Goal: Information Seeking & Learning: Learn about a topic

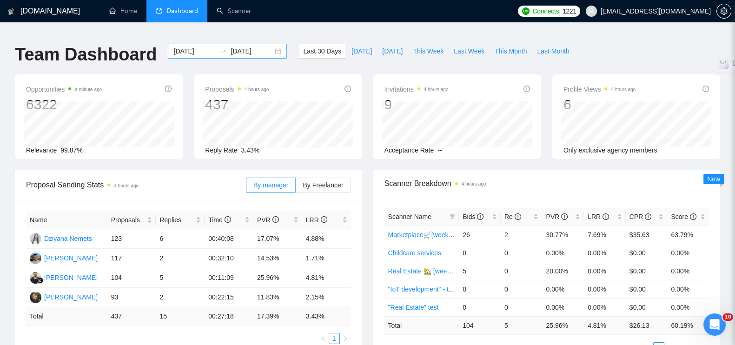
click at [269, 45] on div "2025-08-09 2025-09-08" at bounding box center [227, 51] width 119 height 15
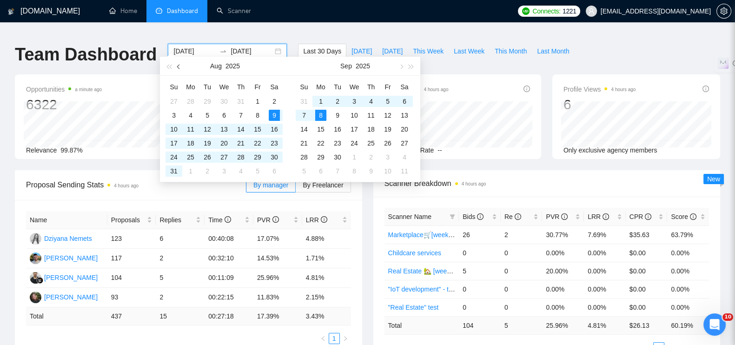
click at [178, 67] on span "button" at bounding box center [179, 66] width 5 height 5
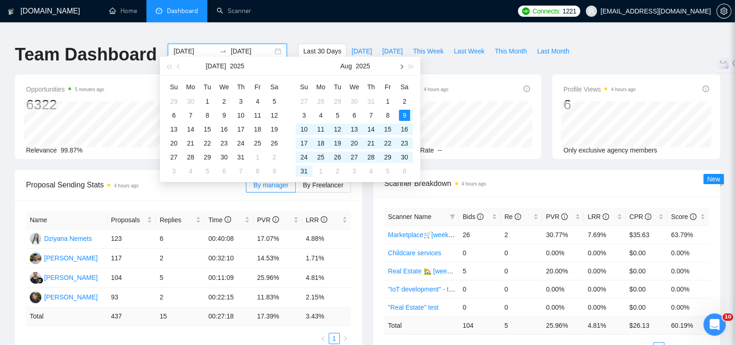
click at [400, 68] on button "button" at bounding box center [401, 66] width 10 height 19
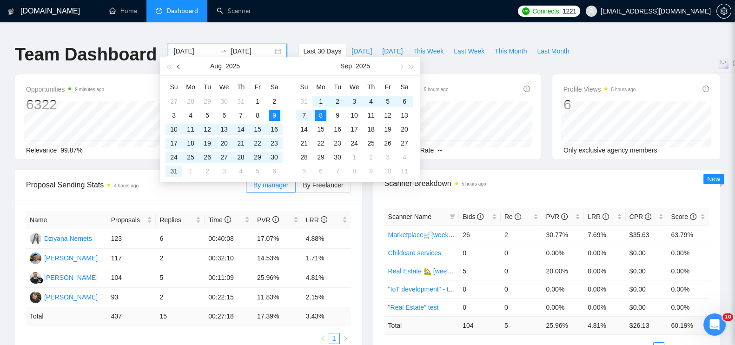
click at [179, 66] on span "button" at bounding box center [179, 66] width 5 height 5
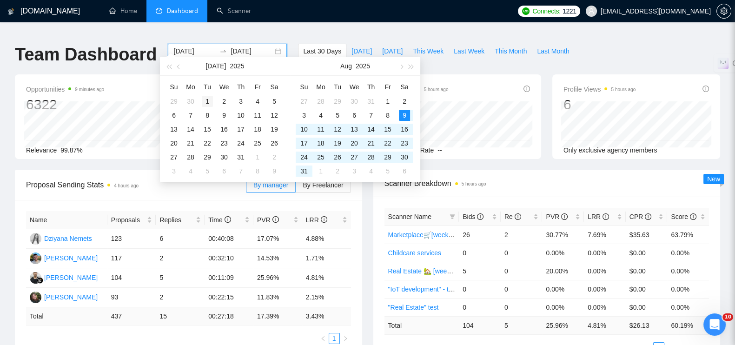
type input "2025-07-01"
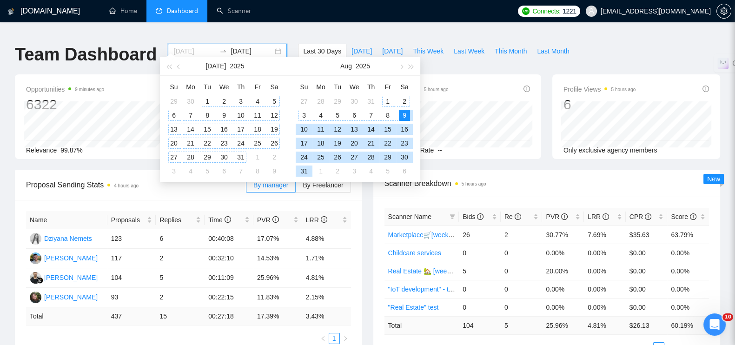
click at [207, 100] on div "1" at bounding box center [207, 101] width 11 height 11
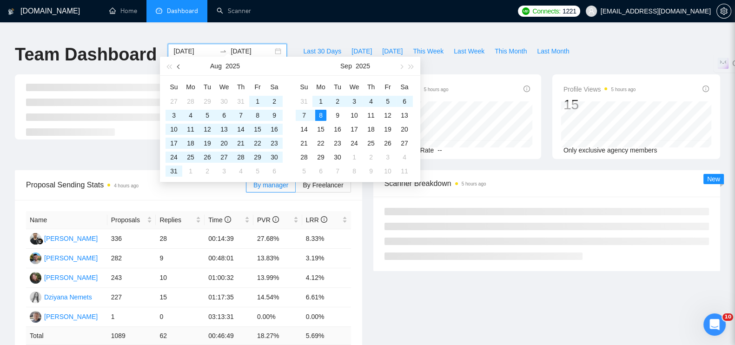
click at [177, 65] on button "button" at bounding box center [179, 66] width 10 height 19
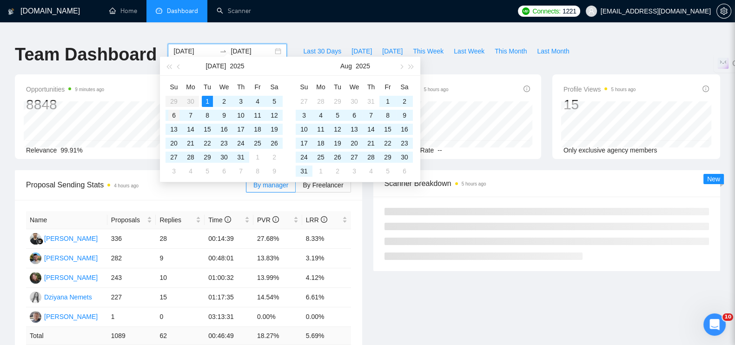
type input "2025-07-06"
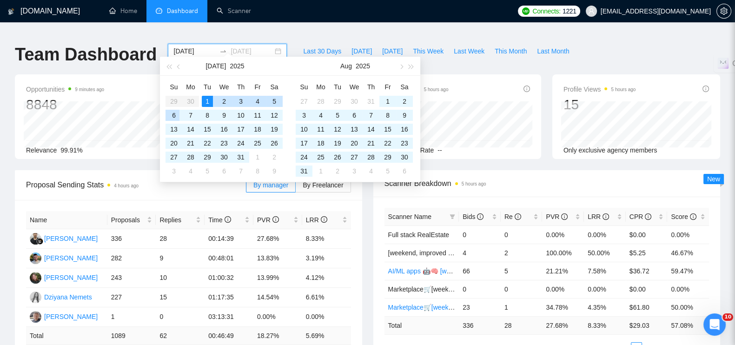
click at [173, 114] on div "6" at bounding box center [173, 115] width 11 height 11
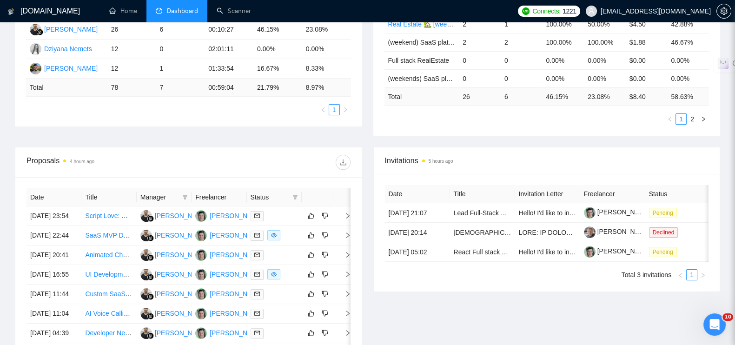
scroll to position [291, 0]
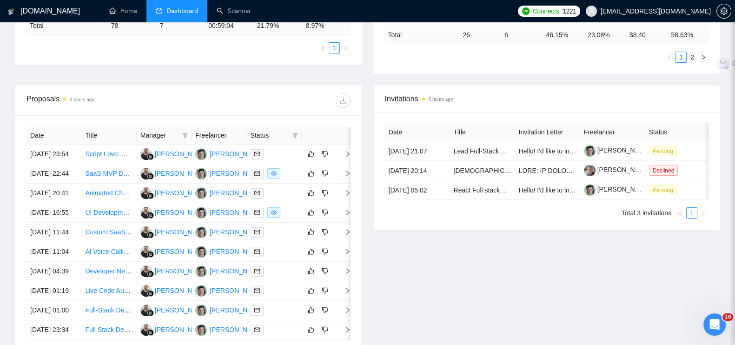
click at [164, 130] on span "Manager" at bounding box center [159, 135] width 38 height 10
click at [183, 132] on icon "filter" at bounding box center [185, 135] width 6 height 6
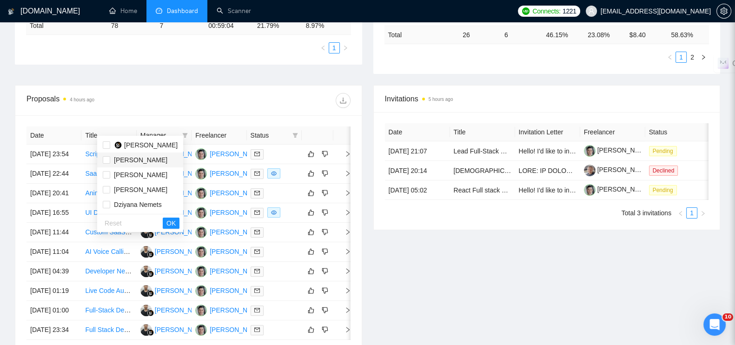
click at [146, 160] on span "[PERSON_NAME]" at bounding box center [140, 159] width 53 height 7
checkbox input "true"
click at [176, 224] on span "OK" at bounding box center [170, 223] width 9 height 10
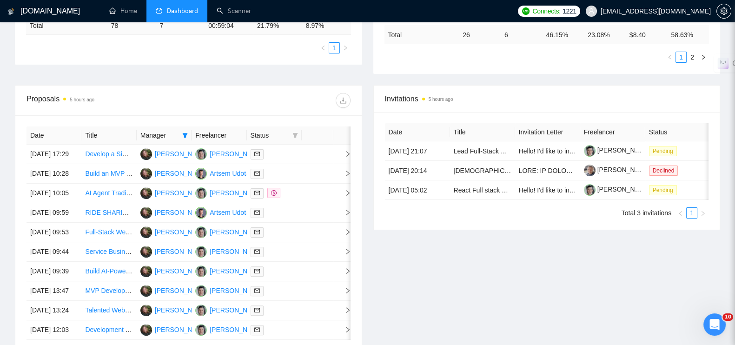
click at [276, 130] on span "Status" at bounding box center [270, 135] width 38 height 10
click at [293, 132] on icon "filter" at bounding box center [295, 135] width 6 height 6
click at [259, 93] on div at bounding box center [269, 100] width 162 height 15
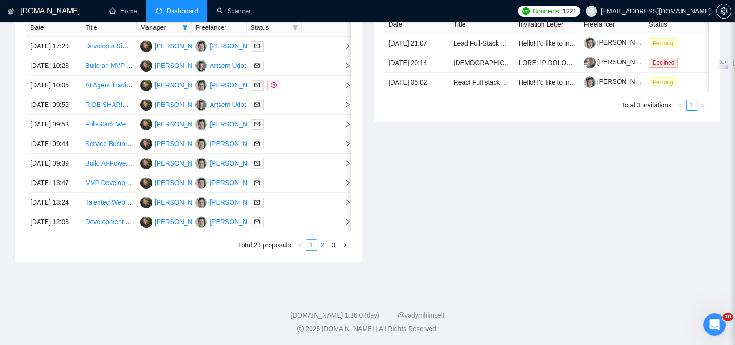
click at [321, 250] on link "2" at bounding box center [323, 245] width 10 height 10
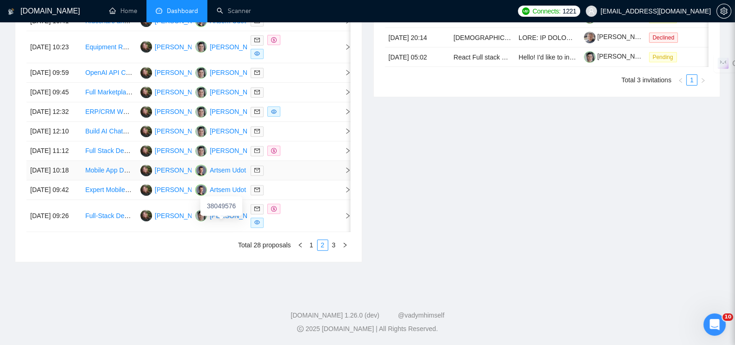
scroll to position [349, 0]
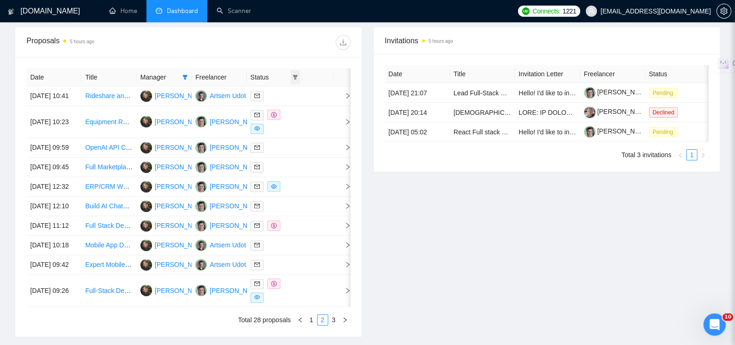
click at [294, 70] on span at bounding box center [295, 77] width 9 height 14
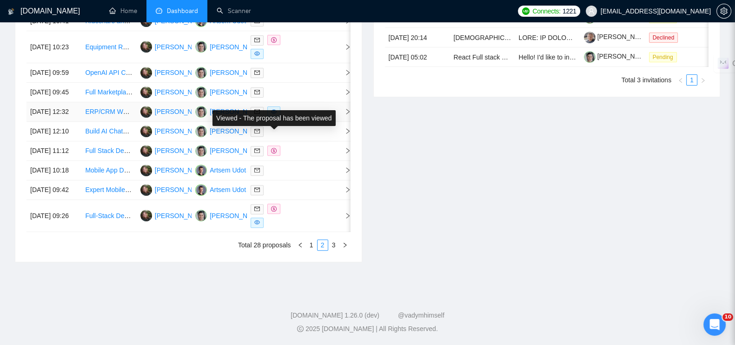
scroll to position [464, 0]
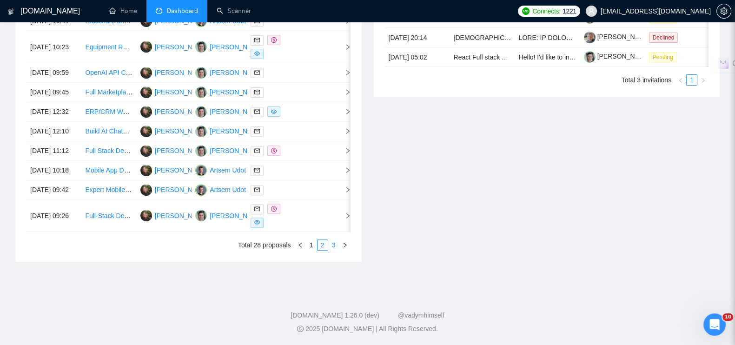
click at [337, 250] on link "3" at bounding box center [334, 245] width 10 height 10
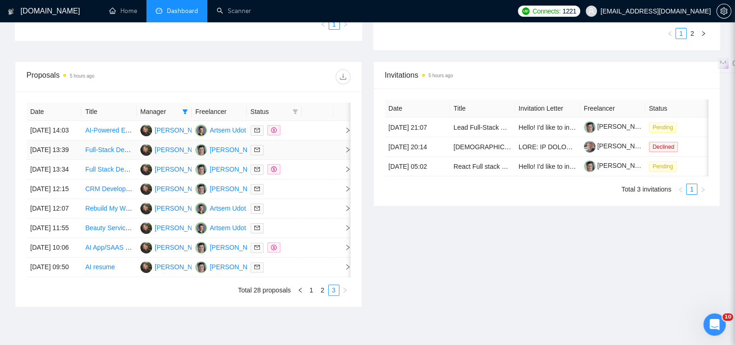
scroll to position [430, 0]
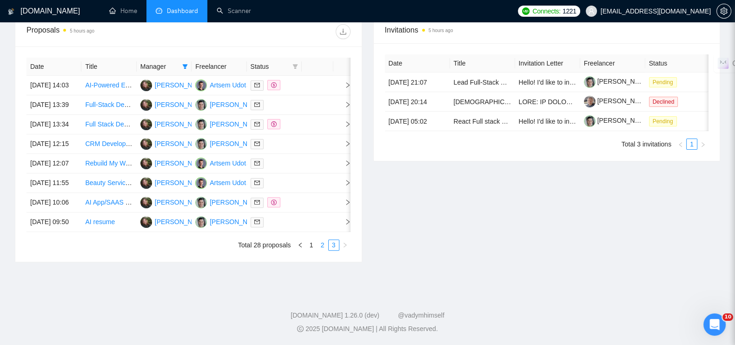
click at [322, 245] on link "2" at bounding box center [323, 245] width 10 height 10
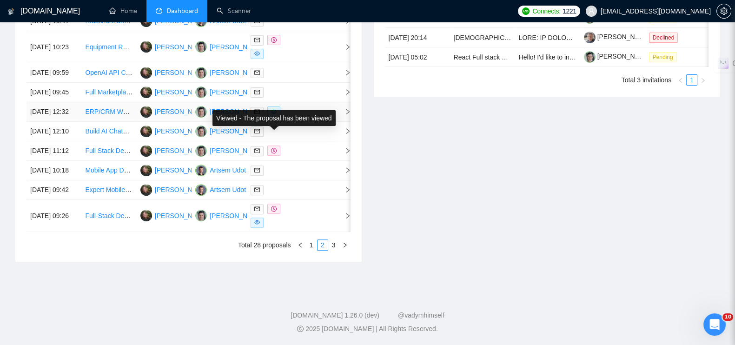
scroll to position [489, 0]
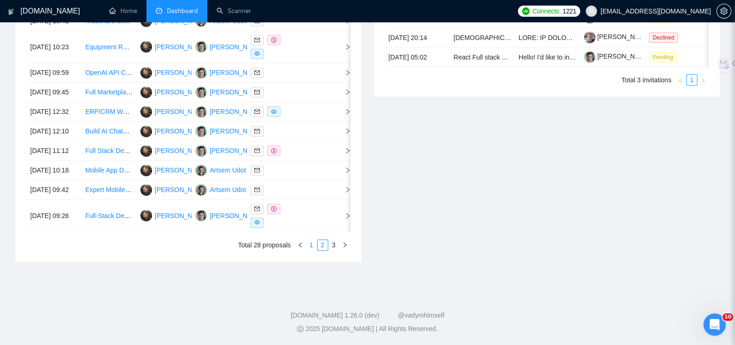
click at [309, 248] on link "1" at bounding box center [311, 245] width 10 height 10
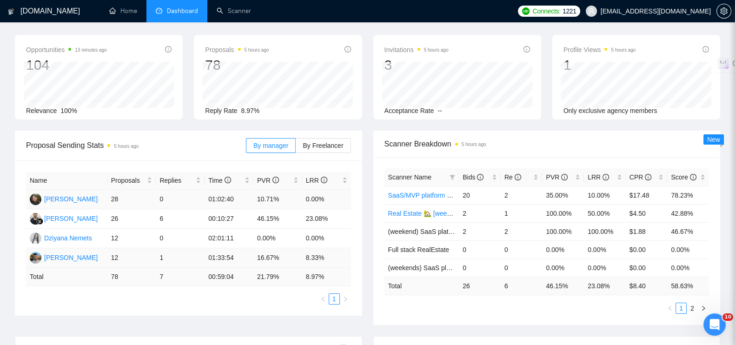
scroll to position [58, 0]
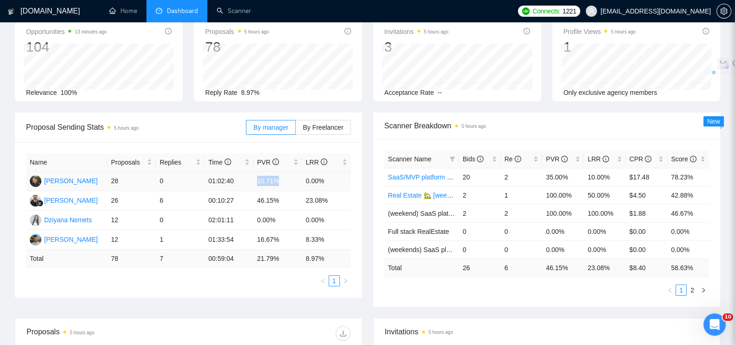
drag, startPoint x: 282, startPoint y: 174, endPoint x: 256, endPoint y: 170, distance: 25.9
click at [256, 172] on td "10.71%" at bounding box center [277, 182] width 49 height 20
click at [260, 308] on div "Proposal Sending Stats 5 hours ago By manager By Freelancer Name Proposals Repl…" at bounding box center [367, 214] width 716 height 205
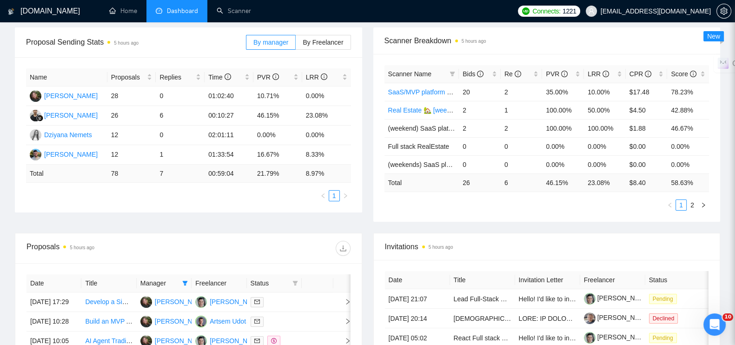
scroll to position [291, 0]
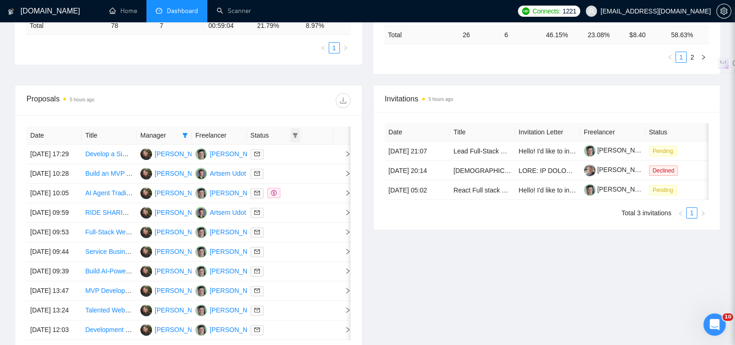
click at [297, 132] on icon "filter" at bounding box center [295, 135] width 6 height 6
click at [267, 147] on span "Chat" at bounding box center [265, 144] width 18 height 7
checkbox input "true"
click at [285, 175] on span "OK" at bounding box center [286, 178] width 9 height 10
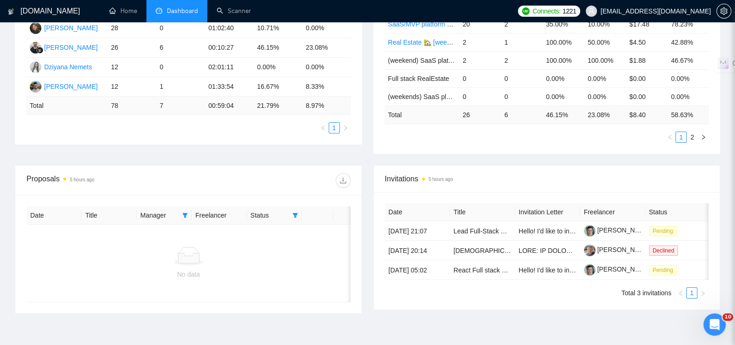
scroll to position [263, 0]
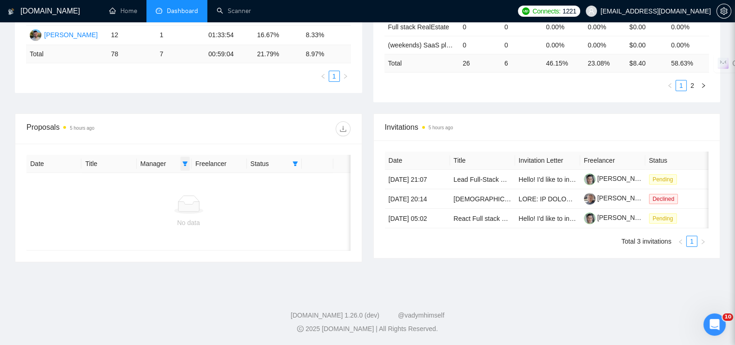
click at [185, 161] on icon "filter" at bounding box center [185, 163] width 5 height 5
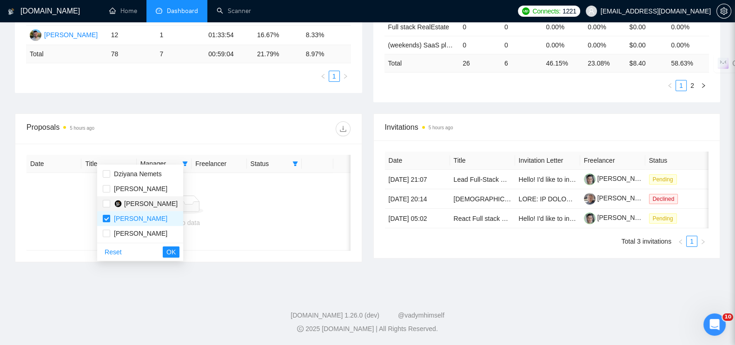
click at [153, 202] on span "[PERSON_NAME]" at bounding box center [150, 203] width 53 height 7
checkbox input "true"
click at [106, 218] on input "checkbox" at bounding box center [106, 218] width 7 height 7
checkbox input "false"
click at [176, 250] on span "OK" at bounding box center [170, 252] width 9 height 10
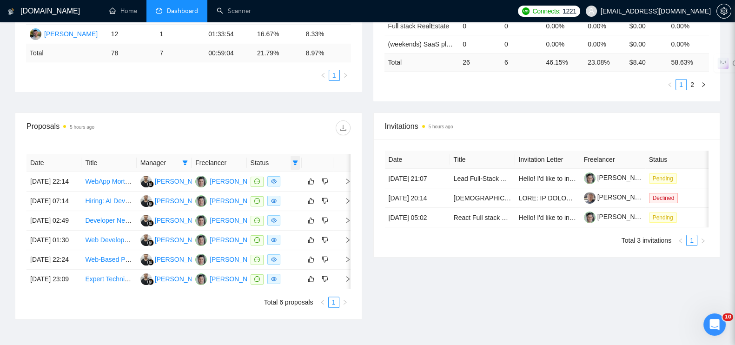
click at [297, 160] on icon "filter" at bounding box center [295, 163] width 6 height 6
click at [253, 172] on input "checkbox" at bounding box center [252, 172] width 7 height 7
click at [285, 206] on span "OK" at bounding box center [286, 206] width 9 height 10
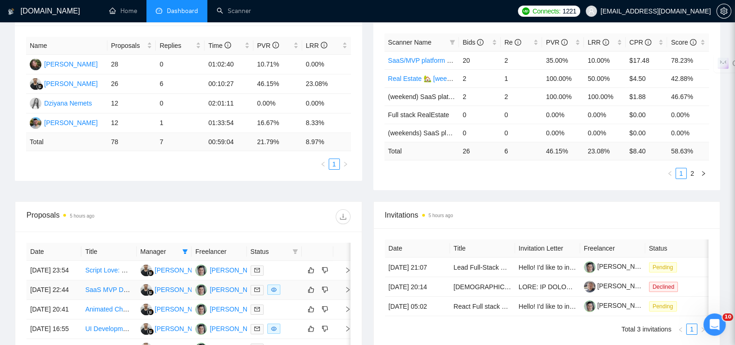
scroll to position [89, 0]
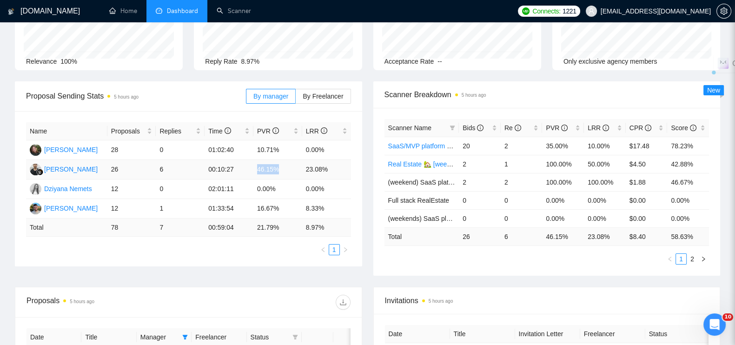
drag, startPoint x: 283, startPoint y: 163, endPoint x: 274, endPoint y: 162, distance: 8.4
click at [258, 162] on td "46.15%" at bounding box center [277, 170] width 49 height 20
copy td "46.15%"
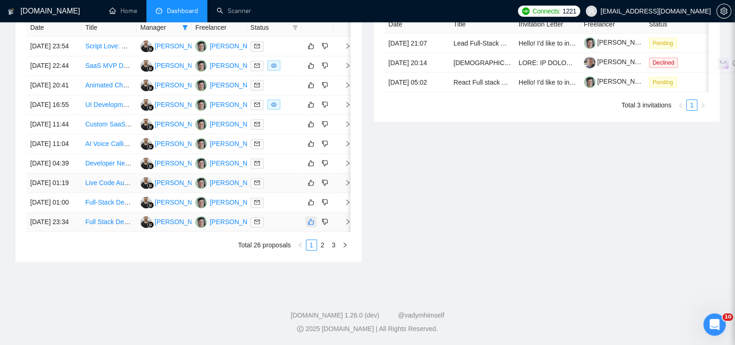
scroll to position [487, 0]
click at [322, 244] on link "2" at bounding box center [323, 245] width 10 height 10
click at [333, 250] on link "3" at bounding box center [334, 245] width 10 height 10
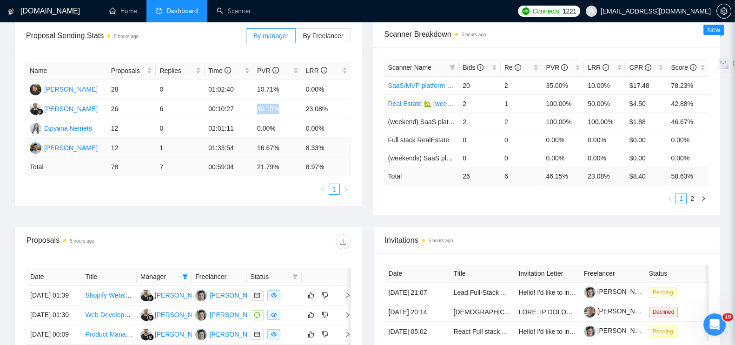
scroll to position [142, 0]
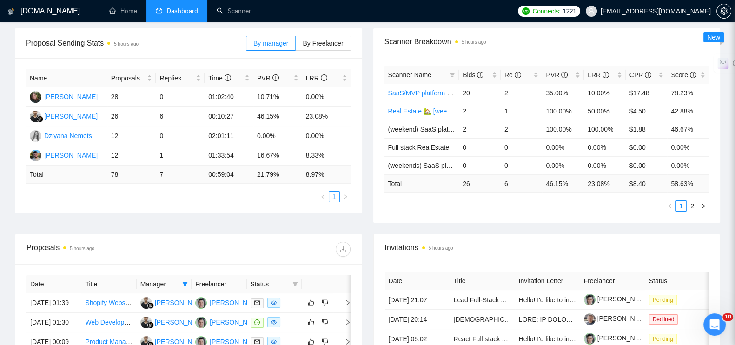
click at [232, 191] on ul "1" at bounding box center [188, 196] width 325 height 11
drag, startPoint x: 331, startPoint y: 110, endPoint x: 303, endPoint y: 108, distance: 27.5
click at [303, 108] on td "23.08%" at bounding box center [326, 117] width 49 height 20
copy td "23.08%"
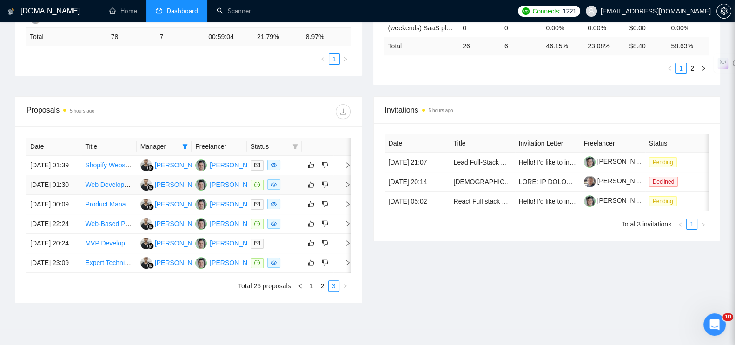
scroll to position [316, 0]
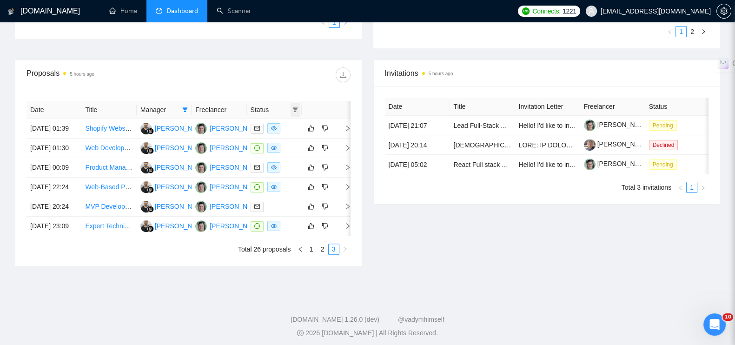
click at [299, 103] on span at bounding box center [295, 110] width 9 height 14
click at [271, 120] on span "Chat" at bounding box center [265, 119] width 18 height 7
click at [285, 150] on span "OK" at bounding box center [286, 153] width 9 height 10
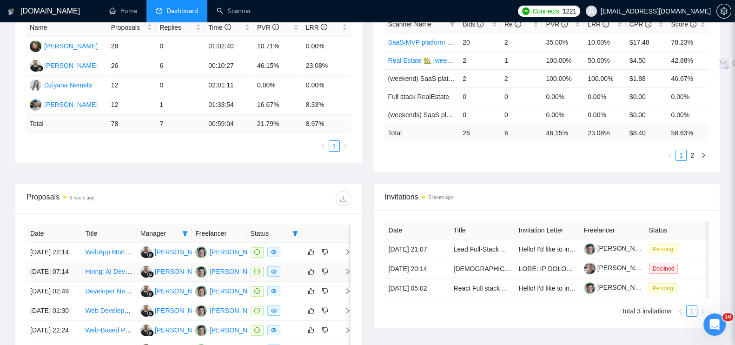
scroll to position [142, 0]
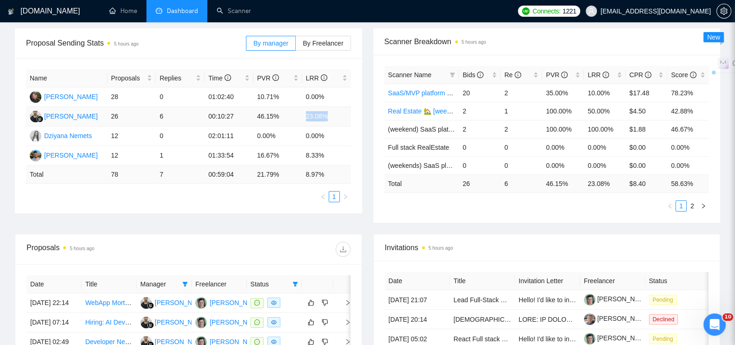
drag, startPoint x: 306, startPoint y: 109, endPoint x: 335, endPoint y: 111, distance: 28.4
click at [335, 111] on td "23.08%" at bounding box center [326, 117] width 49 height 20
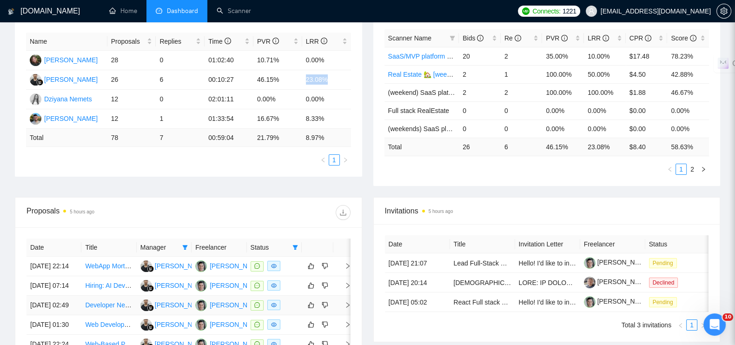
scroll to position [316, 0]
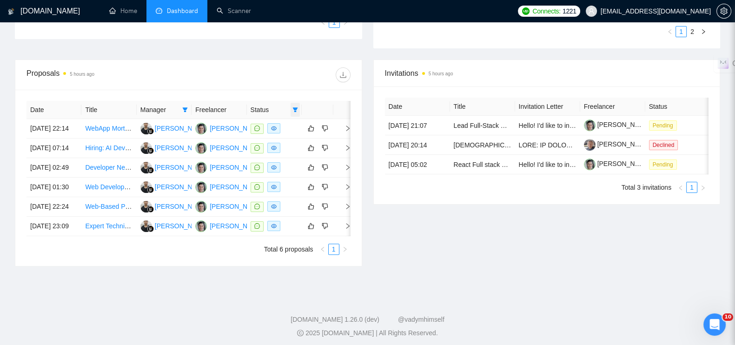
click at [291, 103] on span at bounding box center [295, 110] width 9 height 14
click at [249, 118] on input "checkbox" at bounding box center [252, 119] width 7 height 7
checkbox input "false"
click at [288, 154] on span "OK" at bounding box center [286, 153] width 9 height 10
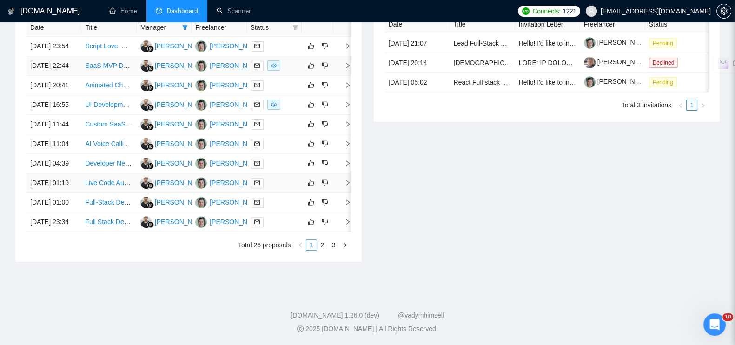
scroll to position [487, 0]
click at [321, 245] on link "2" at bounding box center [323, 245] width 10 height 10
click at [331, 240] on link "3" at bounding box center [334, 245] width 10 height 10
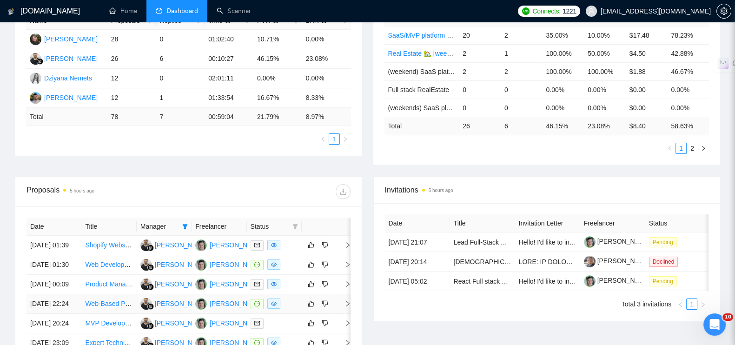
scroll to position [84, 0]
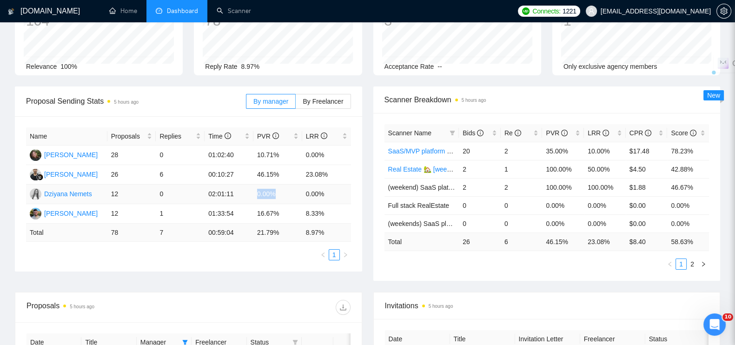
drag, startPoint x: 282, startPoint y: 190, endPoint x: 257, endPoint y: 187, distance: 25.3
click at [257, 187] on td "0.00%" at bounding box center [277, 195] width 49 height 20
copy td "0.00%"
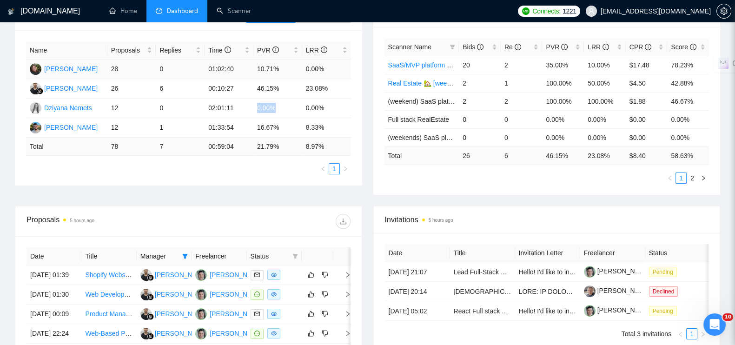
scroll to position [258, 0]
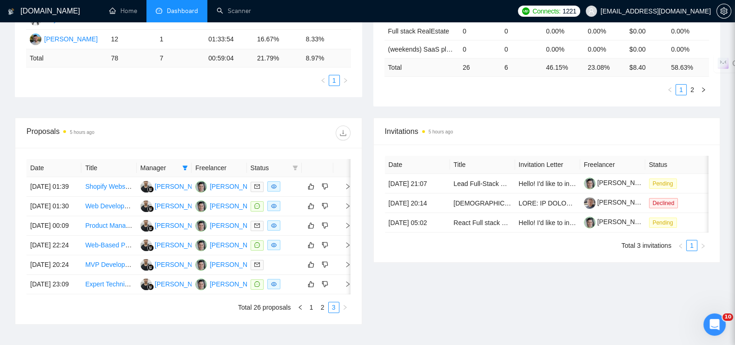
click at [161, 163] on span "Manager" at bounding box center [159, 168] width 38 height 10
click at [185, 165] on icon "filter" at bounding box center [185, 167] width 5 height 5
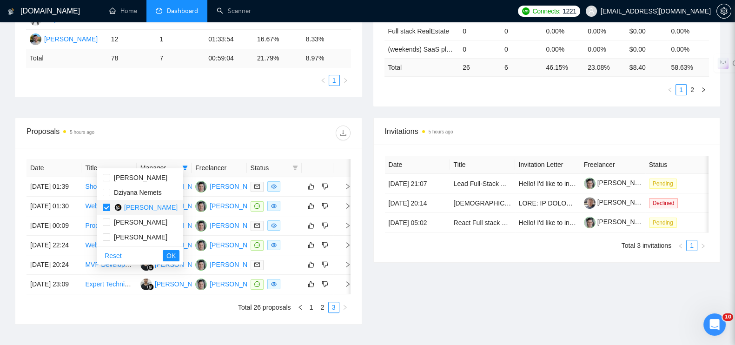
click at [106, 207] on input "checkbox" at bounding box center [106, 207] width 7 height 7
click at [107, 200] on li "[PERSON_NAME]" at bounding box center [140, 207] width 86 height 15
click at [106, 206] on input "checkbox" at bounding box center [106, 207] width 7 height 7
checkbox input "false"
click at [109, 190] on input "checkbox" at bounding box center [106, 192] width 7 height 7
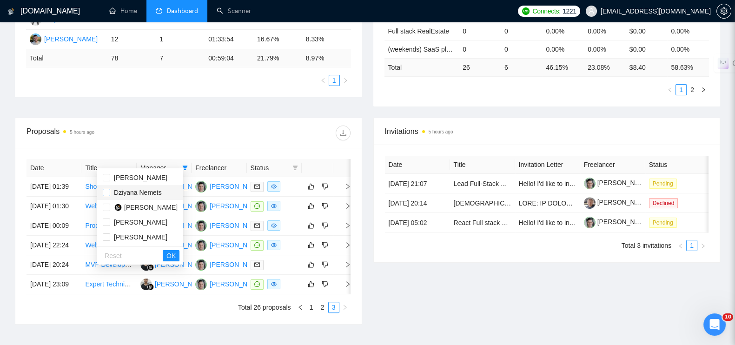
checkbox input "true"
click at [175, 257] on span "OK" at bounding box center [170, 256] width 9 height 10
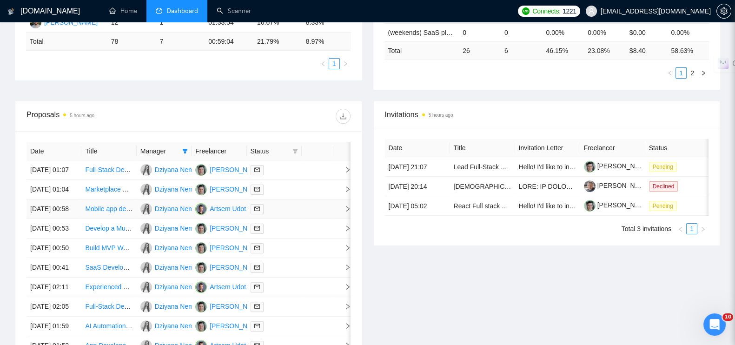
scroll to position [432, 0]
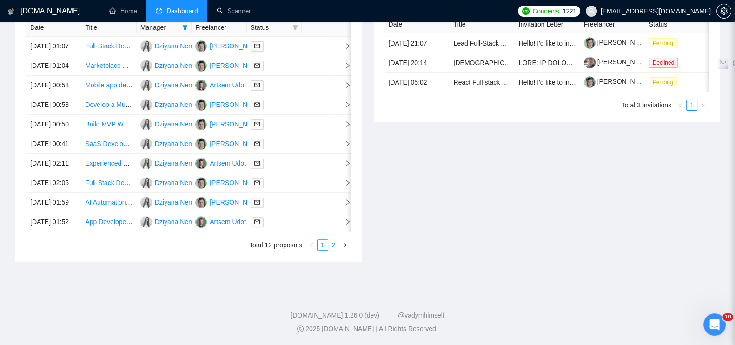
click at [331, 250] on link "2" at bounding box center [334, 245] width 10 height 10
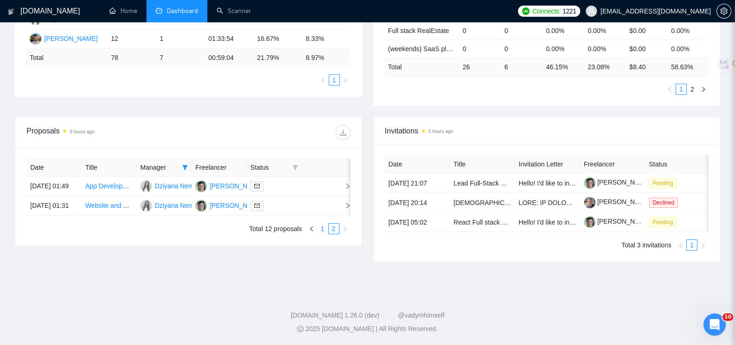
click at [320, 234] on link "1" at bounding box center [323, 229] width 10 height 10
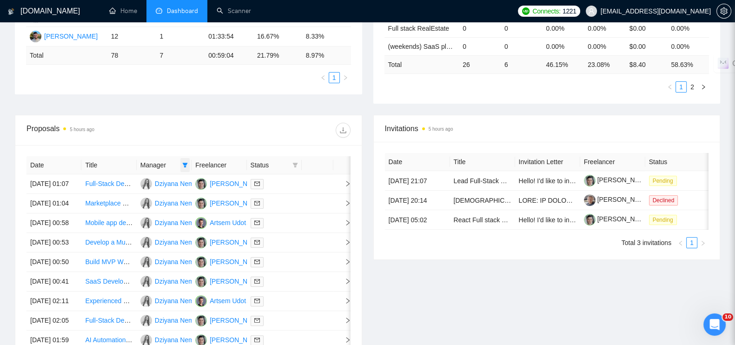
click at [182, 162] on icon "filter" at bounding box center [185, 165] width 6 height 6
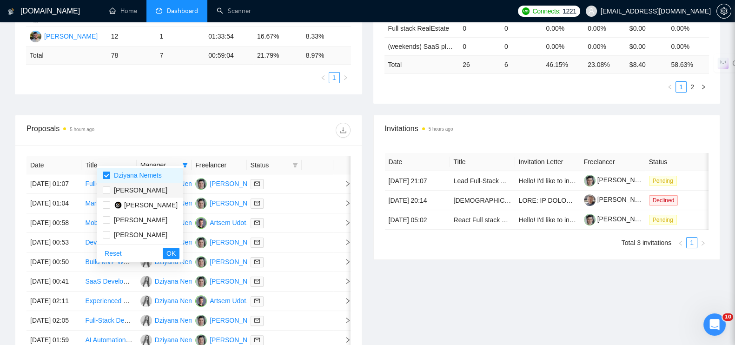
click at [148, 189] on span "[PERSON_NAME]" at bounding box center [140, 189] width 53 height 7
checkbox input "true"
click at [130, 174] on span "Dziyana Nemets" at bounding box center [138, 175] width 48 height 7
checkbox input "false"
click at [176, 252] on span "OK" at bounding box center [170, 253] width 9 height 10
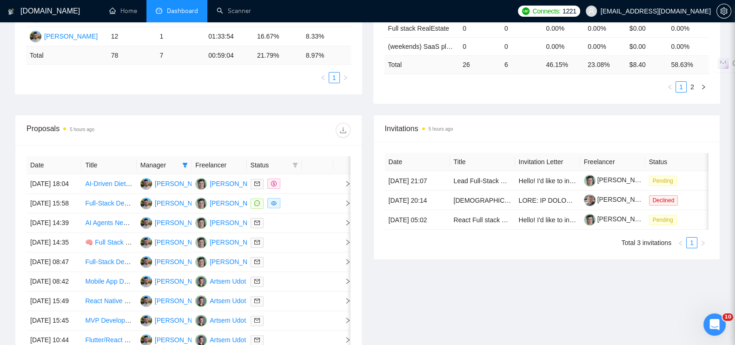
scroll to position [86, 0]
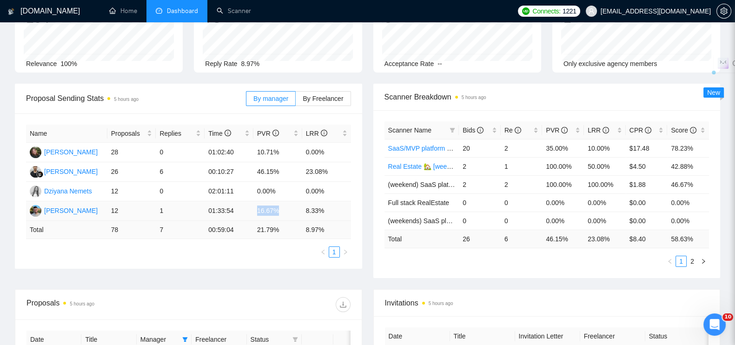
drag, startPoint x: 286, startPoint y: 205, endPoint x: 258, endPoint y: 203, distance: 28.5
click at [258, 203] on td "16.67%" at bounding box center [277, 211] width 49 height 20
copy td "16.67%"
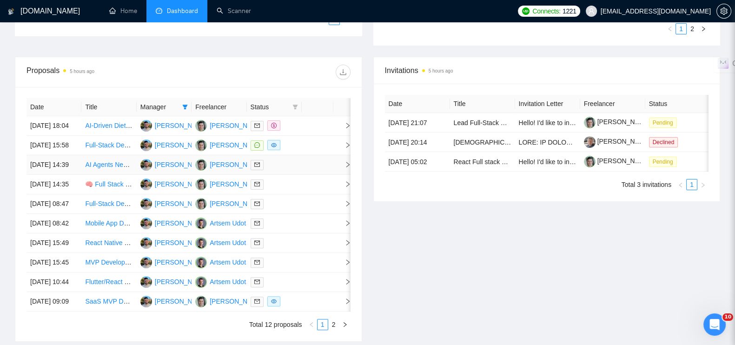
scroll to position [487, 0]
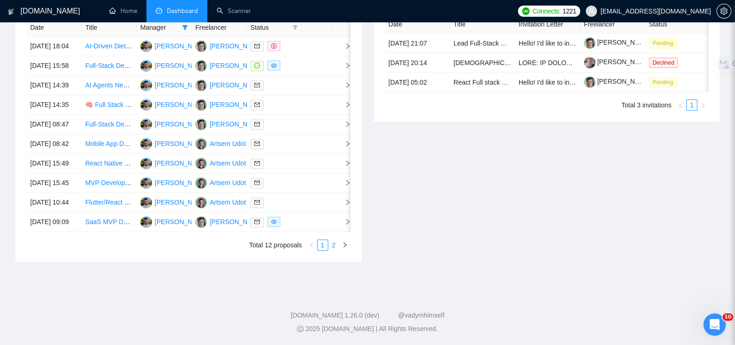
click at [330, 244] on link "2" at bounding box center [334, 245] width 10 height 10
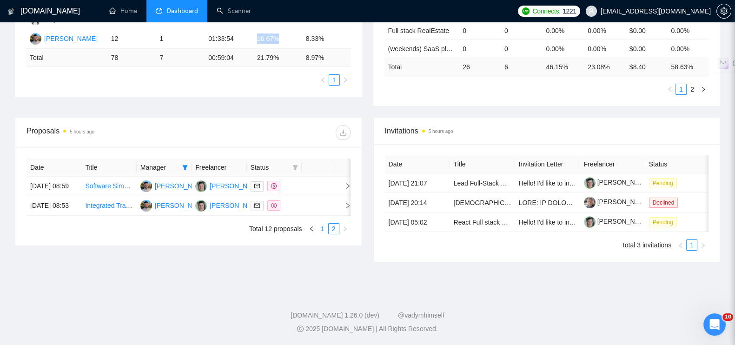
click at [320, 234] on link "1" at bounding box center [323, 229] width 10 height 10
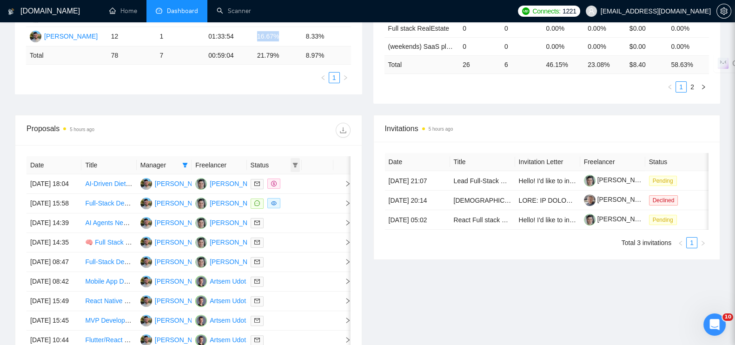
click at [293, 162] on icon "filter" at bounding box center [295, 165] width 6 height 6
click at [266, 178] on span "Chat" at bounding box center [265, 175] width 18 height 7
checkbox input "true"
click at [286, 207] on span "OK" at bounding box center [286, 209] width 9 height 10
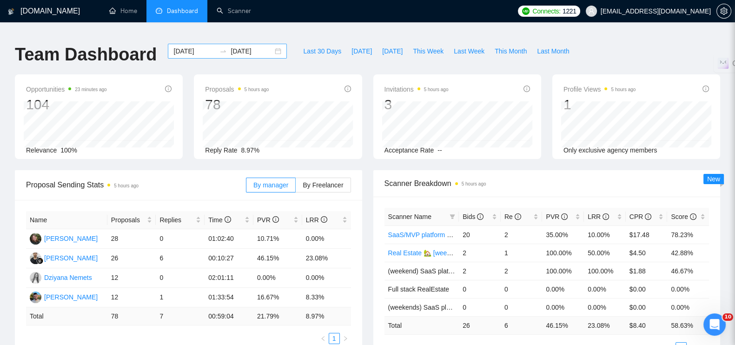
click at [271, 46] on div "2025-07-01 2025-07-06" at bounding box center [227, 51] width 119 height 15
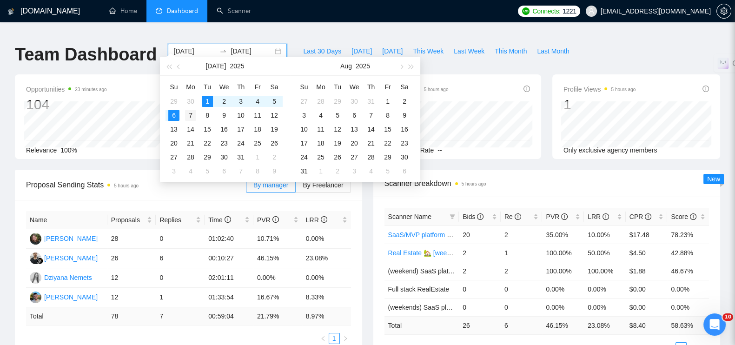
type input "2025-07-07"
click at [193, 113] on div "7" at bounding box center [190, 115] width 11 height 11
type input "2025-07-13"
click at [178, 129] on div "13" at bounding box center [173, 129] width 11 height 11
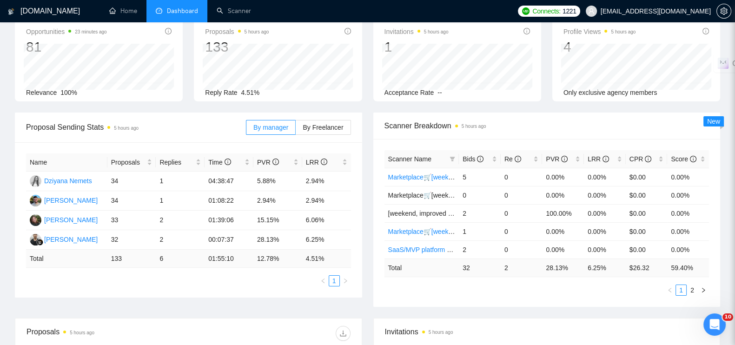
scroll to position [116, 0]
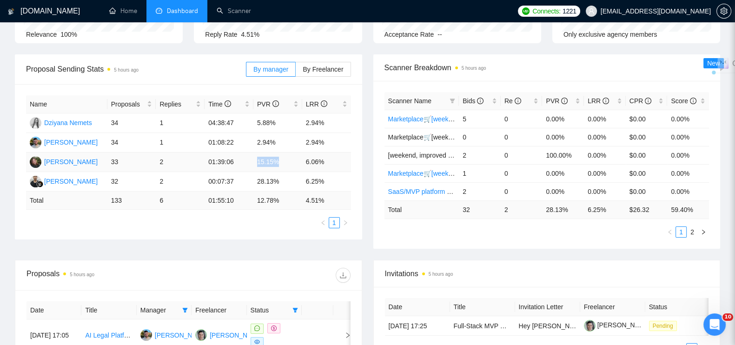
drag, startPoint x: 257, startPoint y: 157, endPoint x: 280, endPoint y: 155, distance: 23.7
click at [280, 155] on td "15.15%" at bounding box center [277, 162] width 49 height 20
copy td "15.15%"
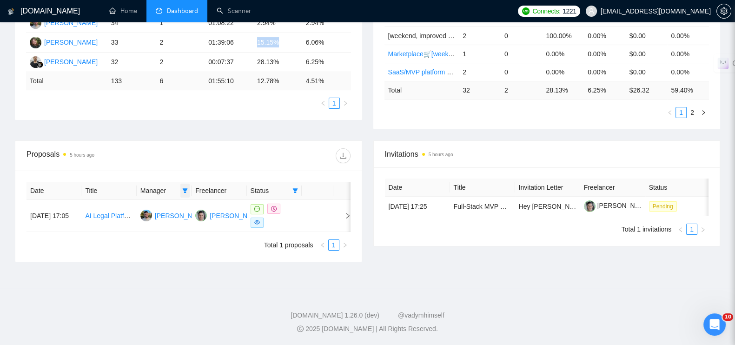
click at [181, 185] on span at bounding box center [184, 191] width 9 height 14
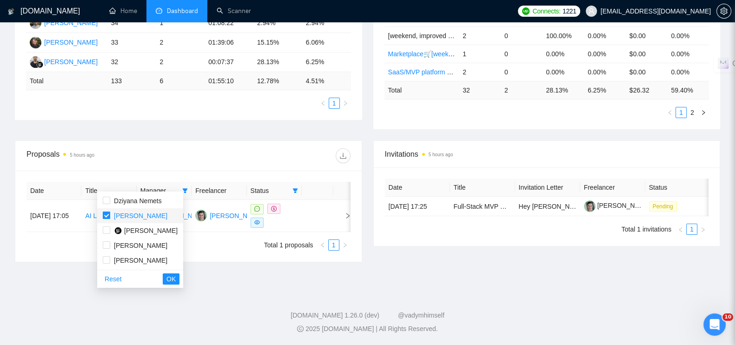
click at [106, 214] on input "checkbox" at bounding box center [106, 215] width 7 height 7
checkbox input "false"
click at [107, 243] on input "checkbox" at bounding box center [106, 244] width 7 height 7
checkbox input "true"
click at [176, 280] on span "OK" at bounding box center [170, 279] width 9 height 10
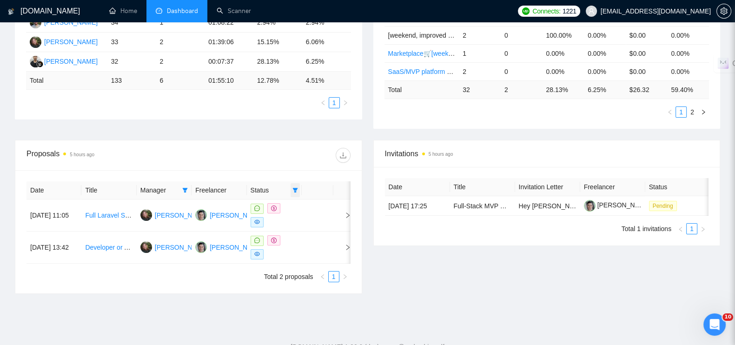
click at [295, 188] on icon "filter" at bounding box center [295, 190] width 5 height 5
drag, startPoint x: 255, startPoint y: 199, endPoint x: 258, endPoint y: 205, distance: 6.9
click at [254, 199] on input "checkbox" at bounding box center [252, 199] width 7 height 7
click at [288, 233] on span "OK" at bounding box center [286, 234] width 9 height 10
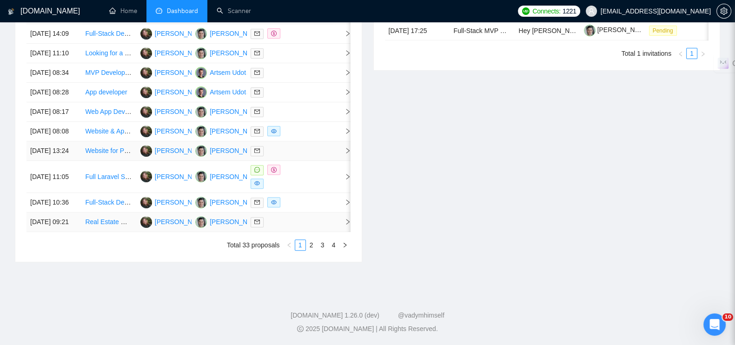
scroll to position [468, 0]
click at [314, 250] on link "2" at bounding box center [311, 245] width 10 height 10
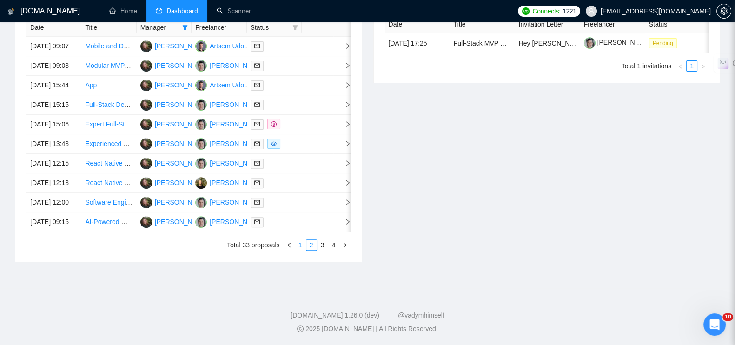
click at [300, 250] on link "1" at bounding box center [300, 245] width 10 height 10
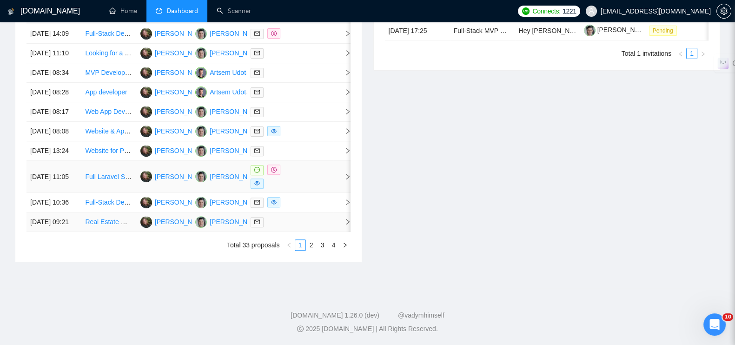
scroll to position [490, 0]
click at [309, 244] on link "2" at bounding box center [311, 245] width 10 height 10
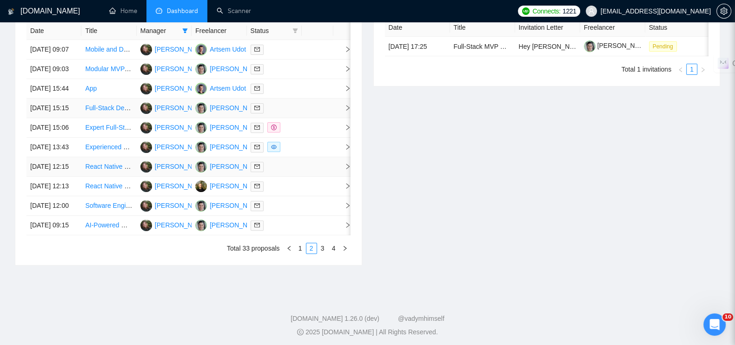
scroll to position [429, 0]
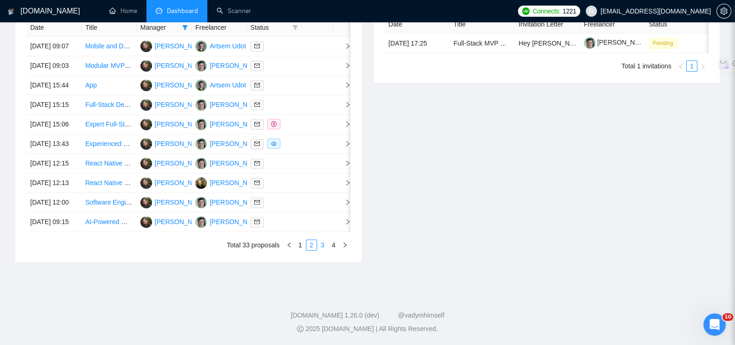
click at [322, 250] on link "3" at bounding box center [323, 245] width 10 height 10
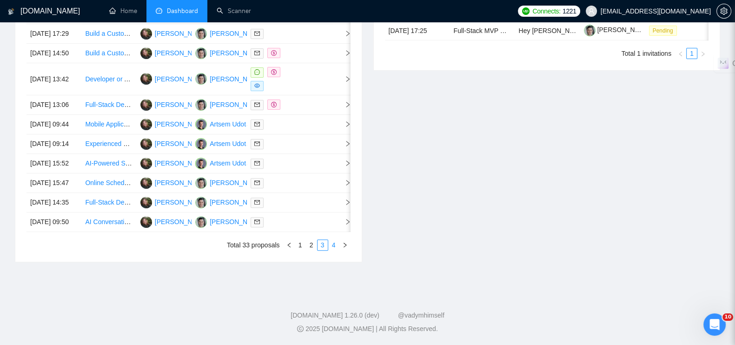
click at [335, 250] on link "4" at bounding box center [334, 245] width 10 height 10
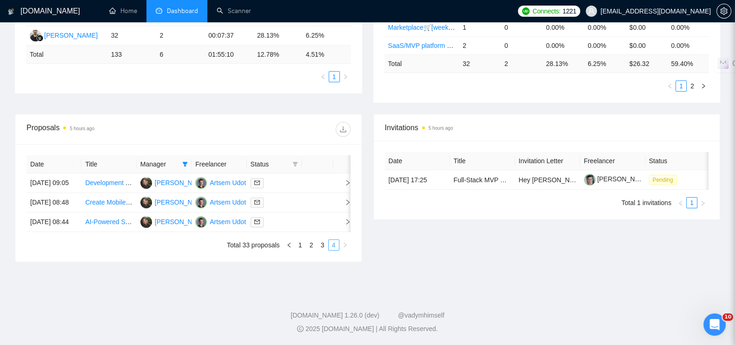
scroll to position [289, 0]
click at [296, 161] on icon "filter" at bounding box center [295, 164] width 6 height 6
click at [265, 171] on span "Chat" at bounding box center [265, 174] width 18 height 7
checkbox input "true"
click at [283, 203] on span "OK" at bounding box center [286, 208] width 9 height 10
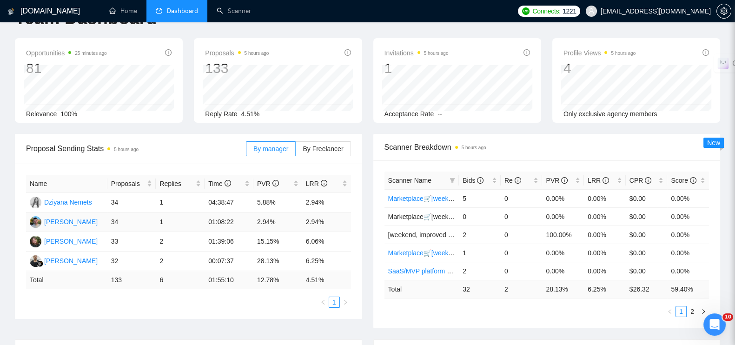
scroll to position [116, 0]
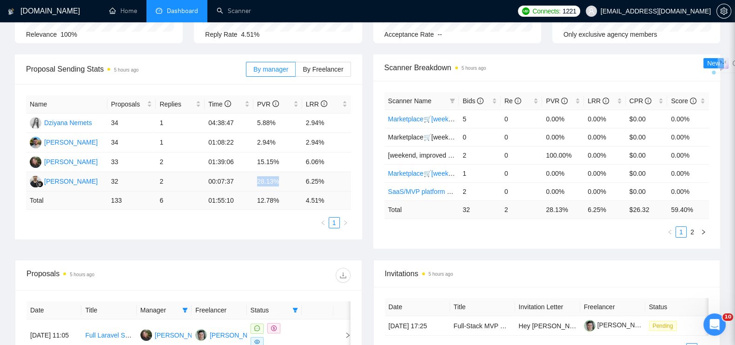
drag, startPoint x: 257, startPoint y: 175, endPoint x: 276, endPoint y: 175, distance: 19.5
click at [276, 175] on td "28.13%" at bounding box center [277, 182] width 49 height 20
copy td "28.13%"
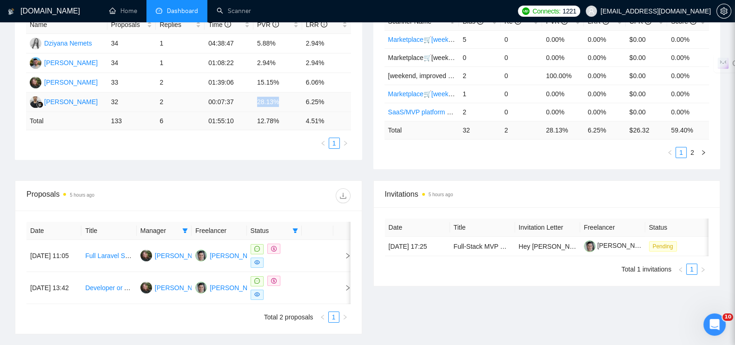
scroll to position [232, 0]
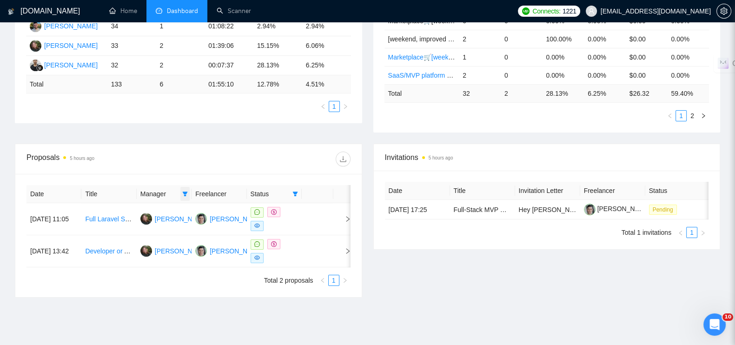
click at [185, 192] on icon "filter" at bounding box center [185, 194] width 5 height 5
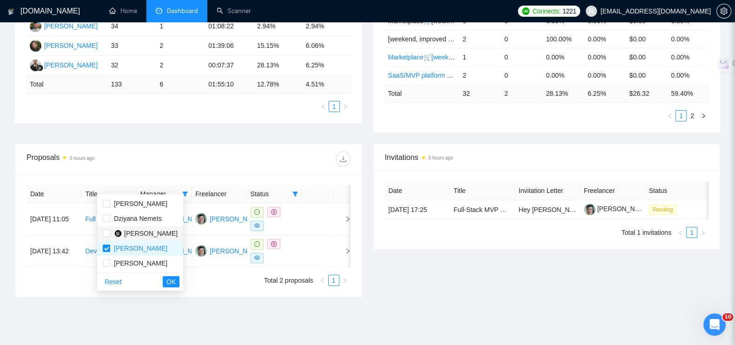
click at [151, 230] on span "[PERSON_NAME]" at bounding box center [150, 233] width 53 height 7
checkbox input "true"
click at [106, 249] on input "checkbox" at bounding box center [106, 248] width 7 height 7
checkbox input "false"
click at [176, 280] on span "OK" at bounding box center [170, 282] width 9 height 10
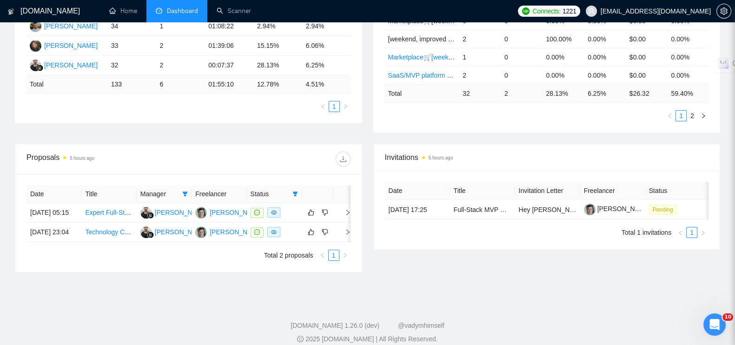
click at [265, 189] on span "Status" at bounding box center [270, 194] width 38 height 10
click at [295, 192] on icon "filter" at bounding box center [295, 194] width 5 height 5
click at [252, 203] on input "checkbox" at bounding box center [252, 203] width 7 height 7
click at [288, 238] on span "OK" at bounding box center [286, 237] width 9 height 10
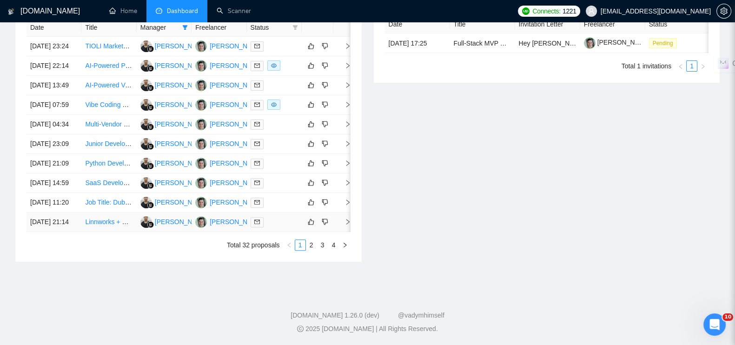
scroll to position [487, 0]
click at [312, 244] on link "2" at bounding box center [311, 245] width 10 height 10
click at [322, 245] on link "3" at bounding box center [323, 245] width 10 height 10
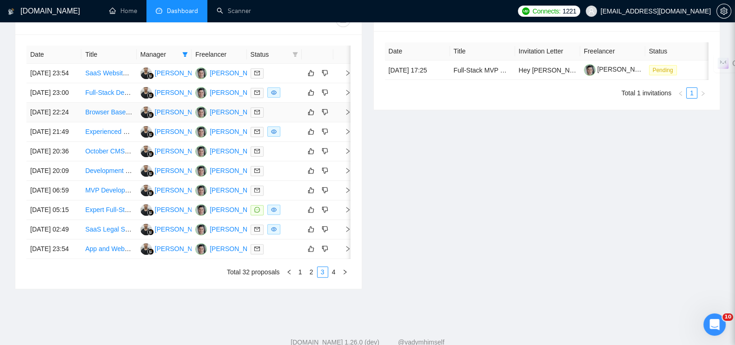
scroll to position [429, 0]
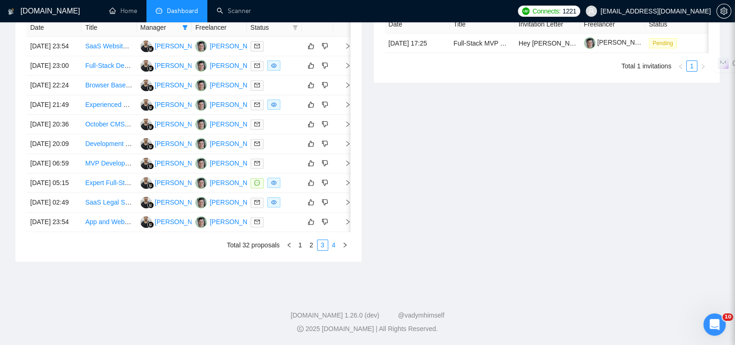
click at [337, 250] on link "4" at bounding box center [334, 245] width 10 height 10
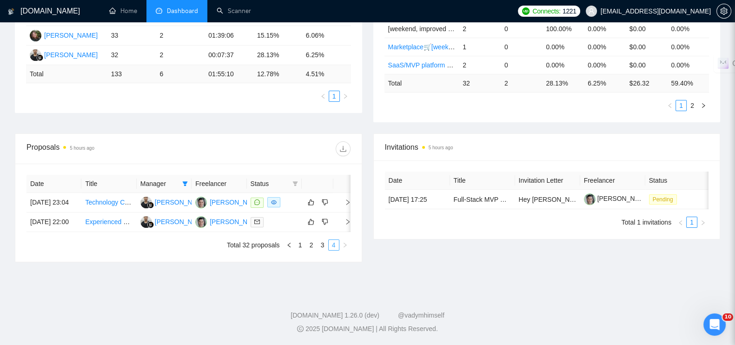
scroll to position [261, 0]
click at [297, 181] on icon "filter" at bounding box center [295, 183] width 5 height 5
click at [263, 190] on span "Chat" at bounding box center [265, 193] width 18 height 7
checkbox input "true"
click at [285, 222] on span "OK" at bounding box center [286, 227] width 9 height 10
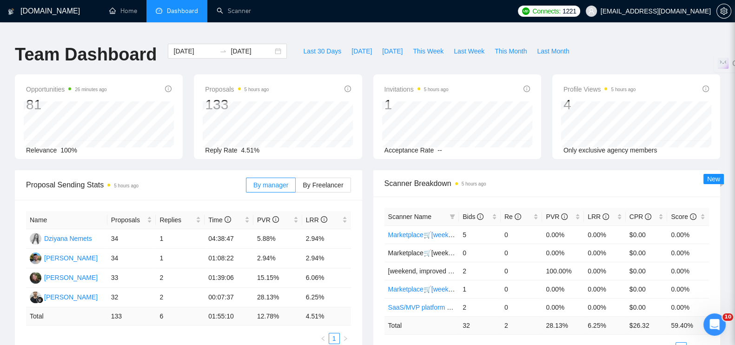
scroll to position [58, 0]
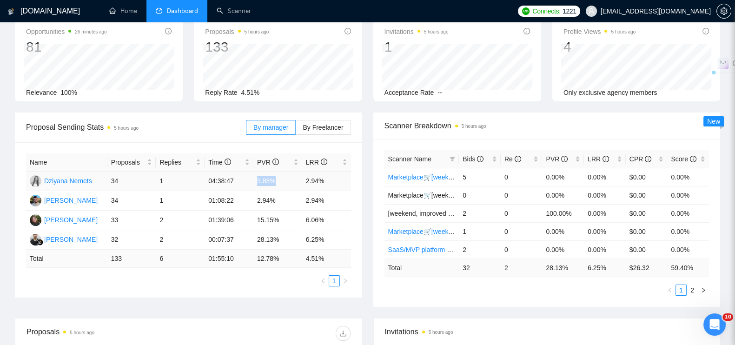
drag, startPoint x: 254, startPoint y: 171, endPoint x: 286, endPoint y: 172, distance: 32.6
click at [286, 172] on td "5.88%" at bounding box center [277, 182] width 49 height 20
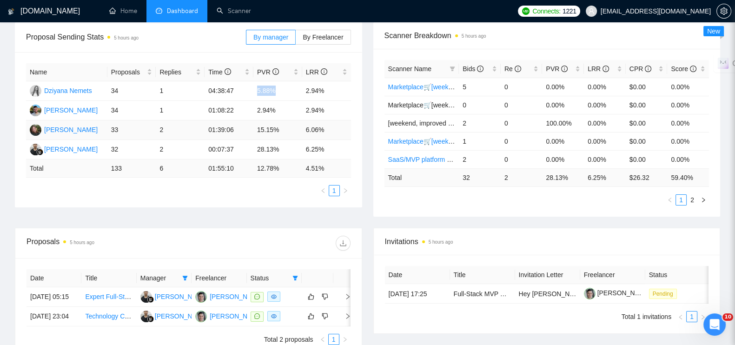
scroll to position [261, 0]
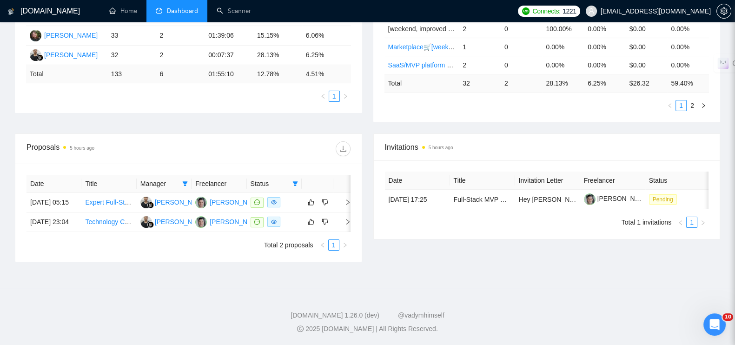
click at [175, 179] on span "Manager" at bounding box center [159, 184] width 38 height 10
click at [185, 181] on icon "filter" at bounding box center [185, 183] width 5 height 5
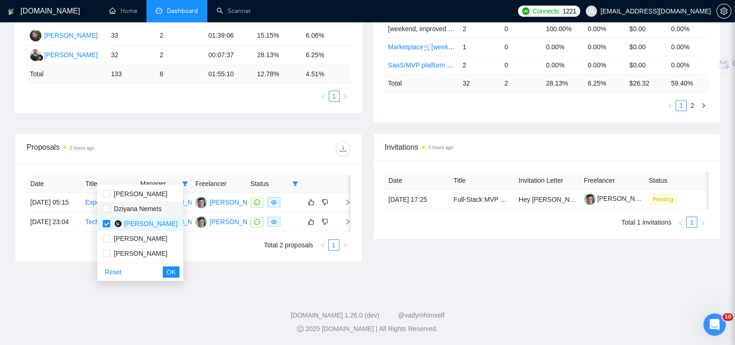
click at [128, 205] on span "Dziyana Nemets" at bounding box center [138, 208] width 48 height 7
checkbox input "true"
click at [110, 218] on span "[PERSON_NAME]" at bounding box center [143, 223] width 67 height 10
checkbox input "false"
click at [175, 267] on span "OK" at bounding box center [170, 272] width 9 height 10
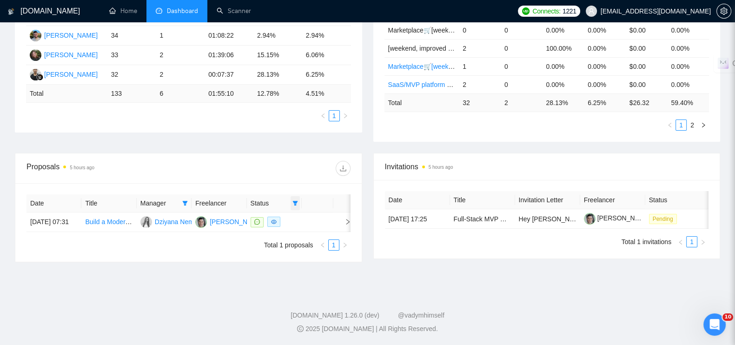
click at [298, 196] on span at bounding box center [295, 203] width 9 height 14
click at [257, 209] on span "Chat" at bounding box center [265, 212] width 18 height 7
checkbox input "false"
click at [284, 241] on span "OK" at bounding box center [286, 246] width 9 height 10
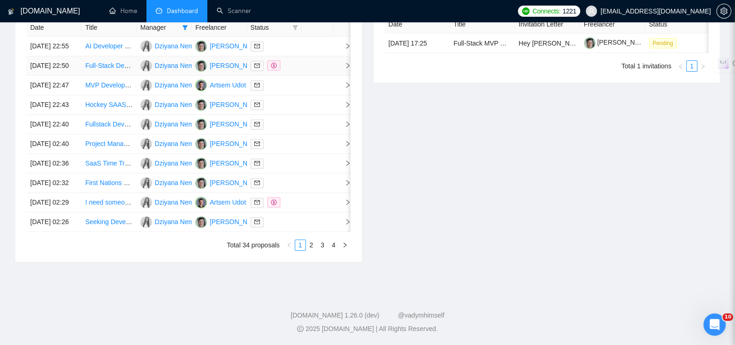
scroll to position [465, 0]
click at [309, 250] on link "2" at bounding box center [311, 245] width 10 height 10
click at [322, 250] on link "3" at bounding box center [323, 245] width 10 height 10
click at [334, 242] on link "4" at bounding box center [334, 245] width 10 height 10
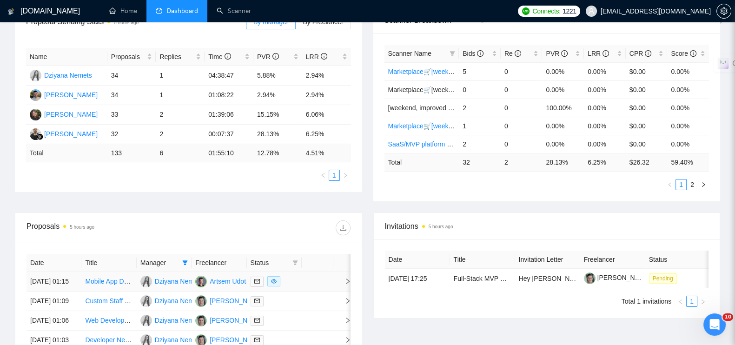
scroll to position [85, 0]
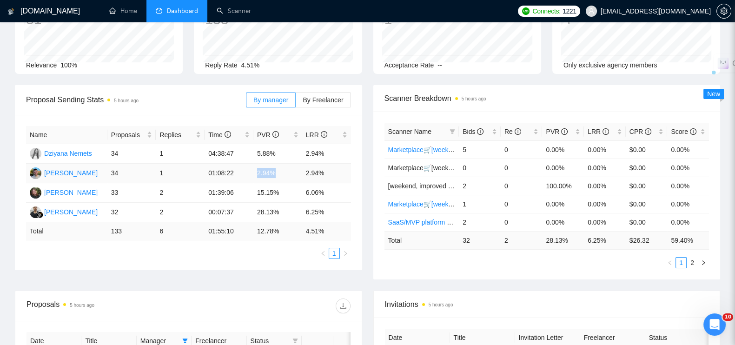
drag, startPoint x: 255, startPoint y: 167, endPoint x: 276, endPoint y: 166, distance: 20.9
click at [276, 166] on td "2.94%" at bounding box center [277, 174] width 49 height 20
copy td "2.94%"
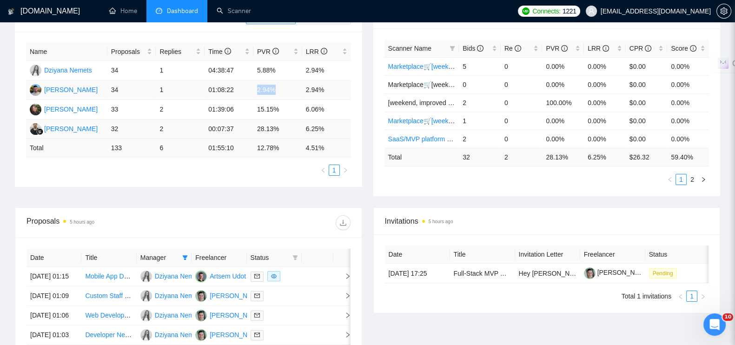
scroll to position [201, 0]
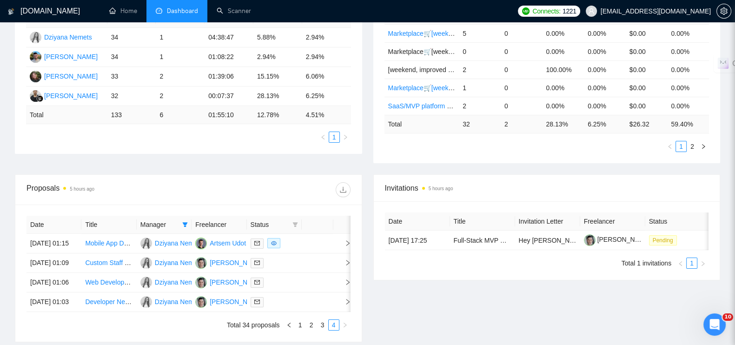
click at [167, 219] on span "Manager" at bounding box center [159, 224] width 38 height 10
click at [183, 222] on icon "filter" at bounding box center [185, 224] width 5 height 5
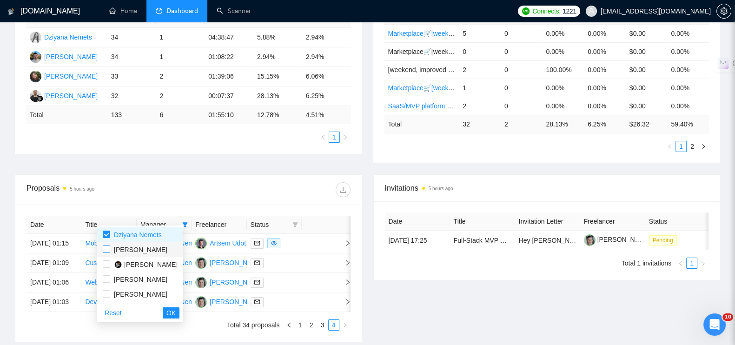
click at [106, 248] on input "checkbox" at bounding box center [106, 248] width 7 height 7
checkbox input "true"
click at [106, 235] on input "checkbox" at bounding box center [106, 234] width 7 height 7
checkbox input "false"
click at [176, 313] on span "OK" at bounding box center [170, 313] width 9 height 10
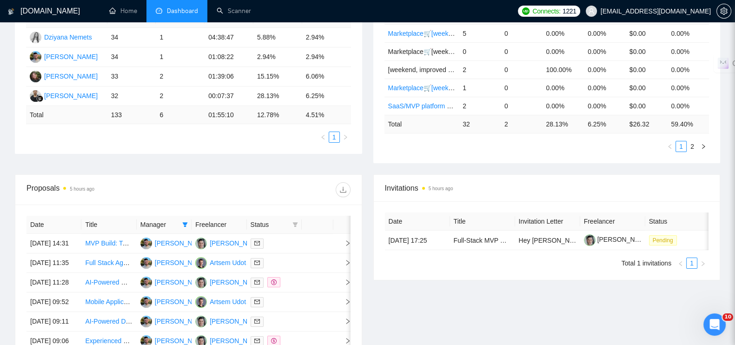
scroll to position [434, 0]
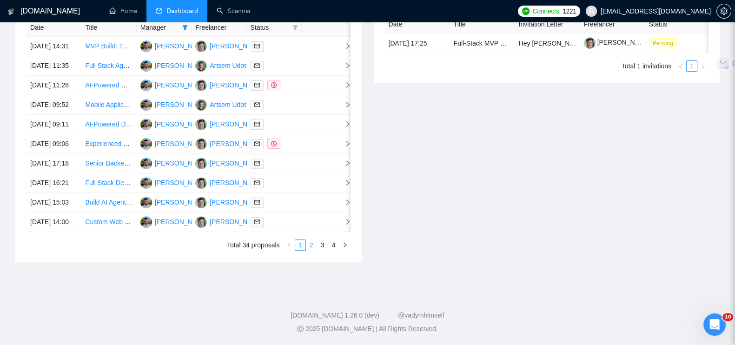
click at [309, 250] on link "2" at bounding box center [311, 245] width 10 height 10
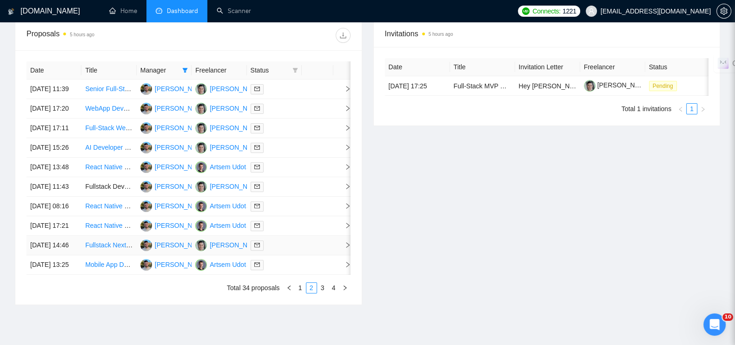
scroll to position [487, 0]
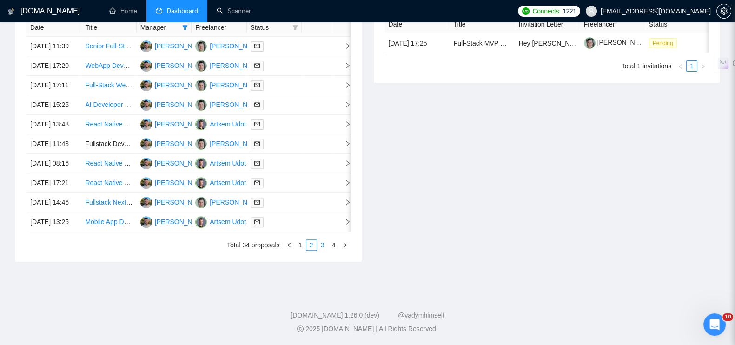
click at [324, 249] on link "3" at bounding box center [323, 245] width 10 height 10
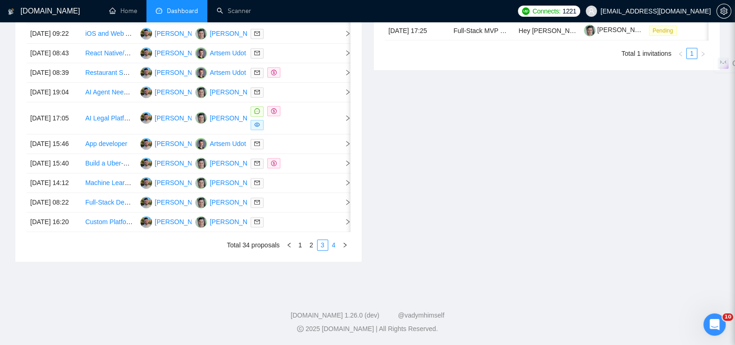
click at [336, 246] on link "4" at bounding box center [334, 245] width 10 height 10
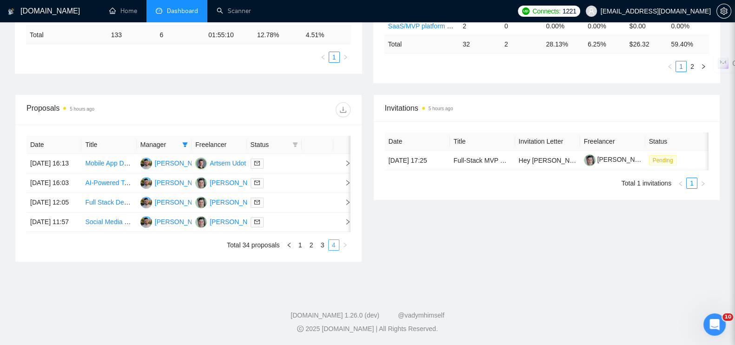
scroll to position [318, 0]
click at [282, 139] on span "Status" at bounding box center [270, 144] width 38 height 10
click at [295, 142] on icon "filter" at bounding box center [295, 144] width 5 height 5
click at [265, 151] on span "Chat" at bounding box center [265, 154] width 18 height 7
checkbox input "true"
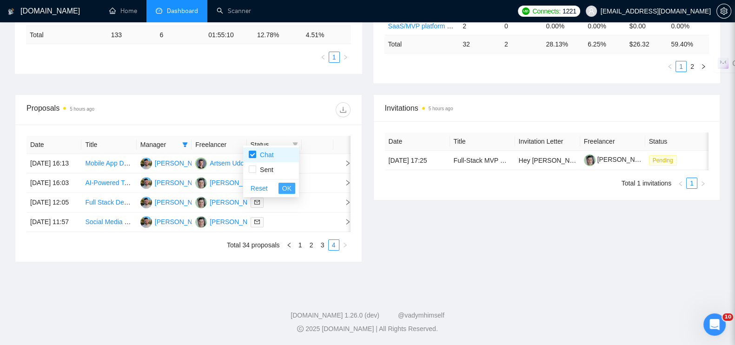
click at [287, 183] on span "OK" at bounding box center [286, 188] width 9 height 10
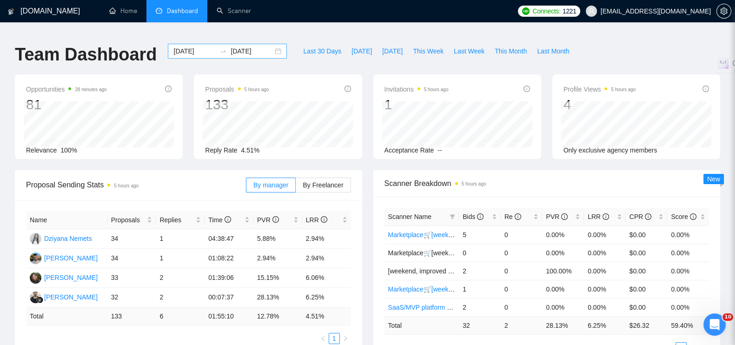
click at [274, 44] on div "2025-07-07 2025-07-13" at bounding box center [227, 51] width 119 height 15
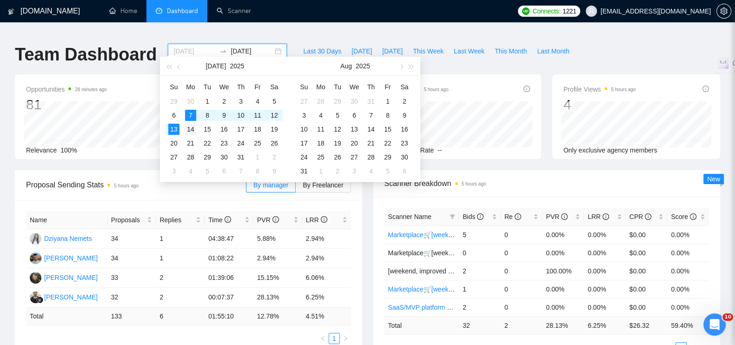
type input "2025-07-14"
click at [192, 125] on div "14" at bounding box center [190, 129] width 11 height 11
type input "2025-07-20"
click at [176, 143] on div "20" at bounding box center [173, 143] width 11 height 11
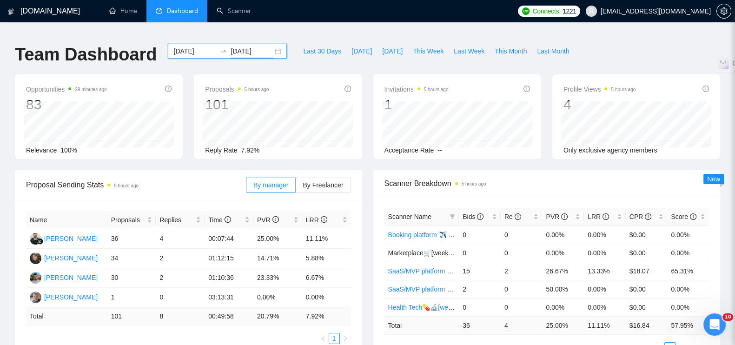
scroll to position [58, 0]
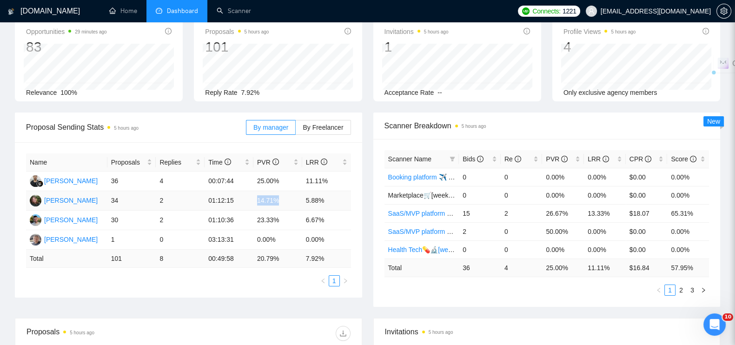
drag, startPoint x: 257, startPoint y: 193, endPoint x: 277, endPoint y: 194, distance: 20.0
click at [282, 195] on td "14.71%" at bounding box center [277, 201] width 49 height 20
copy td "14.71%"
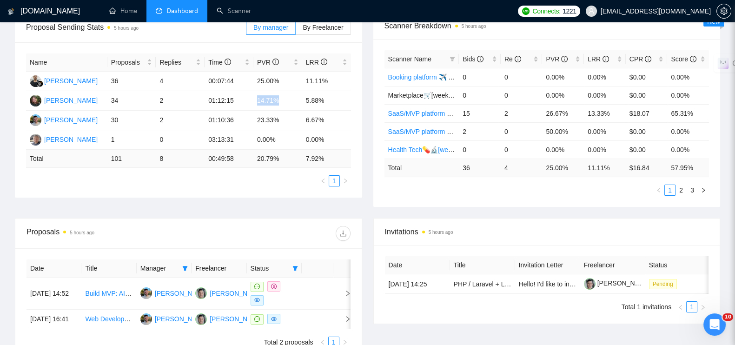
scroll to position [232, 0]
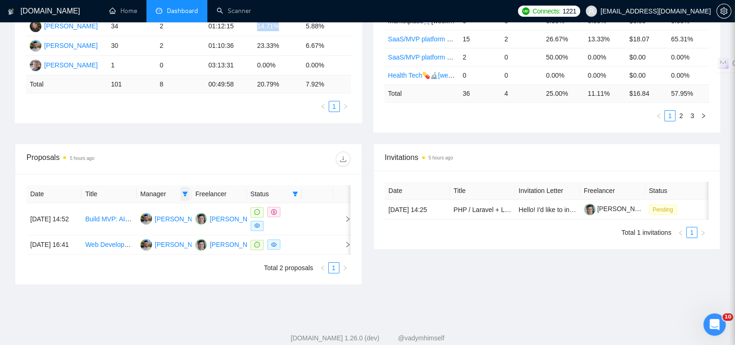
click at [186, 191] on icon "filter" at bounding box center [185, 194] width 6 height 6
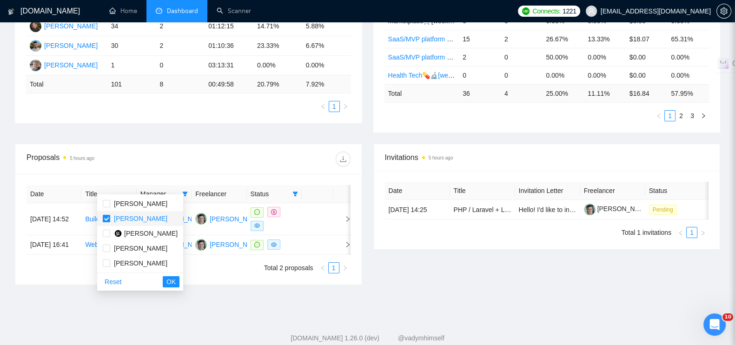
click at [108, 216] on input "checkbox" at bounding box center [106, 218] width 7 height 7
checkbox input "false"
click at [103, 246] on input "checkbox" at bounding box center [106, 248] width 7 height 7
checkbox input "true"
click at [172, 278] on button "OK" at bounding box center [171, 281] width 17 height 11
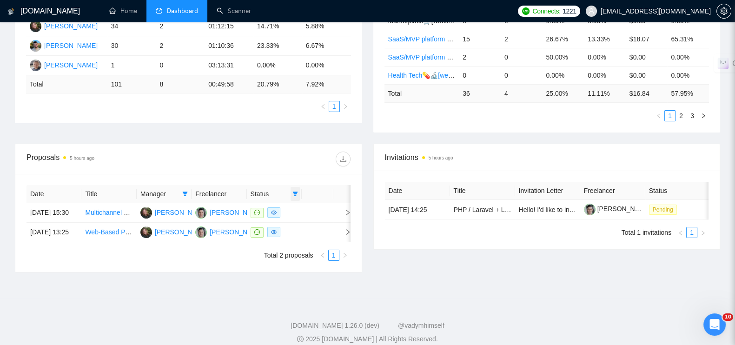
click at [293, 191] on icon "filter" at bounding box center [295, 194] width 6 height 6
click at [265, 215] on span "Sent" at bounding box center [264, 218] width 17 height 7
checkbox input "true"
click at [249, 200] on input "checkbox" at bounding box center [252, 203] width 7 height 7
checkbox input "false"
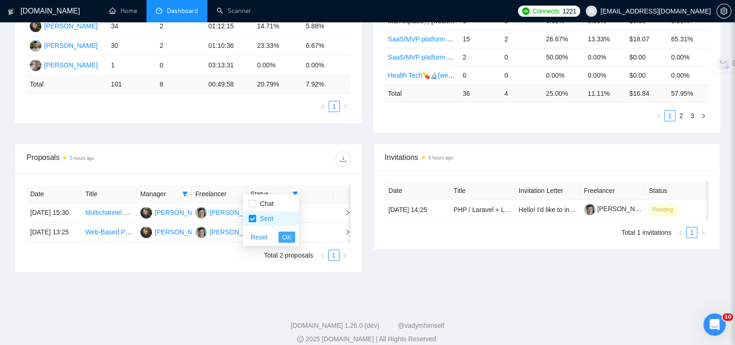
click at [286, 232] on span "OK" at bounding box center [286, 237] width 9 height 10
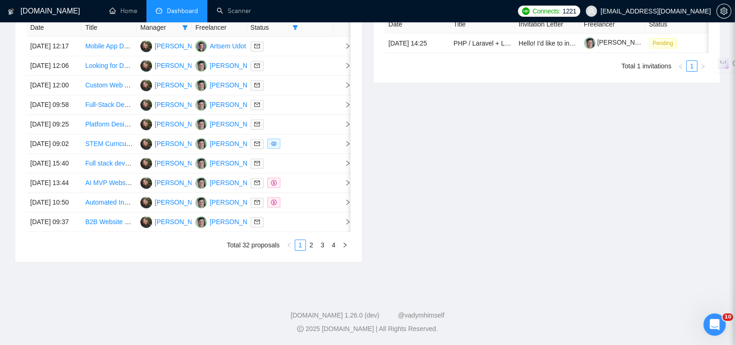
scroll to position [487, 0]
click at [311, 246] on link "2" at bounding box center [311, 245] width 10 height 10
click at [324, 245] on link "3" at bounding box center [323, 245] width 10 height 10
click at [334, 244] on link "4" at bounding box center [334, 245] width 10 height 10
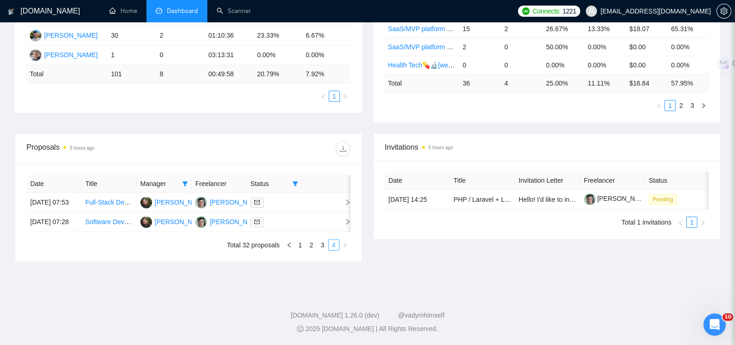
scroll to position [261, 0]
click at [300, 245] on link "1" at bounding box center [300, 245] width 10 height 10
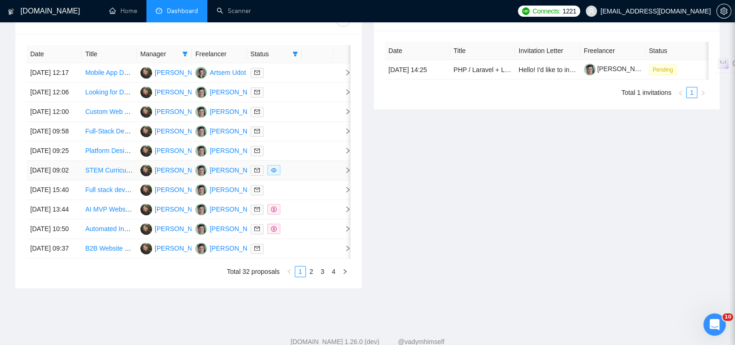
scroll to position [435, 0]
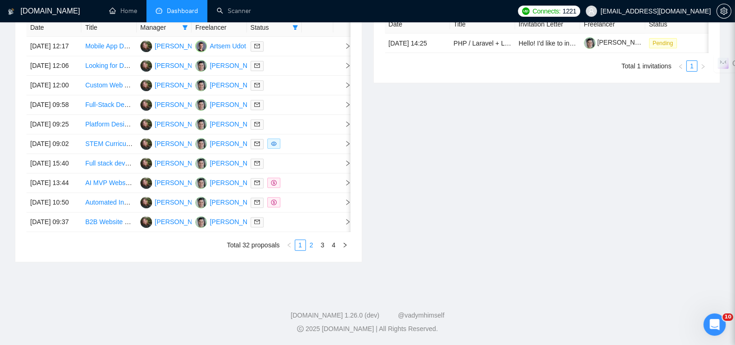
click at [312, 250] on link "2" at bounding box center [311, 245] width 10 height 10
click at [321, 250] on link "3" at bounding box center [323, 245] width 10 height 10
click at [333, 245] on link "4" at bounding box center [334, 245] width 10 height 10
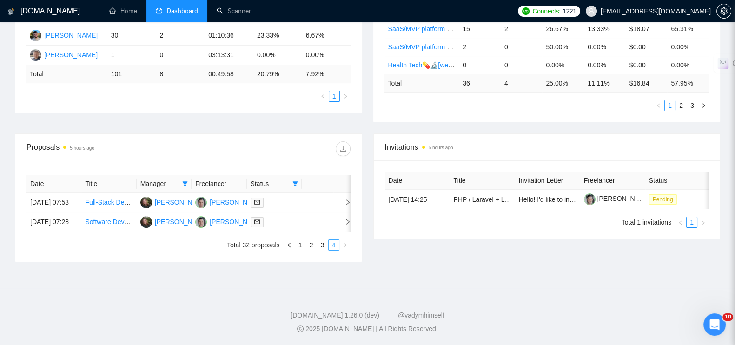
scroll to position [261, 0]
click at [292, 181] on icon "filter" at bounding box center [295, 184] width 6 height 6
click at [256, 205] on span "Sent" at bounding box center [264, 208] width 17 height 7
checkbox input "false"
click at [254, 190] on input "checkbox" at bounding box center [252, 193] width 7 height 7
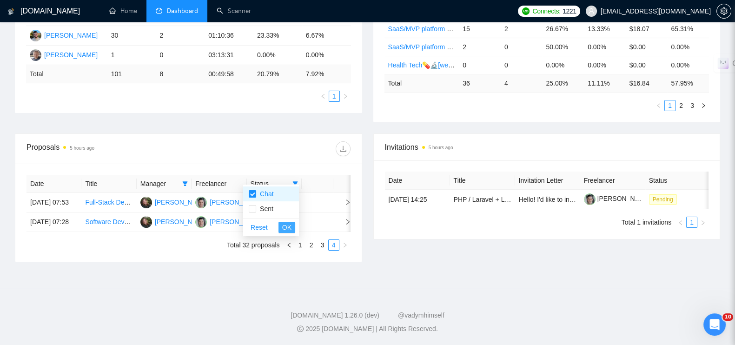
click at [290, 222] on span "OK" at bounding box center [286, 227] width 9 height 10
click at [291, 177] on span at bounding box center [295, 184] width 9 height 14
drag, startPoint x: 255, startPoint y: 176, endPoint x: 273, endPoint y: 186, distance: 21.2
click at [254, 190] on input "checkbox" at bounding box center [252, 193] width 7 height 7
checkbox input "false"
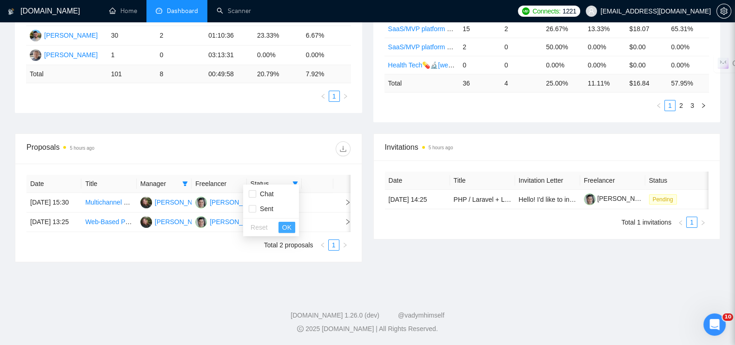
click at [285, 222] on span "OK" at bounding box center [286, 227] width 9 height 10
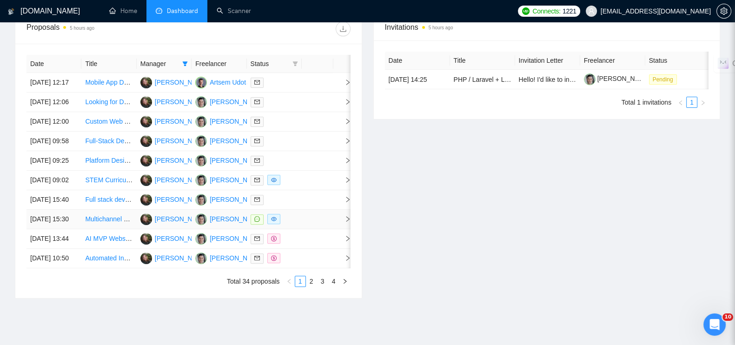
scroll to position [435, 0]
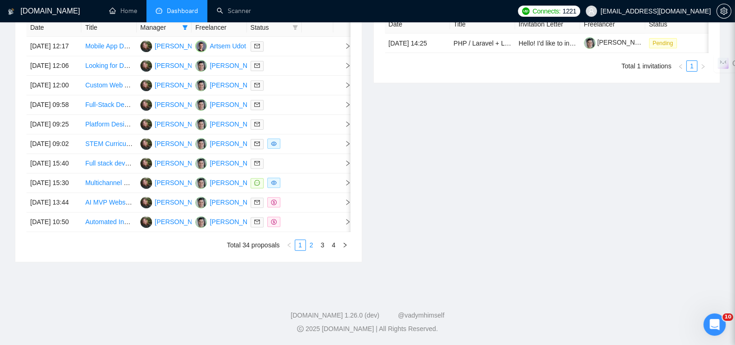
click at [310, 250] on link "2" at bounding box center [311, 245] width 10 height 10
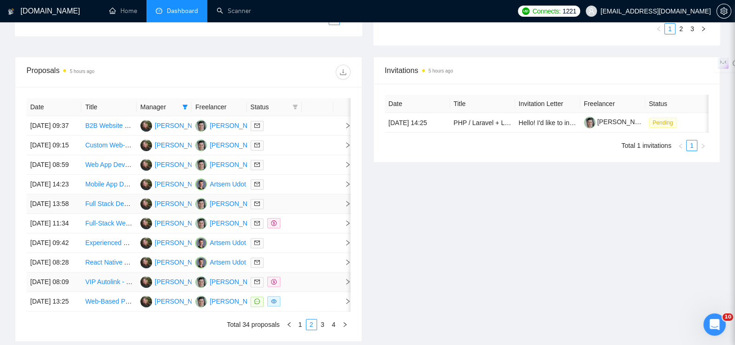
scroll to position [487, 0]
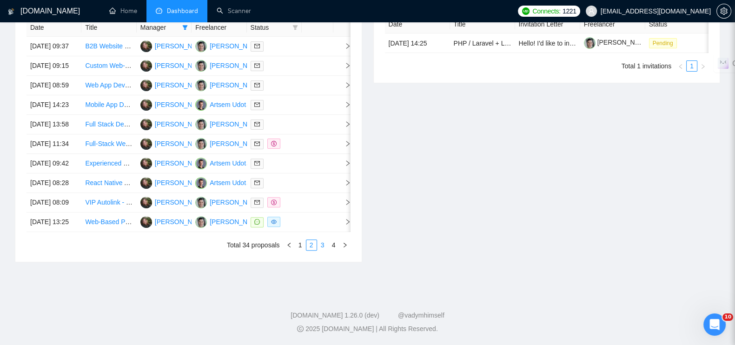
click at [322, 244] on link "3" at bounding box center [323, 245] width 10 height 10
click at [335, 245] on link "4" at bounding box center [334, 245] width 10 height 10
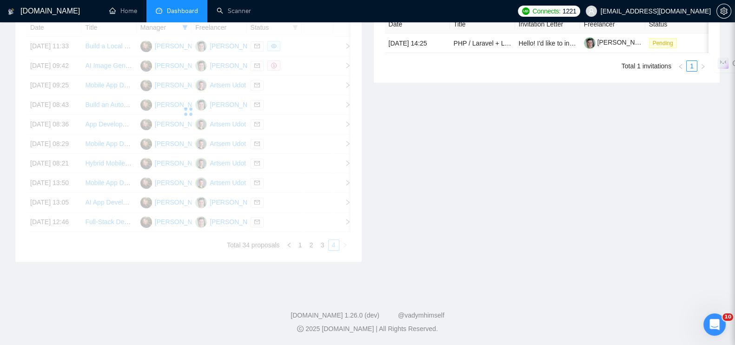
scroll to position [318, 0]
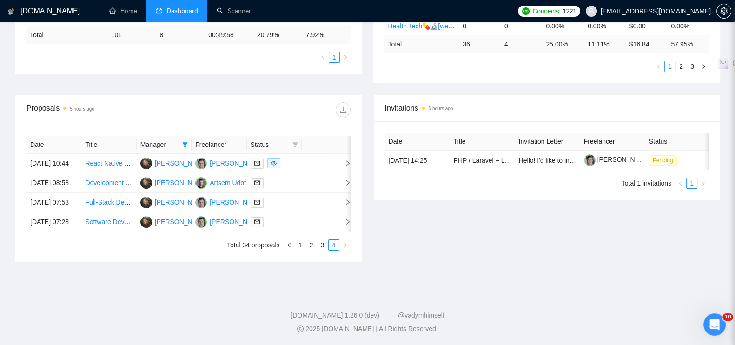
click at [190, 136] on th "Manager" at bounding box center [164, 145] width 55 height 18
click at [186, 142] on icon "filter" at bounding box center [185, 144] width 5 height 5
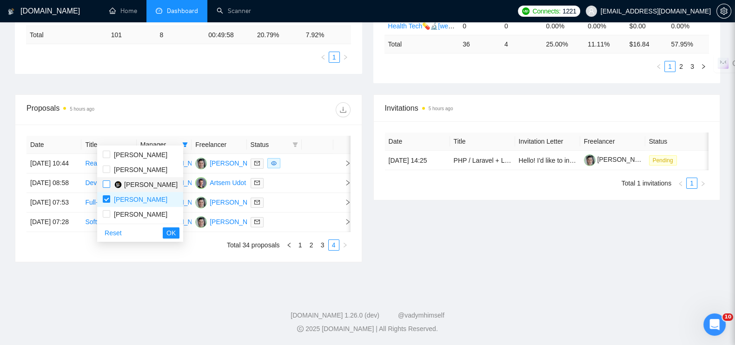
click at [103, 180] on input "checkbox" at bounding box center [106, 183] width 7 height 7
checkbox input "true"
click at [106, 195] on input "checkbox" at bounding box center [106, 198] width 7 height 7
checkbox input "false"
click at [173, 228] on span "OK" at bounding box center [170, 233] width 9 height 10
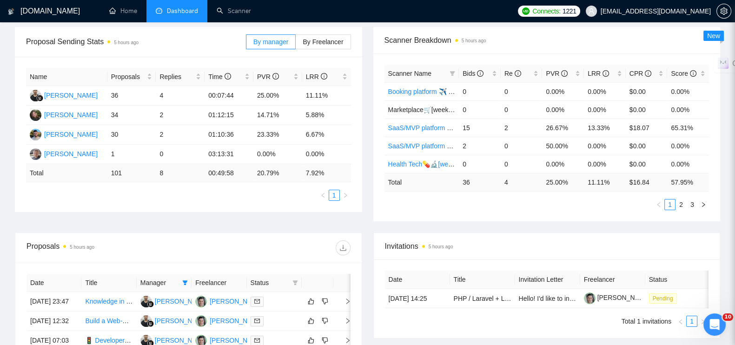
scroll to position [85, 0]
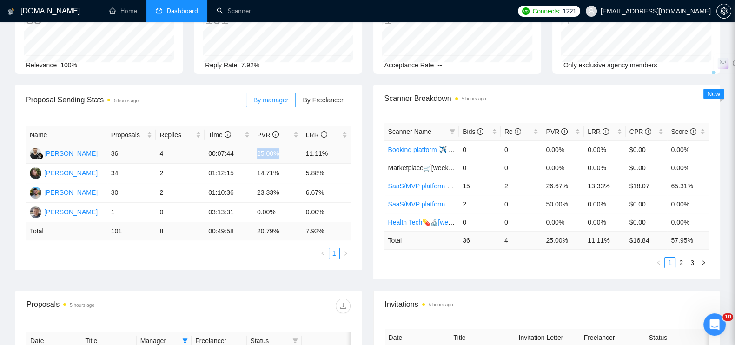
drag, startPoint x: 256, startPoint y: 146, endPoint x: 291, endPoint y: 146, distance: 34.9
click at [291, 146] on td "25.00%" at bounding box center [277, 154] width 49 height 20
copy td "25.00%"
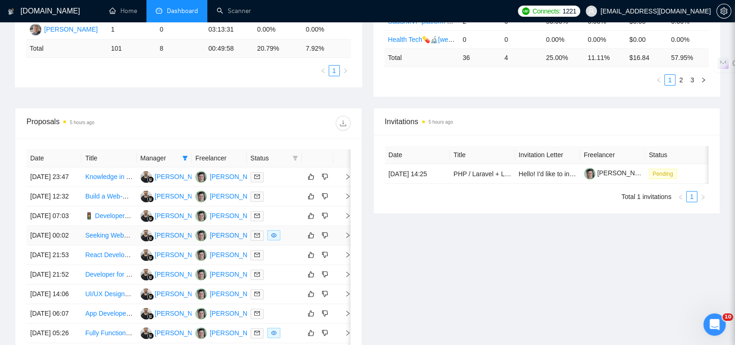
scroll to position [376, 0]
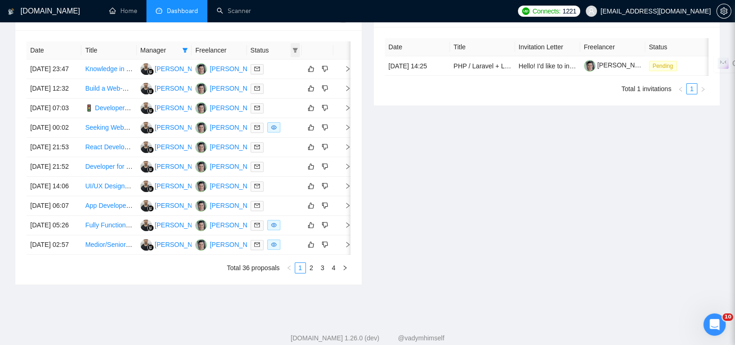
click at [296, 48] on icon "filter" at bounding box center [295, 50] width 5 height 5
click at [316, 42] on th at bounding box center [318, 50] width 32 height 18
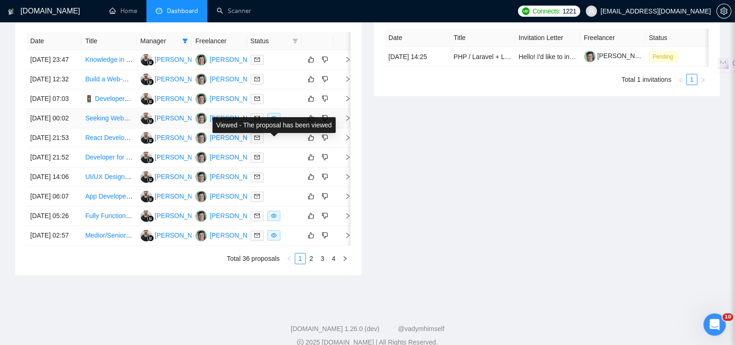
scroll to position [487, 0]
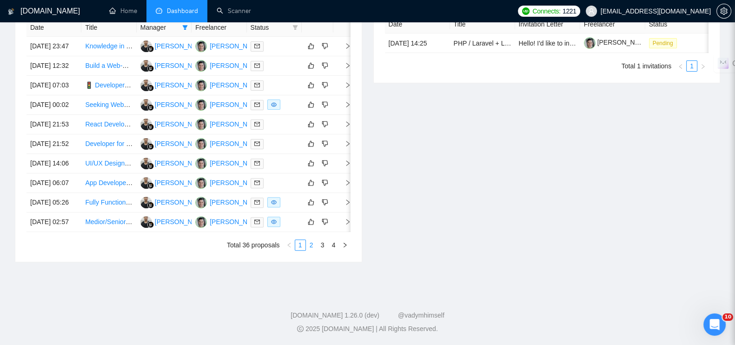
click at [312, 246] on link "2" at bounding box center [311, 245] width 10 height 10
click at [324, 243] on link "3" at bounding box center [323, 245] width 10 height 10
click at [329, 246] on link "4" at bounding box center [334, 245] width 10 height 10
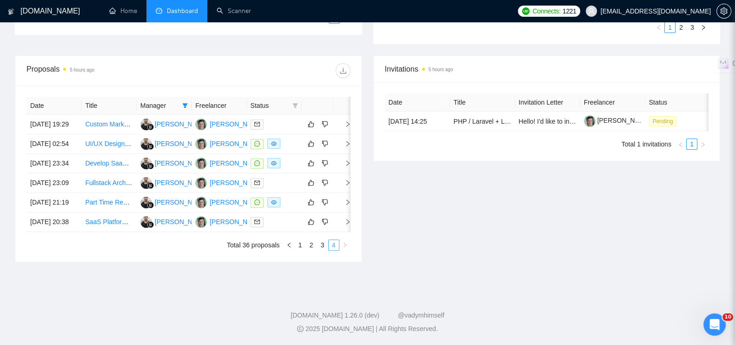
scroll to position [374, 0]
click at [299, 99] on span at bounding box center [295, 106] width 9 height 14
click at [267, 112] on span "Chat" at bounding box center [265, 115] width 18 height 7
checkbox input "true"
click at [289, 144] on span "OK" at bounding box center [286, 149] width 9 height 10
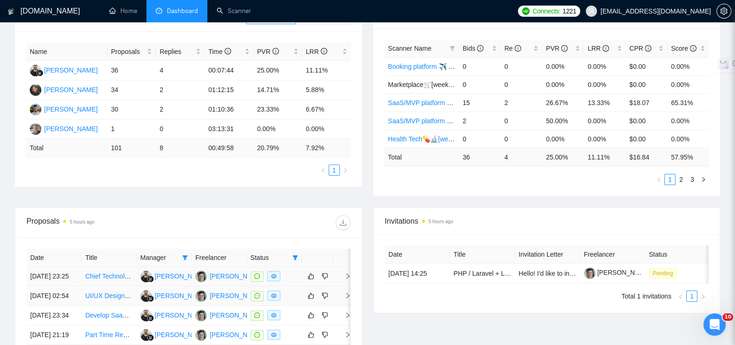
scroll to position [201, 0]
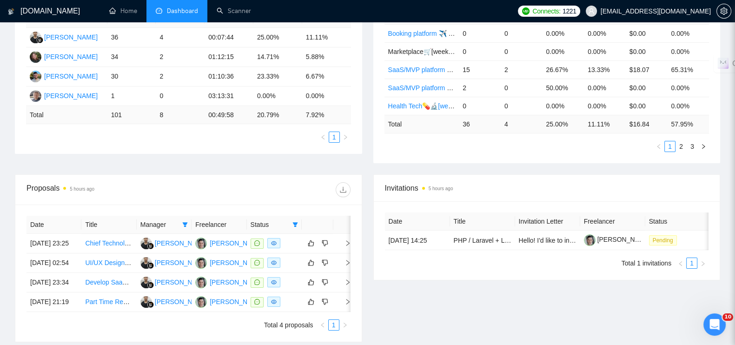
click at [167, 219] on span "Manager" at bounding box center [159, 224] width 38 height 10
click at [184, 218] on span at bounding box center [184, 225] width 9 height 14
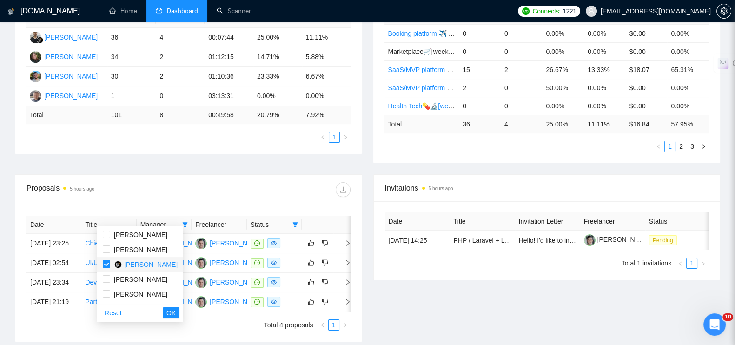
click at [107, 261] on input "checkbox" at bounding box center [106, 263] width 7 height 7
checkbox input "false"
click at [164, 182] on div "Proposals 5 hours ago" at bounding box center [107, 189] width 162 height 15
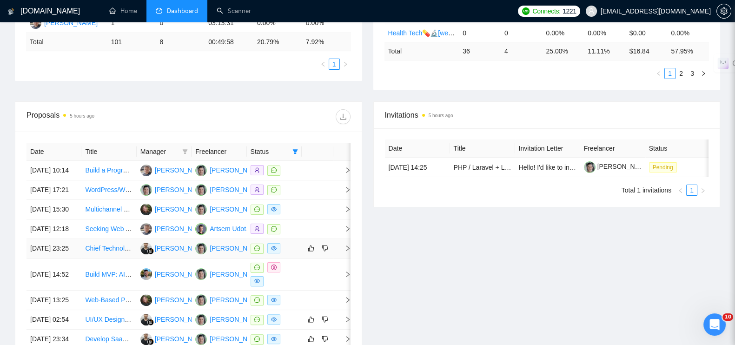
scroll to position [232, 0]
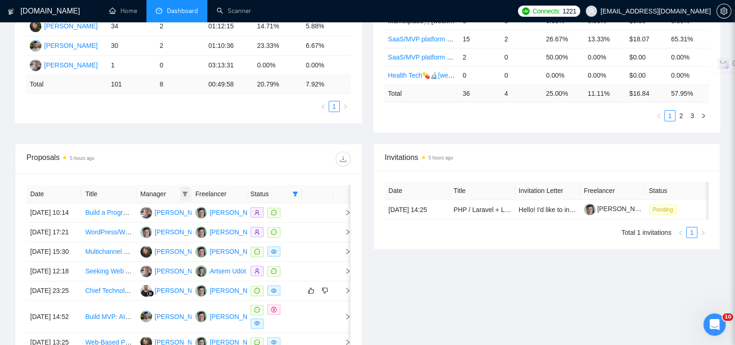
click at [187, 191] on icon "filter" at bounding box center [185, 194] width 6 height 6
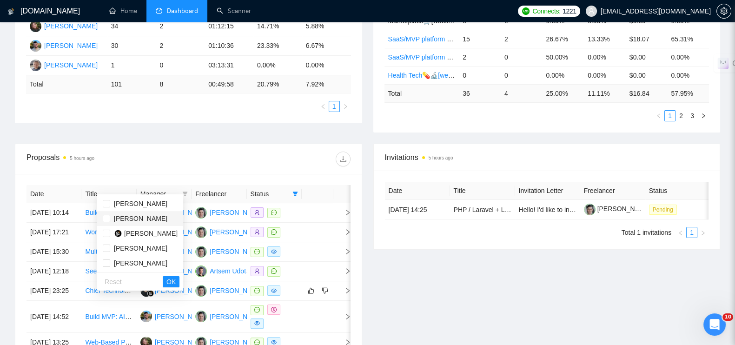
click at [112, 219] on span "[PERSON_NAME]" at bounding box center [138, 218] width 57 height 10
checkbox input "true"
click at [176, 279] on span "OK" at bounding box center [170, 282] width 9 height 10
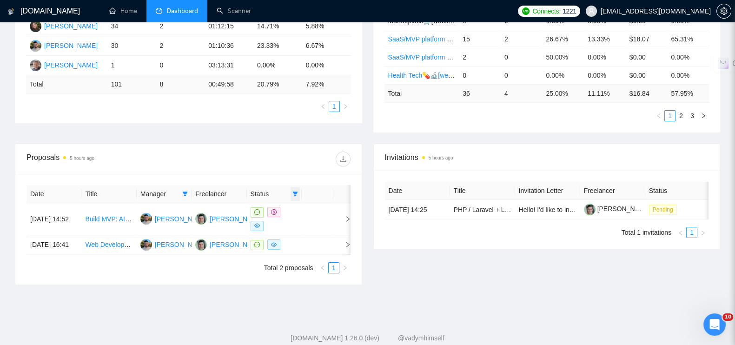
click at [293, 191] on icon "filter" at bounding box center [295, 194] width 6 height 6
click at [253, 201] on input "checkbox" at bounding box center [252, 203] width 7 height 7
checkbox input "false"
click at [287, 234] on span "OK" at bounding box center [286, 237] width 9 height 10
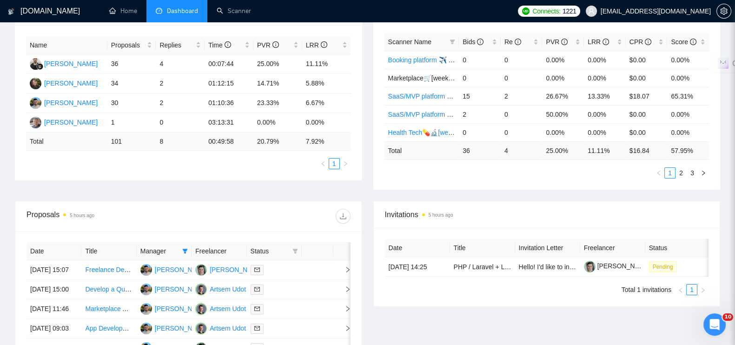
scroll to position [116, 0]
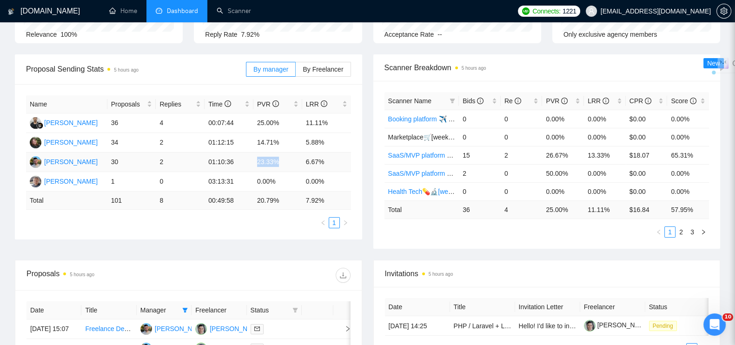
drag, startPoint x: 255, startPoint y: 156, endPoint x: 278, endPoint y: 157, distance: 22.8
click at [278, 157] on td "23.33%" at bounding box center [277, 162] width 49 height 20
copy td "23.33%"
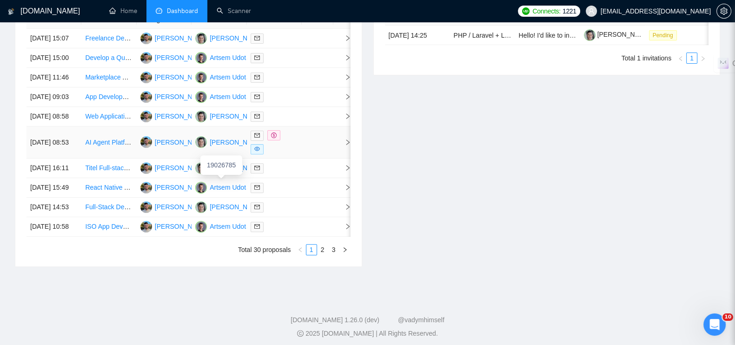
scroll to position [490, 0]
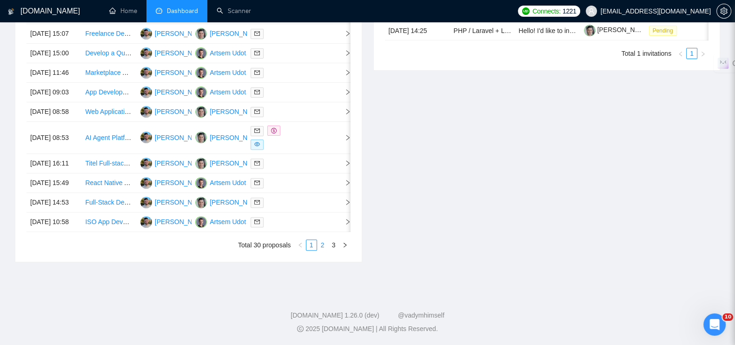
click at [321, 244] on link "2" at bounding box center [323, 245] width 10 height 10
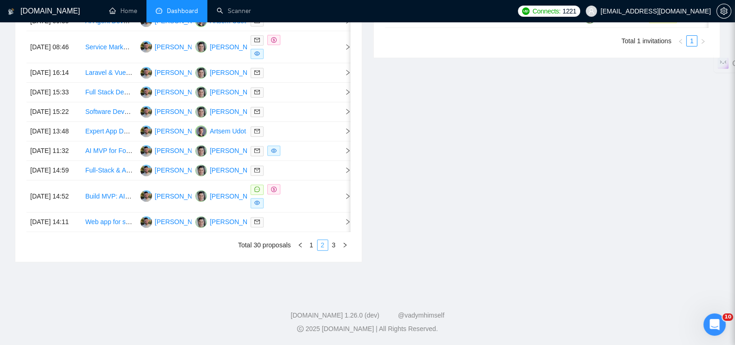
scroll to position [494, 0]
click at [334, 244] on link "3" at bounding box center [334, 245] width 10 height 10
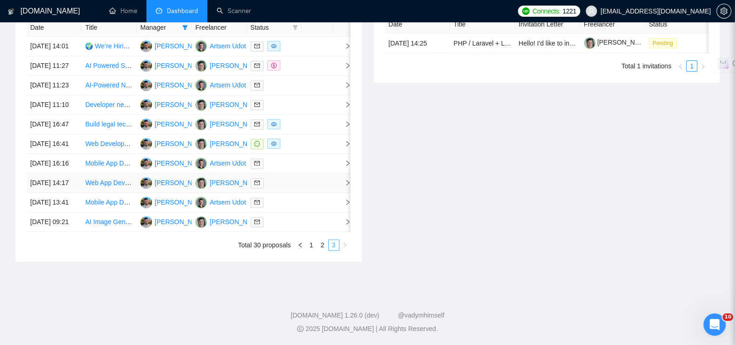
scroll to position [313, 0]
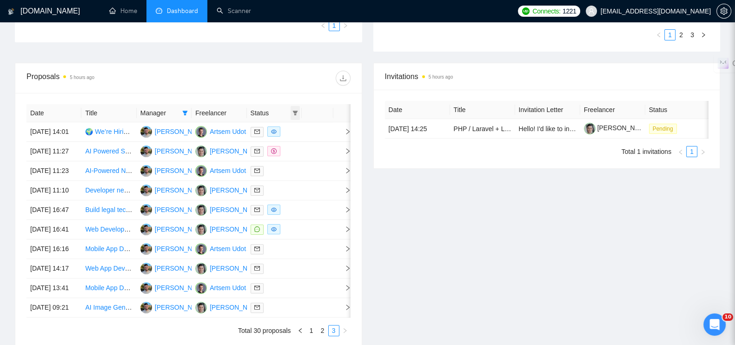
click at [291, 106] on span at bounding box center [295, 113] width 9 height 14
click at [265, 136] on span "Sent" at bounding box center [264, 137] width 17 height 7
click at [260, 140] on span "Sent" at bounding box center [264, 137] width 17 height 7
checkbox input "false"
click at [252, 119] on input "checkbox" at bounding box center [252, 122] width 7 height 7
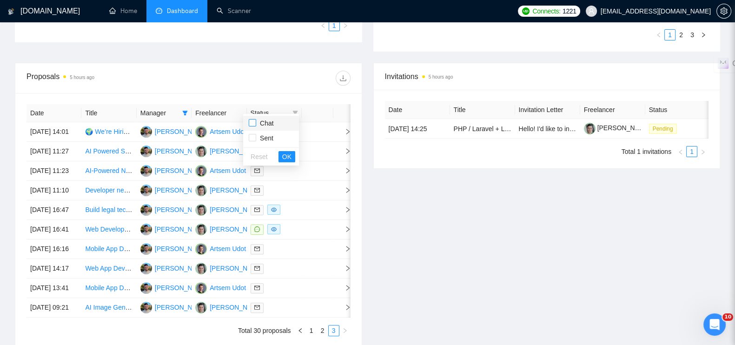
checkbox input "true"
click at [291, 159] on span "OK" at bounding box center [286, 157] width 9 height 10
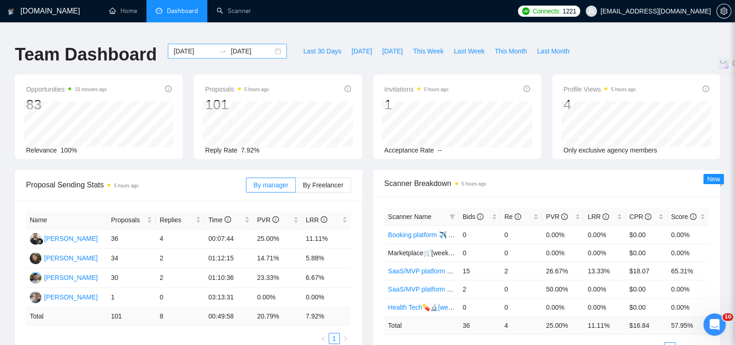
click at [246, 46] on input "2025-07-20" at bounding box center [252, 51] width 42 height 10
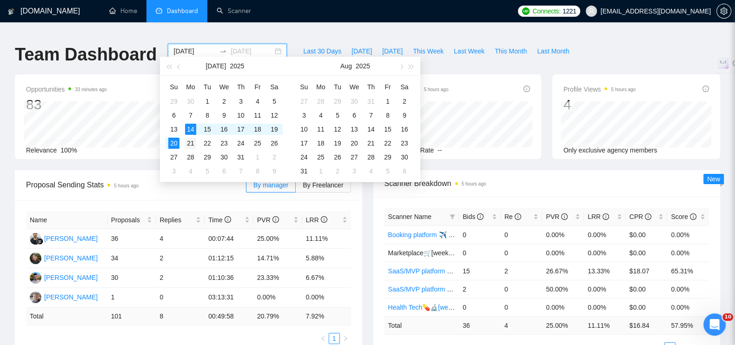
type input "2025-07-21"
click at [191, 141] on div "21" at bounding box center [190, 143] width 11 height 11
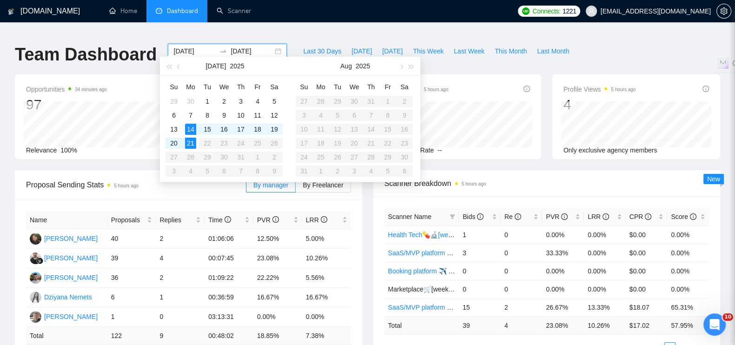
click at [244, 46] on input "2025-07-21" at bounding box center [252, 51] width 42 height 10
click at [187, 46] on input "2025-07-14" at bounding box center [194, 51] width 42 height 10
type input "2025-07-21"
click at [193, 144] on div "21" at bounding box center [190, 143] width 11 height 11
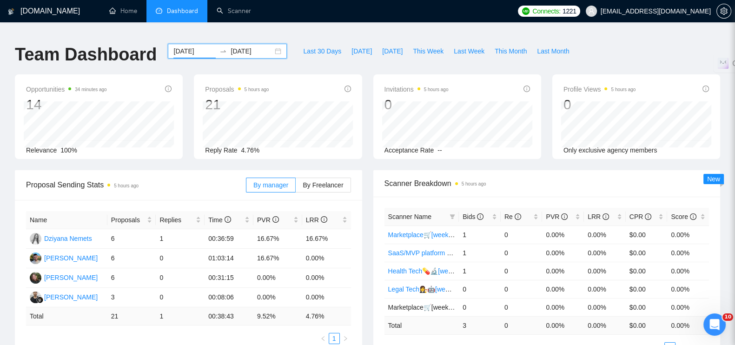
click at [242, 46] on input "2025-07-21" at bounding box center [252, 51] width 42 height 10
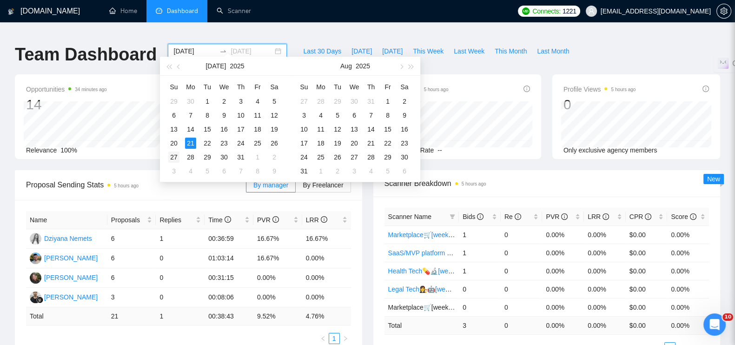
type input "2025-07-27"
click at [176, 153] on div "27" at bounding box center [173, 157] width 11 height 11
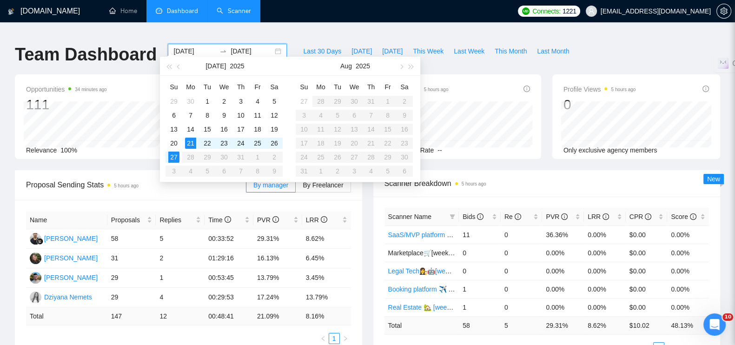
type input "2025-07-21"
click at [240, 30] on div "GigRadar.io Home Dashboard Scanner Connects: 1221 nemetsyuriy@exore.pro Team Da…" at bounding box center [367, 305] width 735 height 597
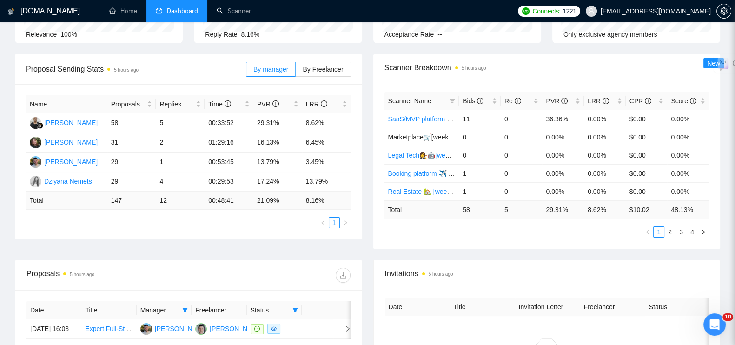
scroll to position [116, 0]
drag, startPoint x: 257, startPoint y: 135, endPoint x: 270, endPoint y: 133, distance: 13.1
click at [281, 135] on td "16.13%" at bounding box center [277, 143] width 49 height 20
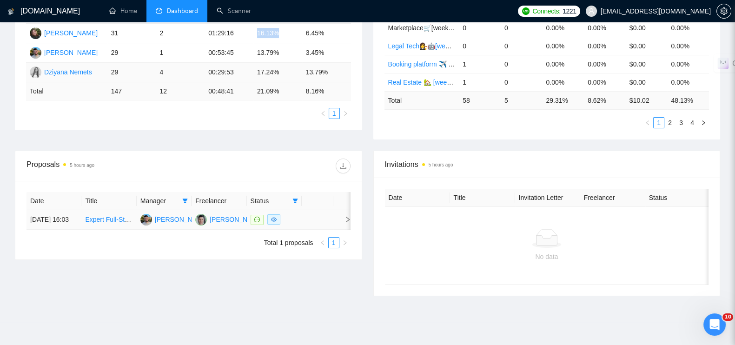
scroll to position [260, 0]
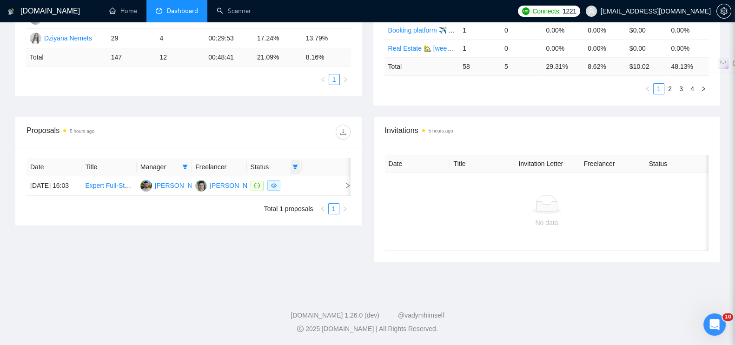
click at [298, 164] on icon "filter" at bounding box center [295, 167] width 6 height 6
click at [250, 175] on input "checkbox" at bounding box center [252, 176] width 7 height 7
checkbox input "false"
click at [280, 205] on button "OK" at bounding box center [286, 210] width 17 height 11
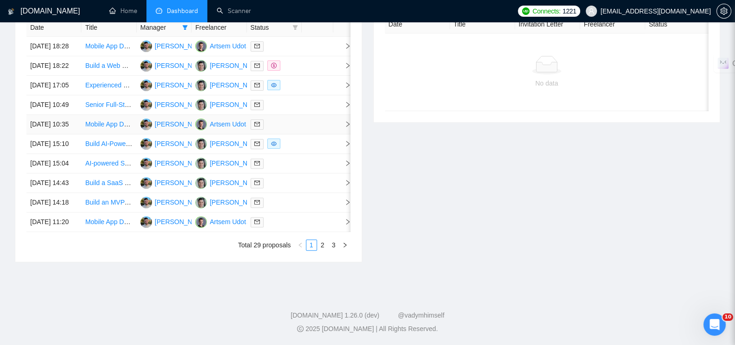
scroll to position [487, 0]
click at [323, 244] on link "2" at bounding box center [323, 245] width 10 height 10
click at [331, 244] on link "3" at bounding box center [334, 245] width 10 height 10
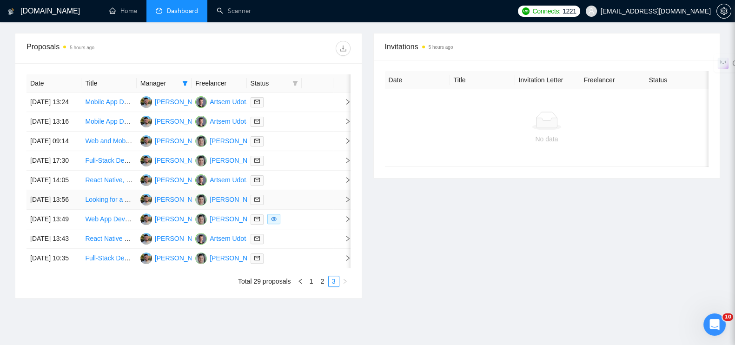
scroll to position [459, 0]
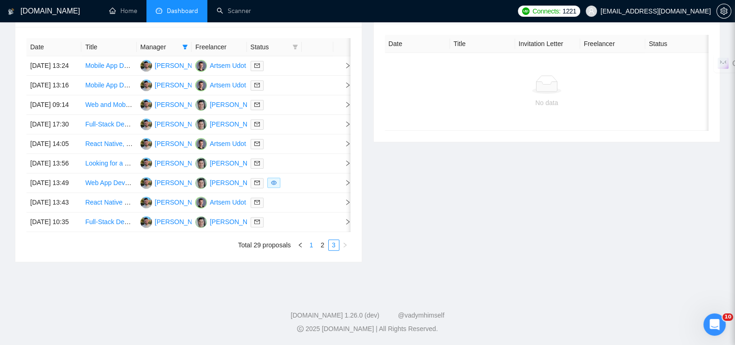
click at [306, 244] on link "1" at bounding box center [311, 245] width 10 height 10
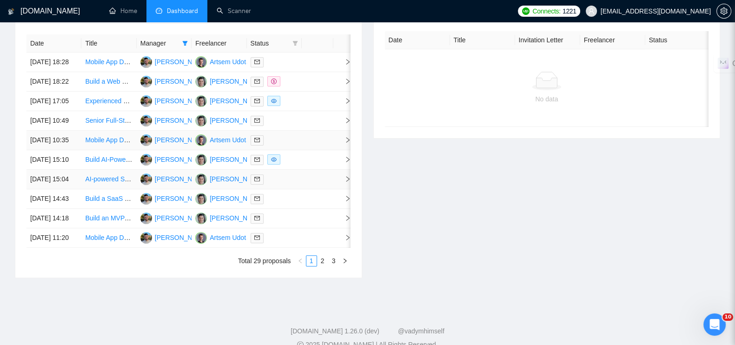
scroll to position [401, 0]
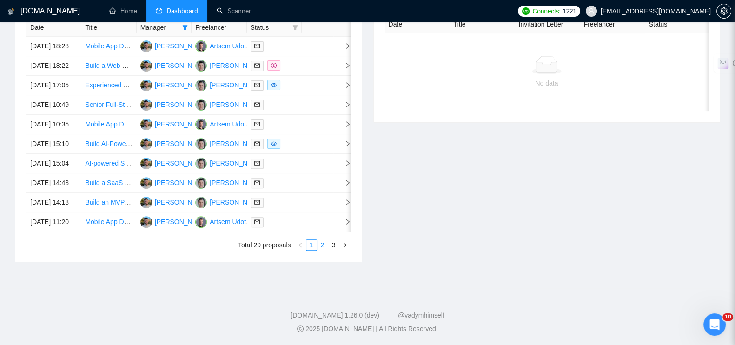
click at [324, 250] on link "2" at bounding box center [323, 245] width 10 height 10
click at [333, 250] on link "3" at bounding box center [334, 245] width 10 height 10
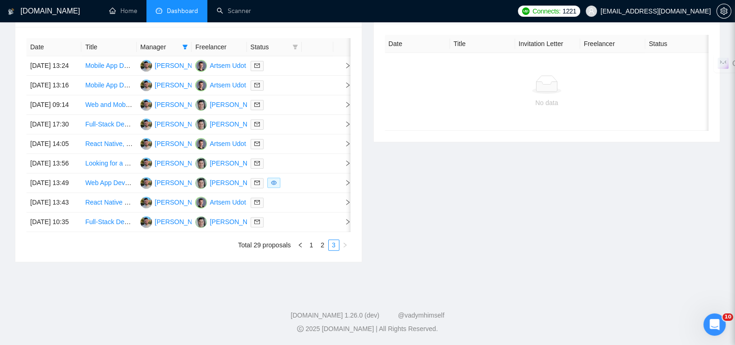
scroll to position [459, 0]
click at [309, 245] on link "1" at bounding box center [311, 245] width 10 height 10
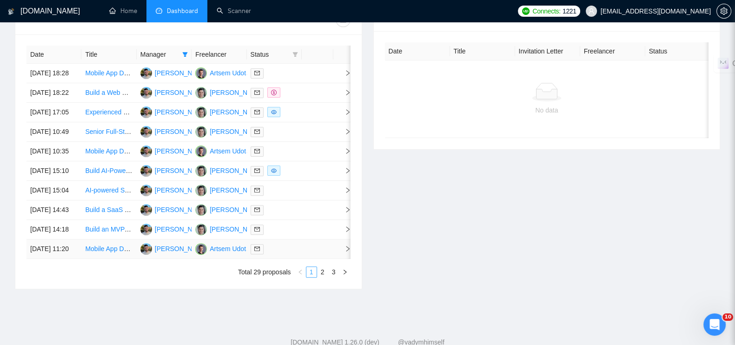
scroll to position [284, 0]
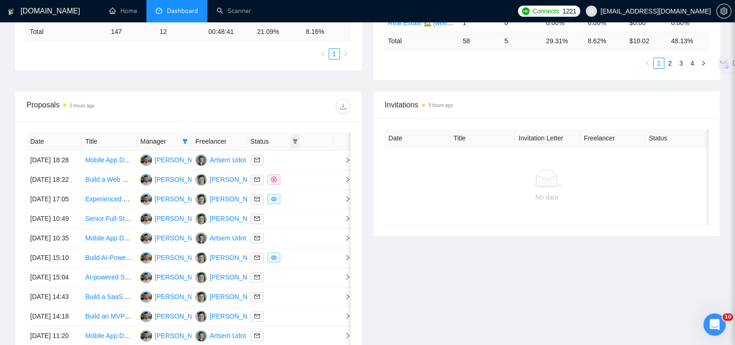
click at [291, 134] on span at bounding box center [295, 141] width 9 height 14
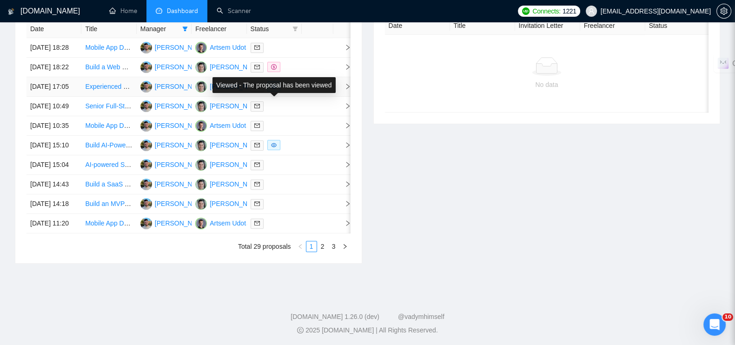
scroll to position [459, 0]
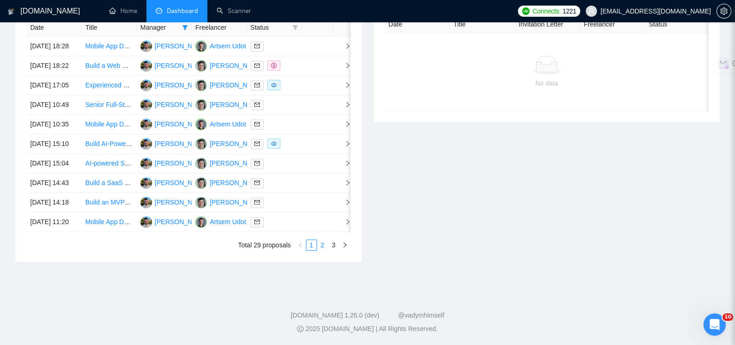
click at [321, 250] on link "2" at bounding box center [323, 245] width 10 height 10
click at [333, 250] on link "3" at bounding box center [334, 245] width 10 height 10
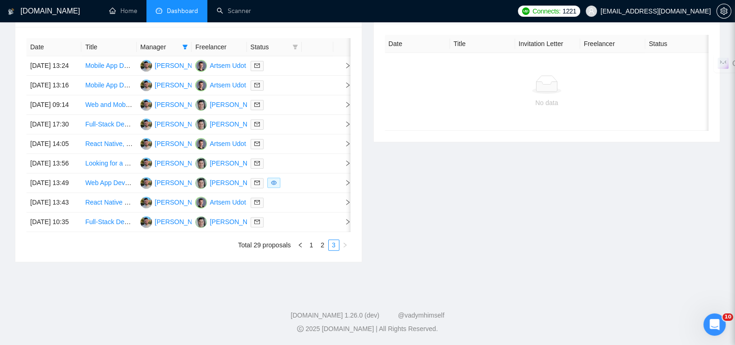
scroll to position [343, 0]
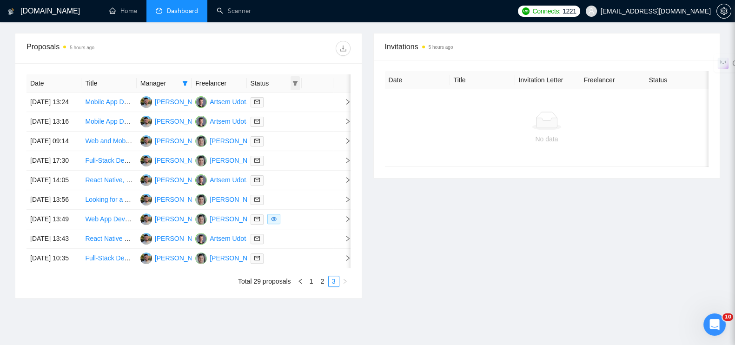
click at [293, 81] on icon "filter" at bounding box center [295, 83] width 5 height 5
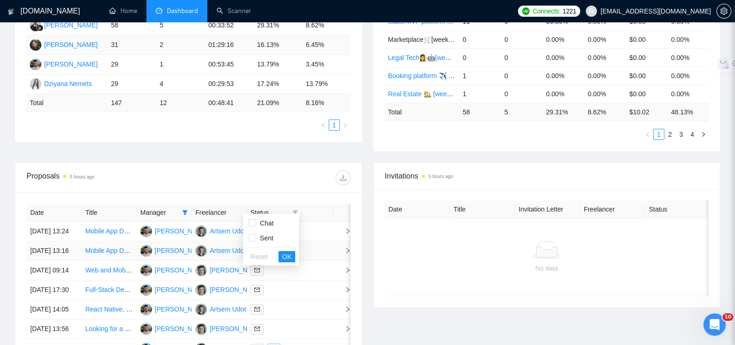
scroll to position [284, 0]
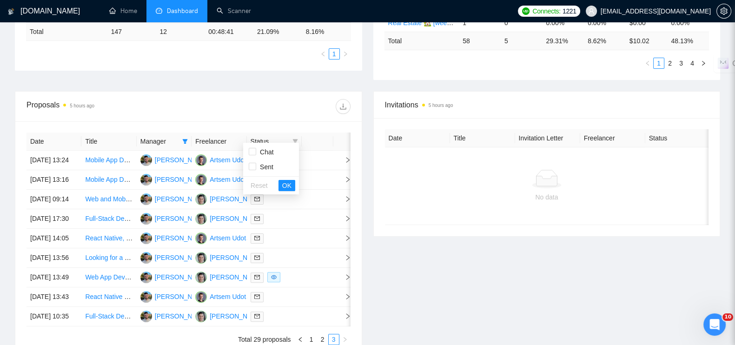
click at [179, 136] on div "Manager" at bounding box center [163, 141] width 47 height 10
click at [185, 139] on icon "filter" at bounding box center [185, 141] width 5 height 5
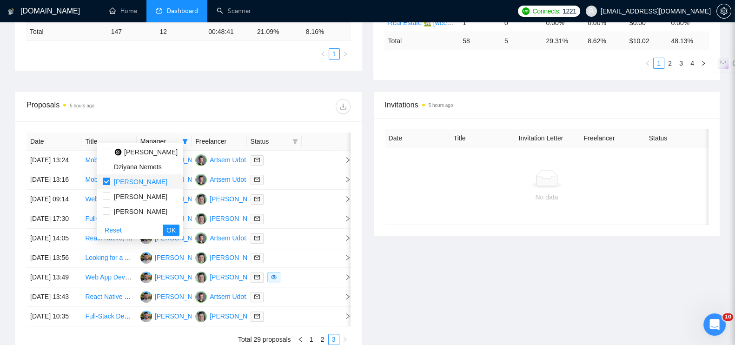
click at [107, 181] on input "checkbox" at bounding box center [106, 181] width 7 height 7
checkbox input "false"
click at [108, 197] on input "checkbox" at bounding box center [106, 195] width 7 height 7
checkbox input "true"
click at [174, 229] on span "OK" at bounding box center [170, 230] width 9 height 10
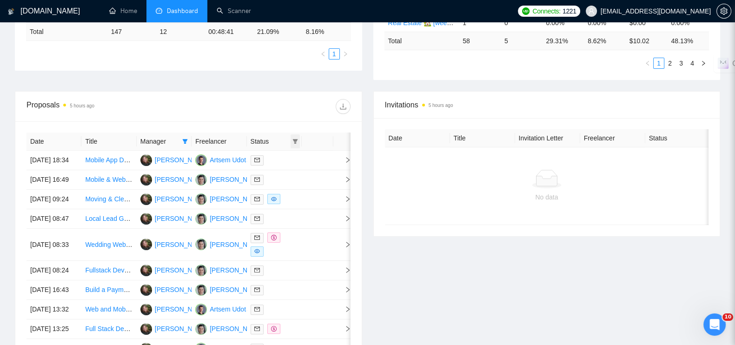
click at [295, 139] on span at bounding box center [295, 141] width 9 height 14
click at [268, 154] on span "Chat" at bounding box center [265, 151] width 18 height 7
checkbox input "true"
click at [284, 184] on span "OK" at bounding box center [286, 185] width 9 height 10
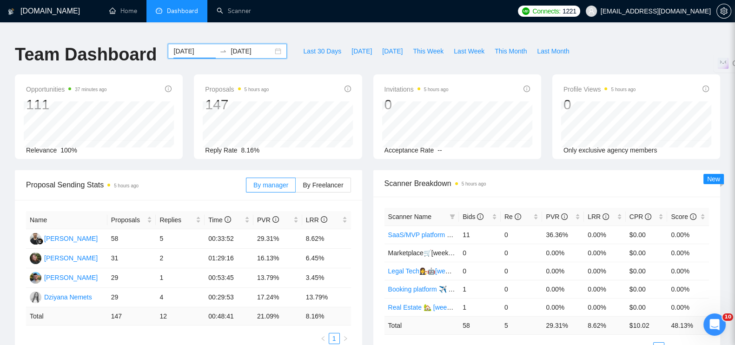
scroll to position [116, 0]
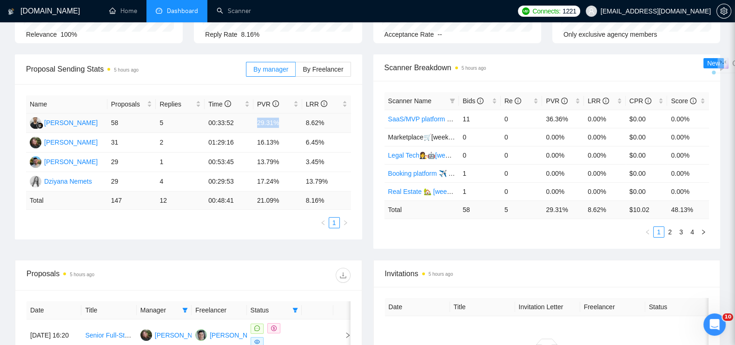
drag, startPoint x: 255, startPoint y: 115, endPoint x: 284, endPoint y: 116, distance: 29.3
click at [284, 116] on td "29.31%" at bounding box center [277, 123] width 49 height 20
copy td "29.31%"
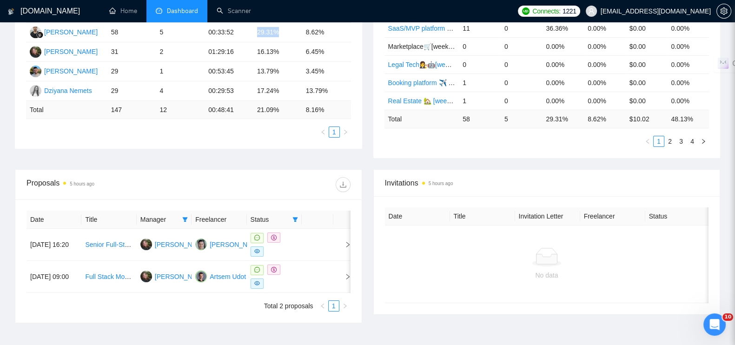
scroll to position [232, 0]
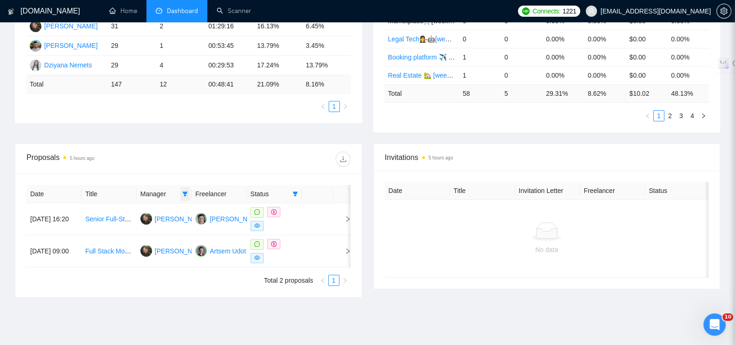
click at [182, 191] on icon "filter" at bounding box center [185, 194] width 6 height 6
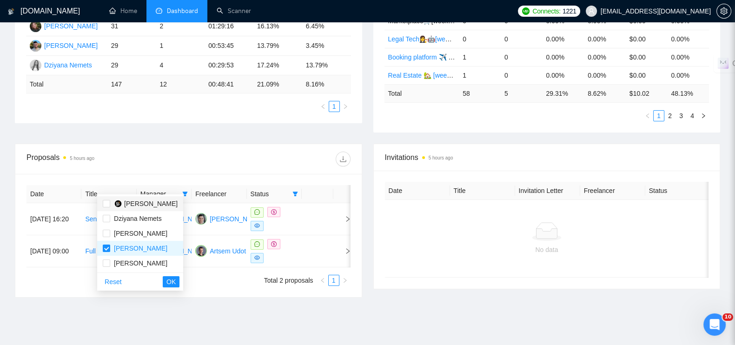
click at [134, 204] on span "[PERSON_NAME]" at bounding box center [150, 203] width 53 height 7
checkbox input "true"
click at [108, 247] on input "checkbox" at bounding box center [106, 248] width 7 height 7
checkbox input "false"
drag, startPoint x: 179, startPoint y: 280, endPoint x: 186, endPoint y: 280, distance: 7.9
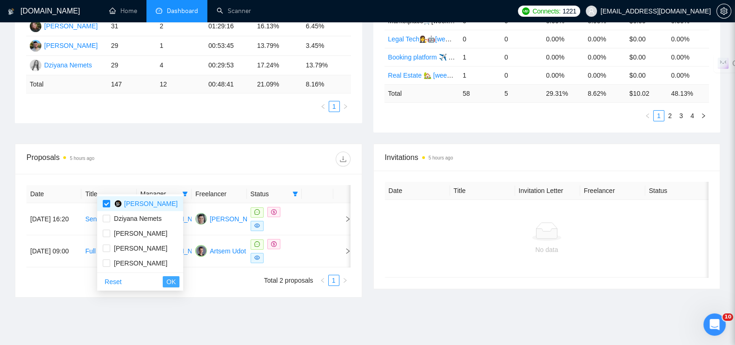
click at [176, 280] on span "OK" at bounding box center [170, 282] width 9 height 10
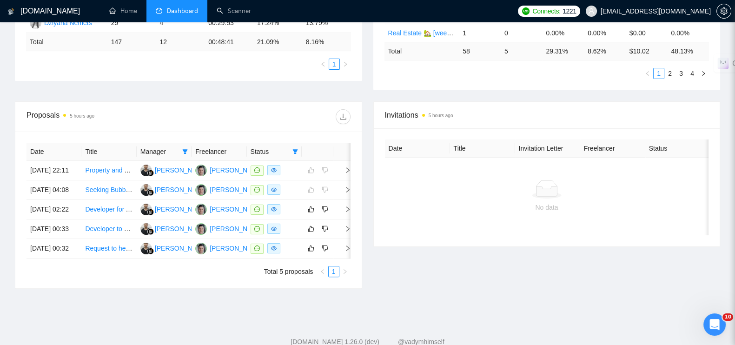
scroll to position [346, 0]
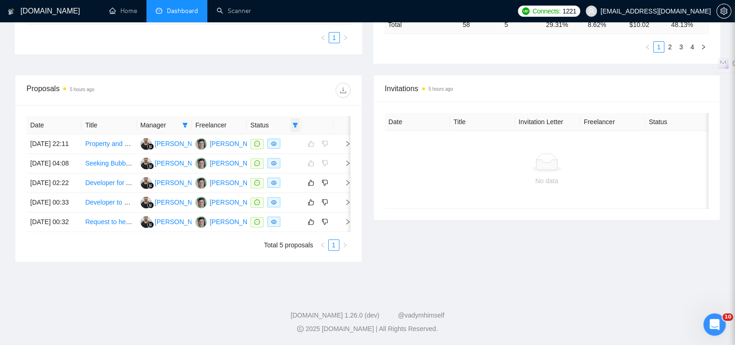
click at [296, 122] on icon "filter" at bounding box center [295, 125] width 6 height 6
click at [259, 132] on span "Chat" at bounding box center [265, 135] width 18 height 7
checkbox input "false"
click at [286, 164] on span "OK" at bounding box center [286, 169] width 9 height 10
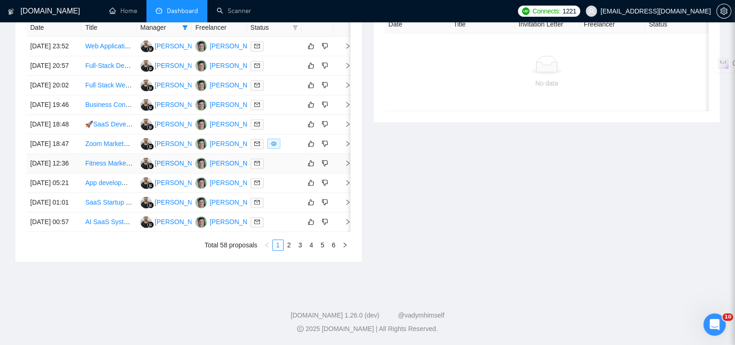
scroll to position [487, 0]
click at [289, 248] on link "2" at bounding box center [289, 245] width 10 height 10
click at [300, 243] on link "3" at bounding box center [300, 245] width 10 height 10
click at [312, 244] on link "4" at bounding box center [311, 245] width 10 height 10
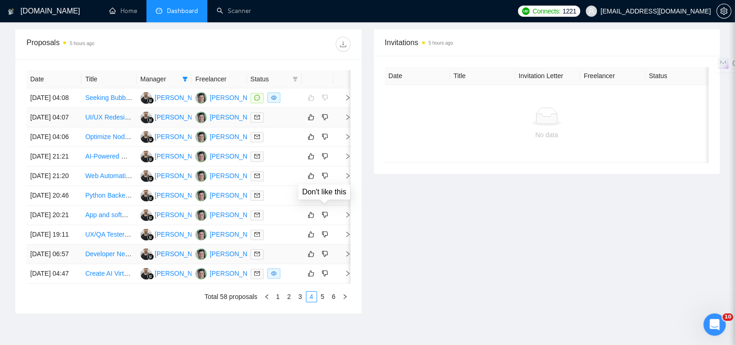
scroll to position [429, 0]
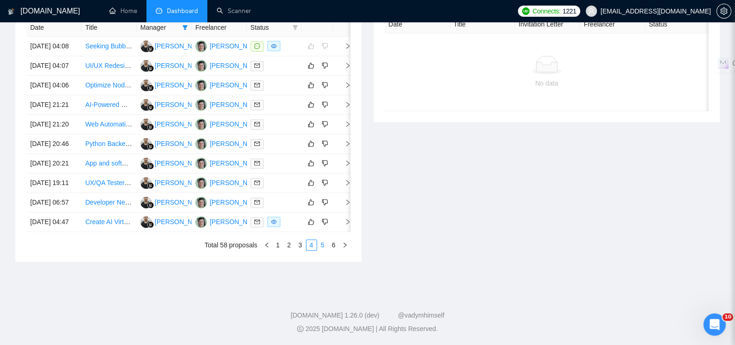
click at [322, 250] on link "5" at bounding box center [323, 245] width 10 height 10
click at [337, 250] on link "6" at bounding box center [334, 245] width 10 height 10
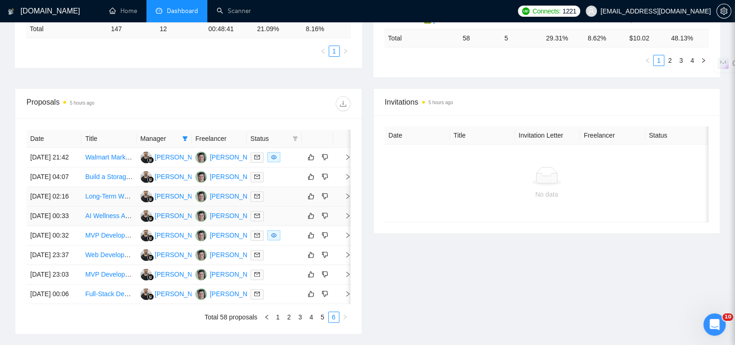
scroll to position [139, 0]
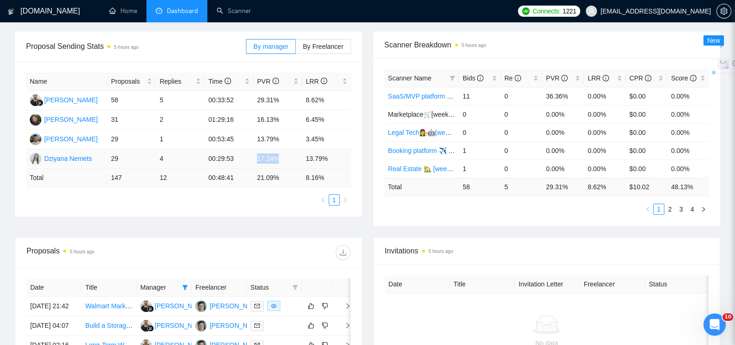
drag, startPoint x: 255, startPoint y: 151, endPoint x: 279, endPoint y: 151, distance: 24.2
click at [279, 151] on td "17.24%" at bounding box center [277, 159] width 49 height 20
copy td "17.24%"
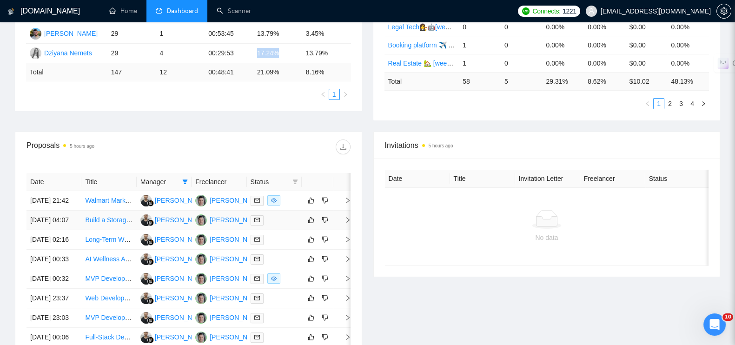
scroll to position [313, 0]
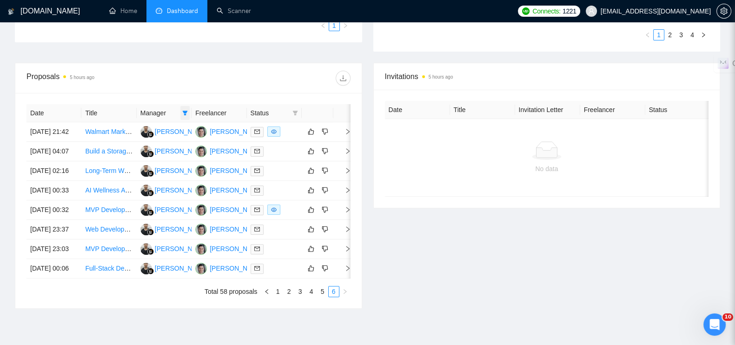
click at [186, 111] on icon "filter" at bounding box center [185, 113] width 5 height 5
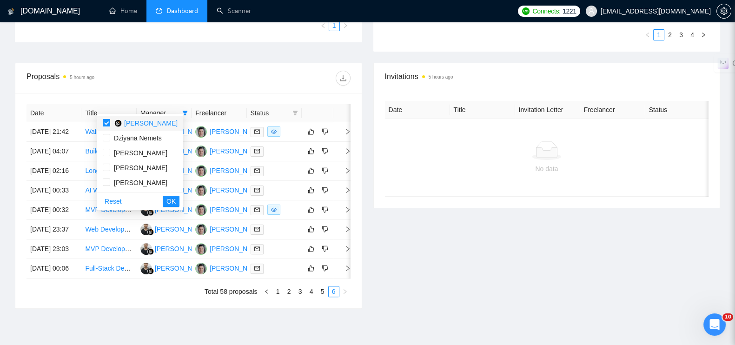
click at [107, 126] on input "checkbox" at bounding box center [106, 122] width 7 height 7
checkbox input "false"
click at [106, 140] on input "checkbox" at bounding box center [106, 137] width 7 height 7
checkbox input "true"
click at [176, 201] on span "OK" at bounding box center [170, 201] width 9 height 10
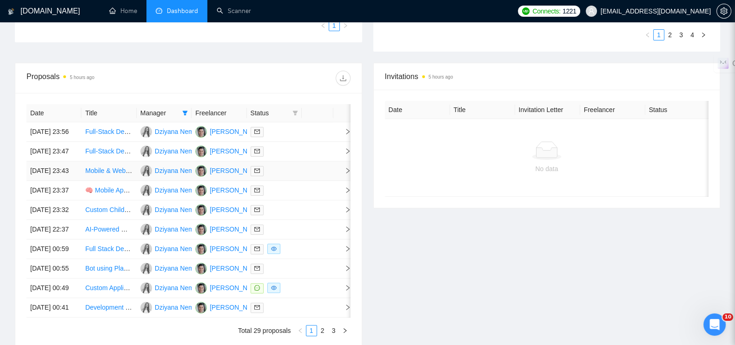
scroll to position [487, 0]
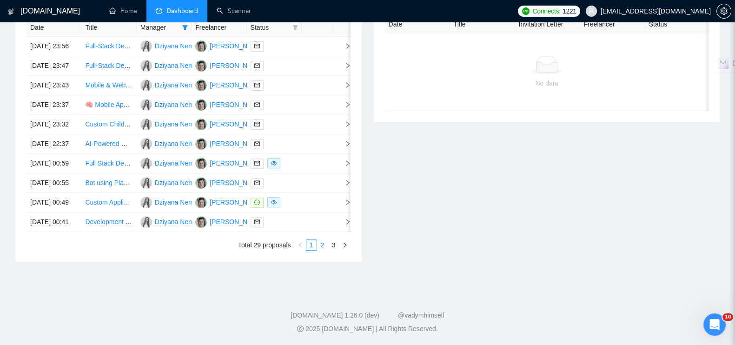
click at [325, 243] on link "2" at bounding box center [323, 245] width 10 height 10
click at [333, 241] on link "3" at bounding box center [334, 245] width 10 height 10
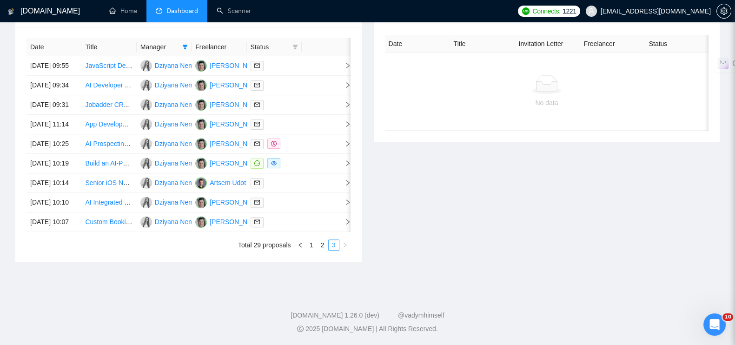
scroll to position [343, 0]
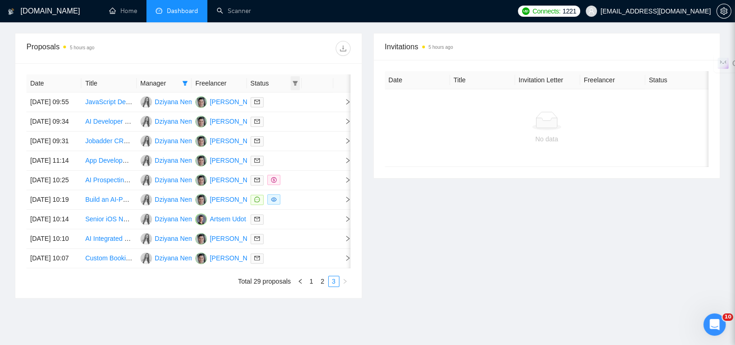
click at [298, 79] on span at bounding box center [295, 83] width 9 height 14
click at [272, 93] on span "Chat" at bounding box center [265, 93] width 18 height 7
checkbox input "true"
click at [288, 124] on span "OK" at bounding box center [286, 127] width 9 height 10
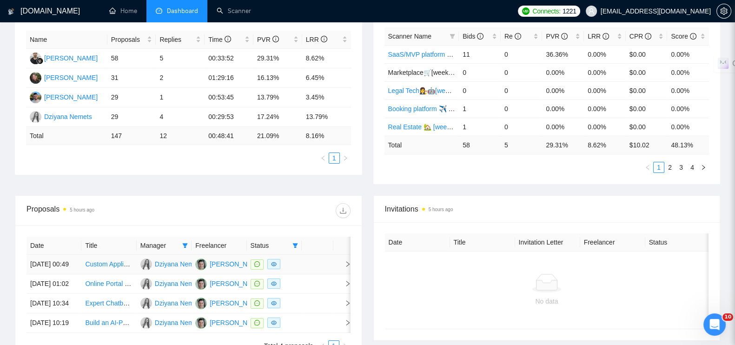
scroll to position [143, 0]
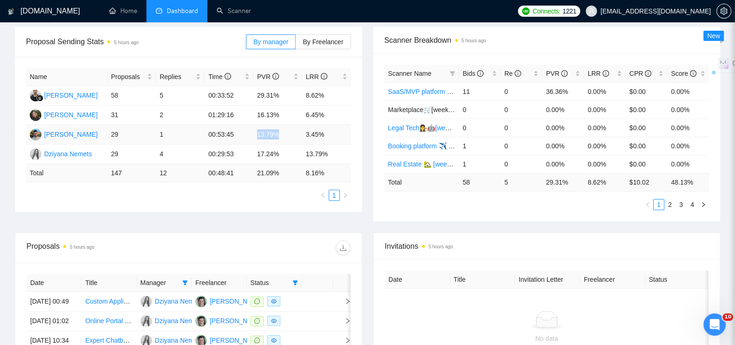
drag, startPoint x: 258, startPoint y: 128, endPoint x: 279, endPoint y: 128, distance: 21.4
click at [279, 128] on td "13.79%" at bounding box center [277, 135] width 49 height 20
copy td "13.79%"
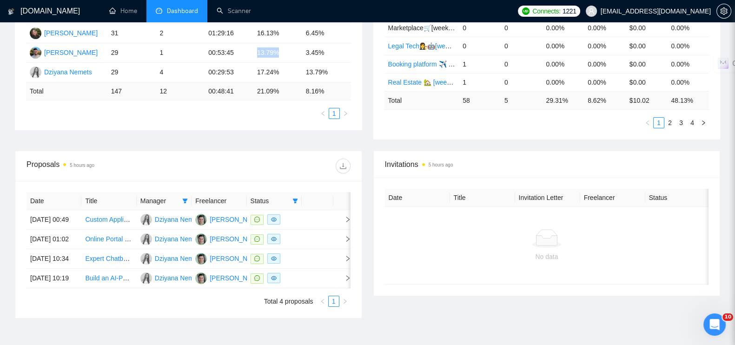
scroll to position [259, 0]
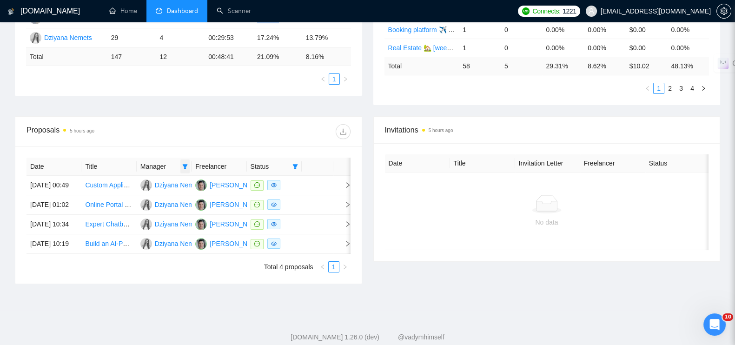
click at [187, 164] on icon "filter" at bounding box center [185, 166] width 5 height 5
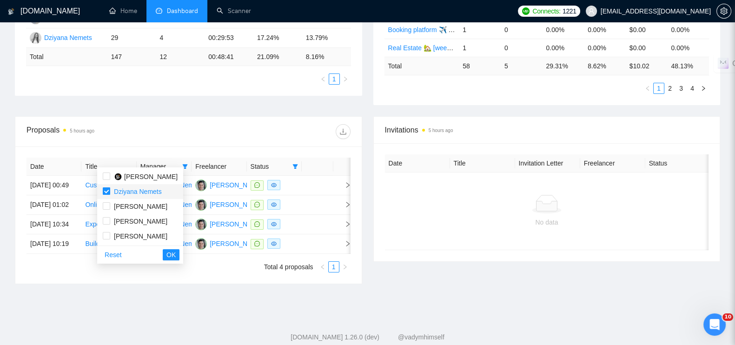
click at [109, 189] on input "checkbox" at bounding box center [106, 190] width 7 height 7
checkbox input "false"
click at [110, 203] on input "checkbox" at bounding box center [106, 205] width 7 height 7
checkbox input "true"
click at [176, 252] on span "OK" at bounding box center [170, 255] width 9 height 10
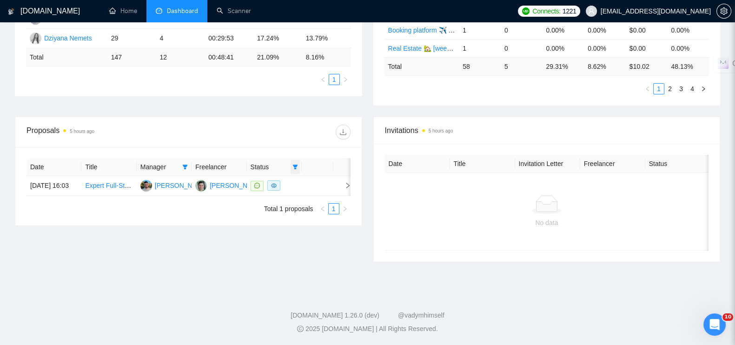
click at [292, 164] on icon "filter" at bounding box center [295, 167] width 6 height 6
click at [254, 175] on input "checkbox" at bounding box center [252, 176] width 7 height 7
checkbox input "false"
click at [285, 212] on span "OK" at bounding box center [286, 210] width 9 height 10
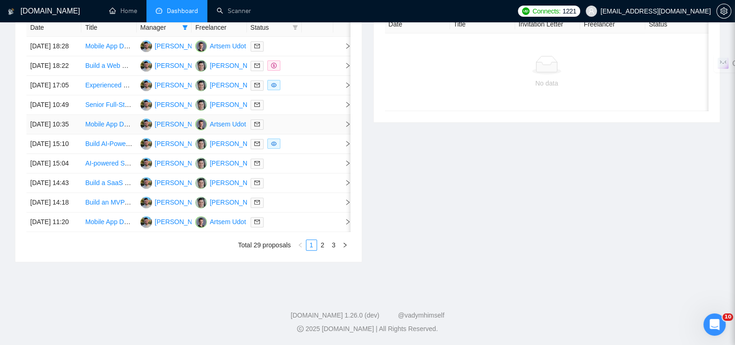
scroll to position [487, 0]
click at [322, 247] on link "2" at bounding box center [323, 245] width 10 height 10
click at [332, 245] on link "3" at bounding box center [334, 245] width 10 height 10
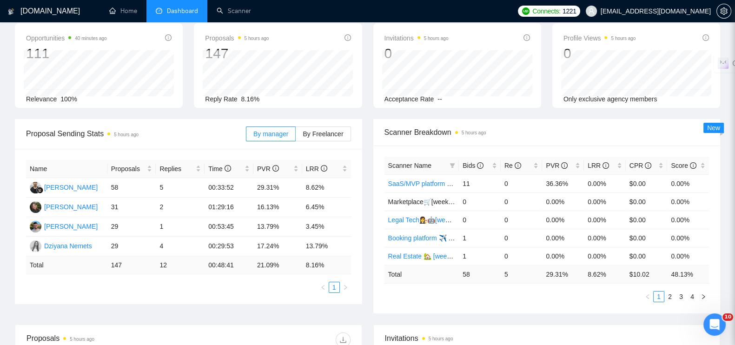
scroll to position [0, 0]
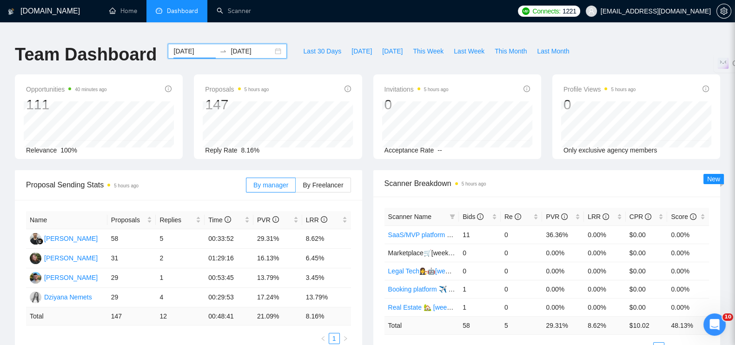
click at [270, 47] on div "2025-07-21 2025-07-27" at bounding box center [227, 51] width 119 height 15
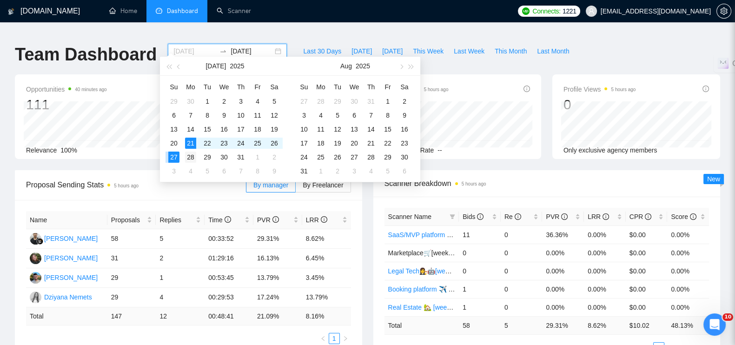
type input "2025-07-28"
click at [191, 156] on div "28" at bounding box center [190, 157] width 11 height 11
type input "2025-07-31"
click at [242, 156] on div "31" at bounding box center [240, 157] width 11 height 11
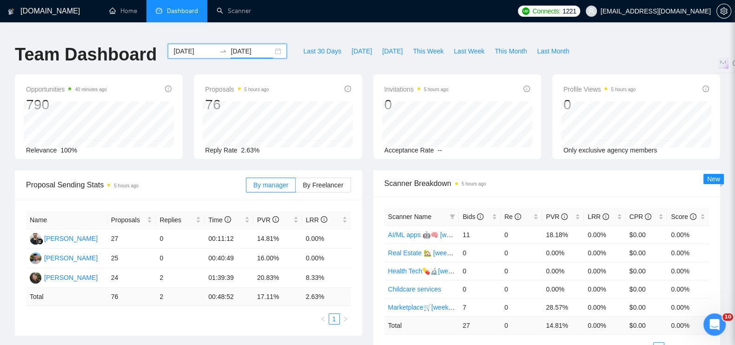
scroll to position [116, 0]
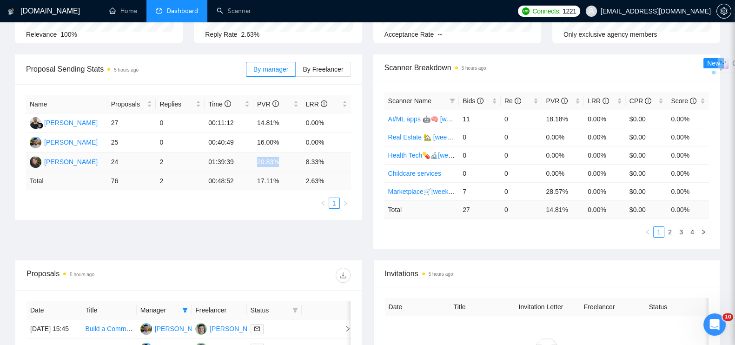
drag, startPoint x: 281, startPoint y: 156, endPoint x: 258, endPoint y: 154, distance: 22.8
click at [258, 154] on td "20.83%" at bounding box center [277, 162] width 49 height 20
copy td "20.83%"
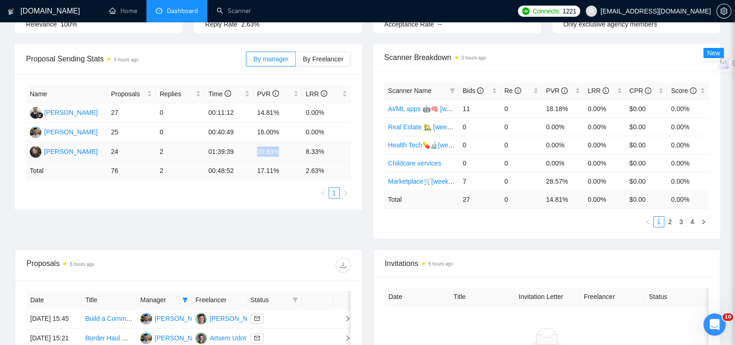
scroll to position [291, 0]
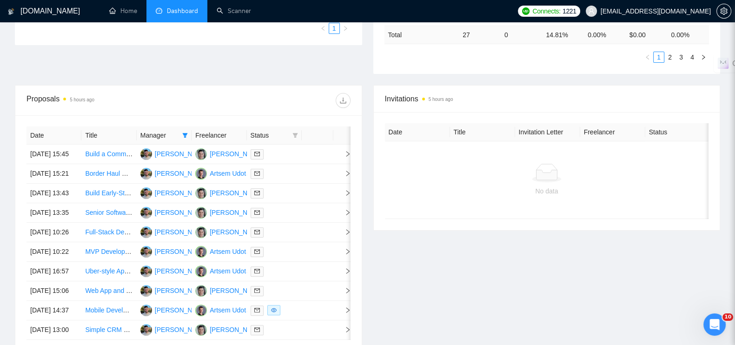
click at [191, 126] on th "Manager" at bounding box center [164, 135] width 55 height 18
click at [186, 132] on icon "filter" at bounding box center [185, 135] width 6 height 6
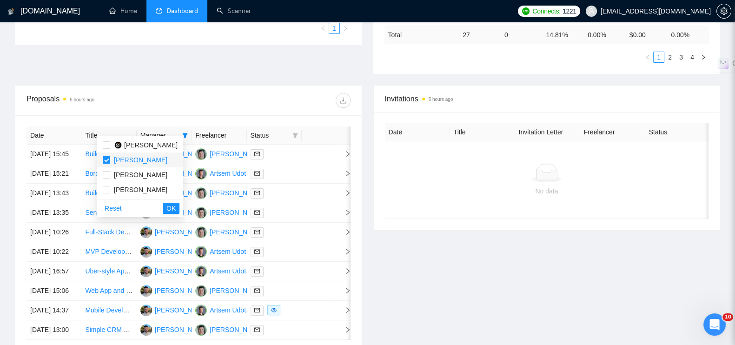
click at [104, 159] on input "checkbox" at bounding box center [106, 159] width 7 height 7
checkbox input "false"
click at [106, 173] on input "checkbox" at bounding box center [106, 174] width 7 height 7
checkbox input "true"
click at [173, 210] on button "OK" at bounding box center [171, 208] width 17 height 11
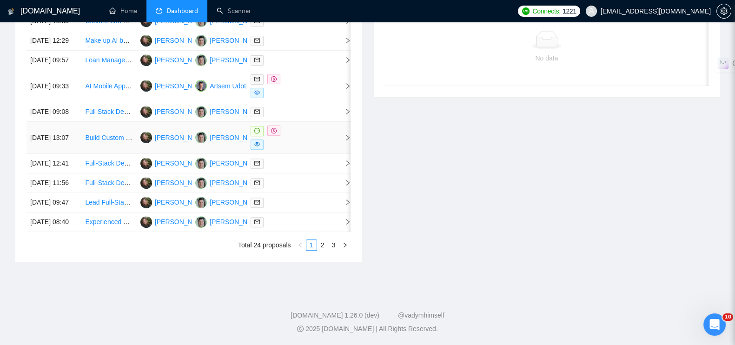
scroll to position [494, 0]
click at [324, 240] on link "2" at bounding box center [323, 245] width 10 height 10
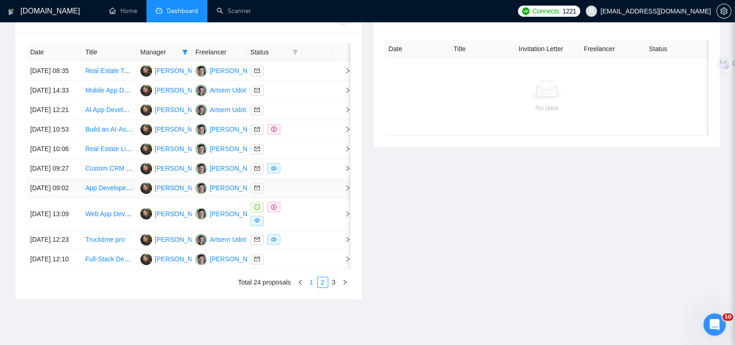
scroll to position [490, 0]
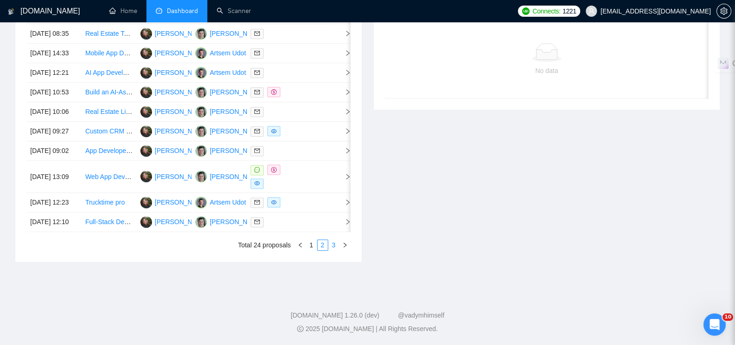
click at [333, 246] on link "3" at bounding box center [334, 245] width 10 height 10
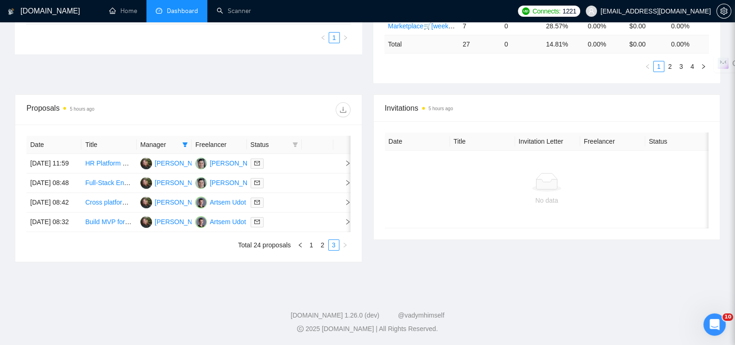
scroll to position [318, 0]
click at [295, 138] on span at bounding box center [295, 145] width 9 height 14
click at [266, 165] on span "Sent" at bounding box center [271, 170] width 45 height 10
click at [268, 166] on span "Sent" at bounding box center [264, 169] width 17 height 7
checkbox input "false"
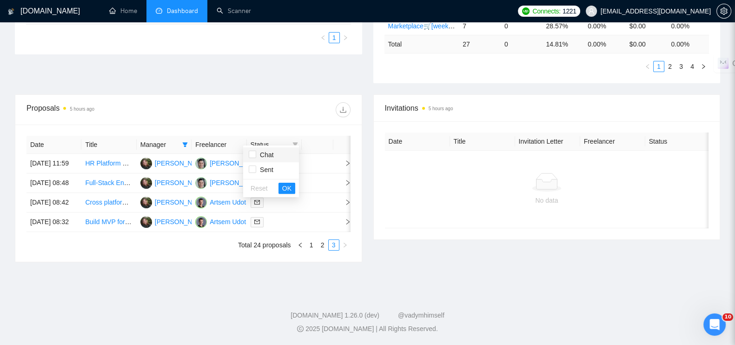
click at [263, 151] on span "Chat" at bounding box center [265, 154] width 18 height 7
checkbox input "true"
click at [288, 183] on span "OK" at bounding box center [286, 188] width 9 height 10
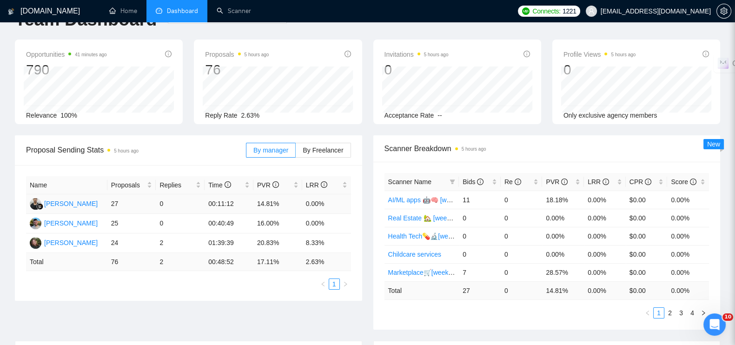
scroll to position [93, 0]
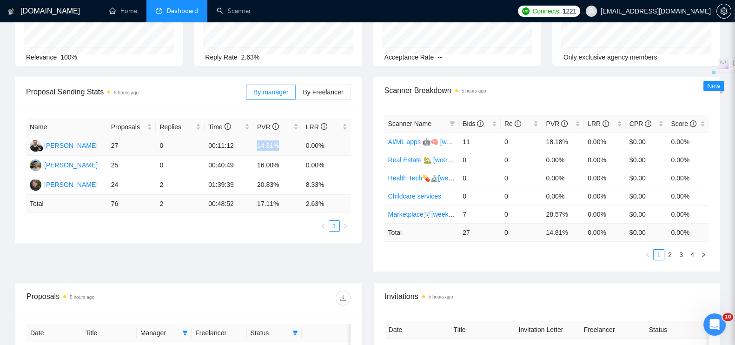
drag, startPoint x: 254, startPoint y: 138, endPoint x: 272, endPoint y: 138, distance: 18.1
click at [281, 139] on td "14.81%" at bounding box center [277, 146] width 49 height 20
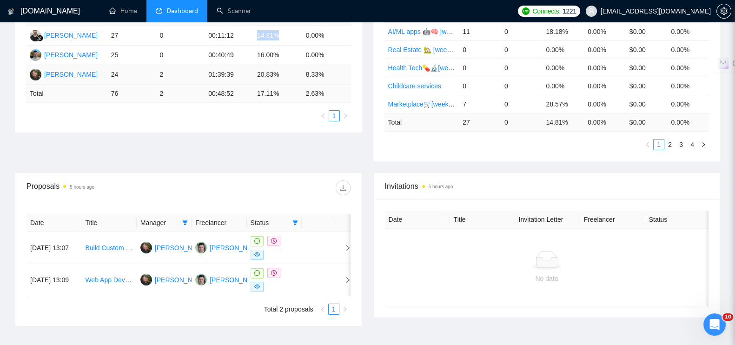
scroll to position [267, 0]
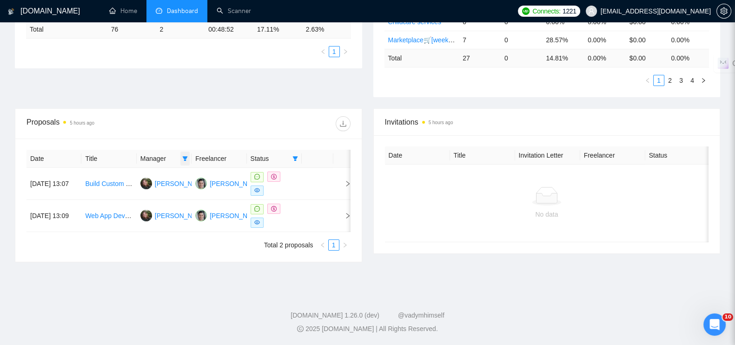
click at [182, 156] on icon "filter" at bounding box center [185, 159] width 6 height 6
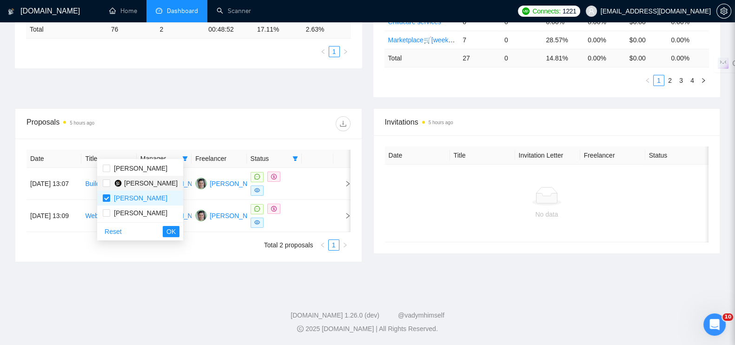
click at [126, 182] on span "[PERSON_NAME]" at bounding box center [150, 182] width 53 height 7
checkbox input "true"
click at [106, 194] on input "checkbox" at bounding box center [106, 197] width 7 height 7
checkbox input "false"
click at [179, 232] on button "OK" at bounding box center [171, 231] width 17 height 11
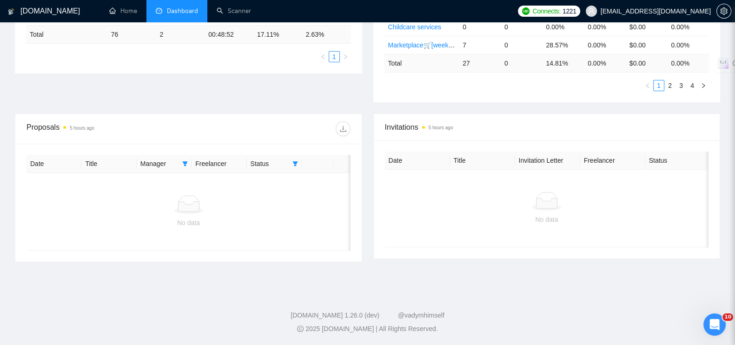
click at [295, 161] on icon "filter" at bounding box center [295, 163] width 5 height 5
click at [258, 170] on span "Chat" at bounding box center [265, 173] width 18 height 7
checkbox input "false"
click at [287, 206] on span "OK" at bounding box center [286, 207] width 9 height 10
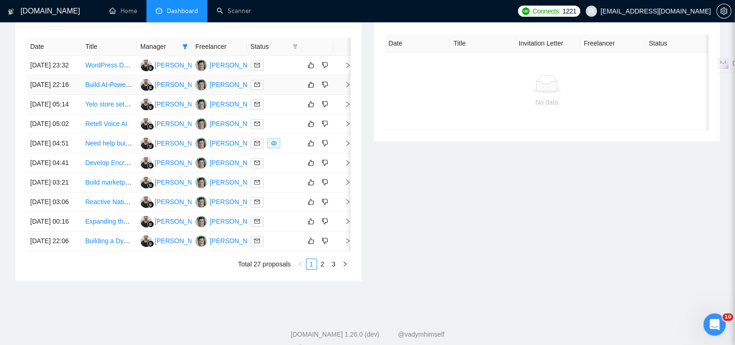
scroll to position [487, 0]
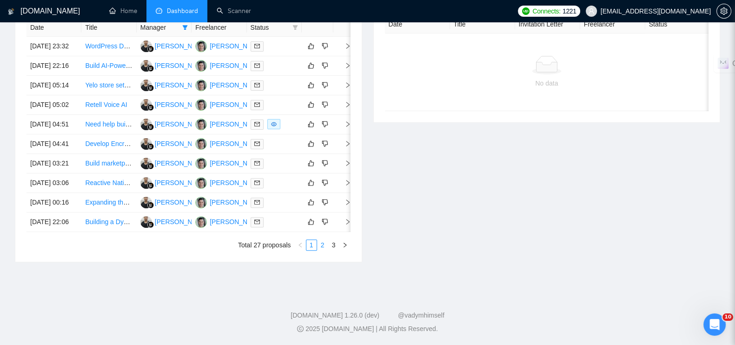
click at [324, 247] on link "2" at bounding box center [323, 245] width 10 height 10
click at [331, 247] on link "3" at bounding box center [334, 245] width 10 height 10
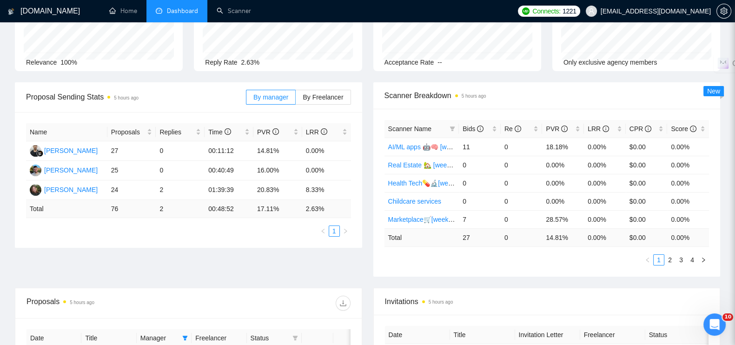
scroll to position [112, 0]
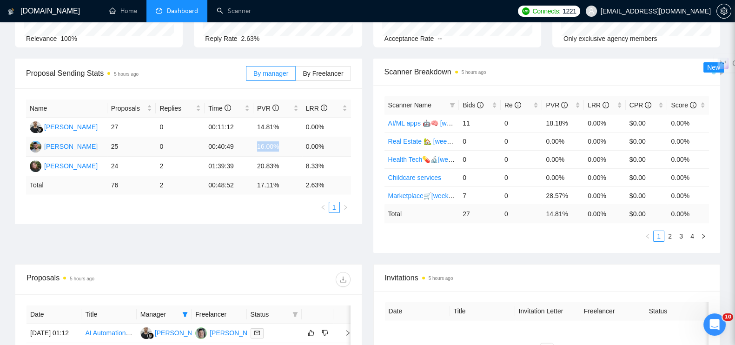
drag, startPoint x: 253, startPoint y: 142, endPoint x: 292, endPoint y: 142, distance: 39.1
click at [292, 142] on td "16.00%" at bounding box center [277, 147] width 49 height 20
copy td "16.00%"
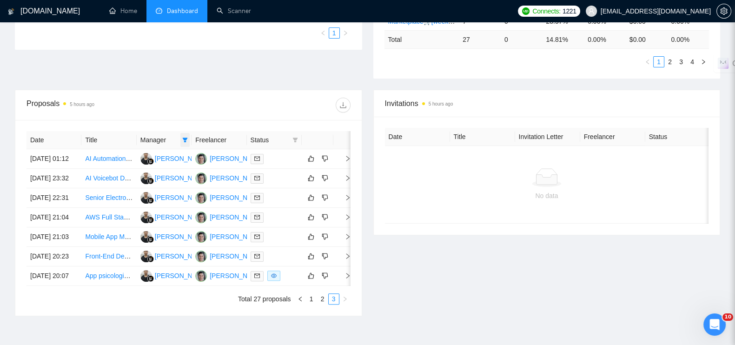
click at [180, 133] on span at bounding box center [184, 140] width 9 height 14
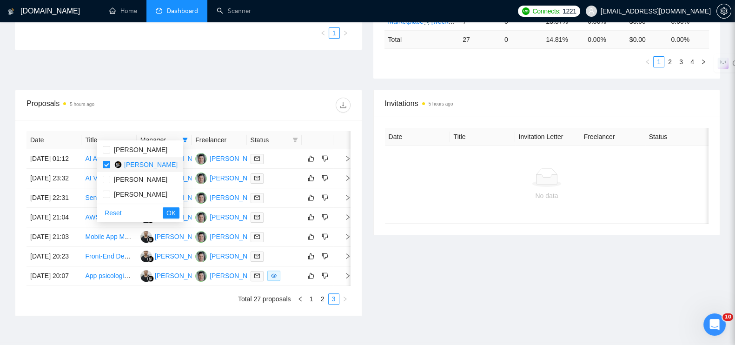
click at [105, 163] on input "checkbox" at bounding box center [106, 164] width 7 height 7
checkbox input "false"
click at [109, 149] on input "checkbox" at bounding box center [106, 149] width 7 height 7
checkbox input "true"
click at [174, 215] on span "OK" at bounding box center [170, 213] width 9 height 10
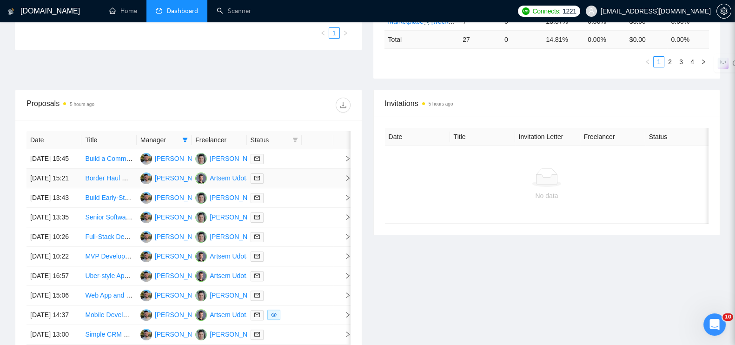
scroll to position [487, 0]
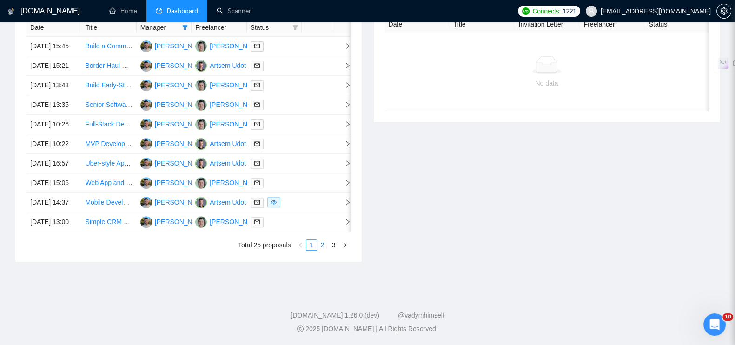
click at [320, 245] on link "2" at bounding box center [323, 245] width 10 height 10
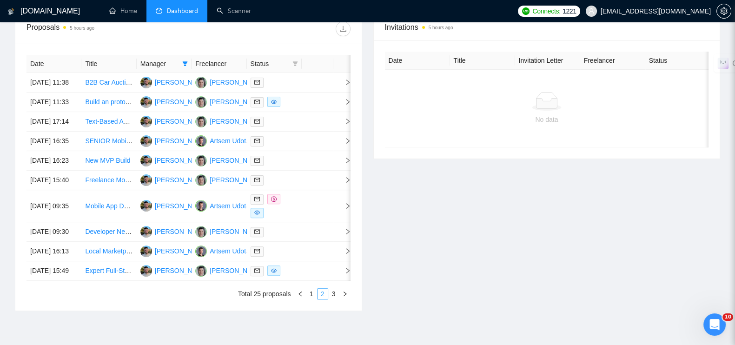
scroll to position [429, 0]
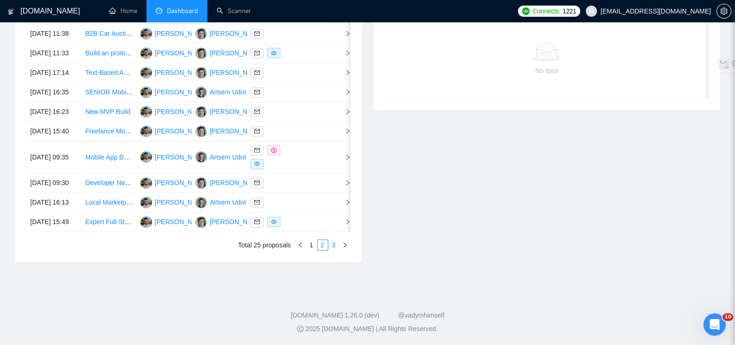
click at [334, 250] on link "3" at bounding box center [334, 245] width 10 height 10
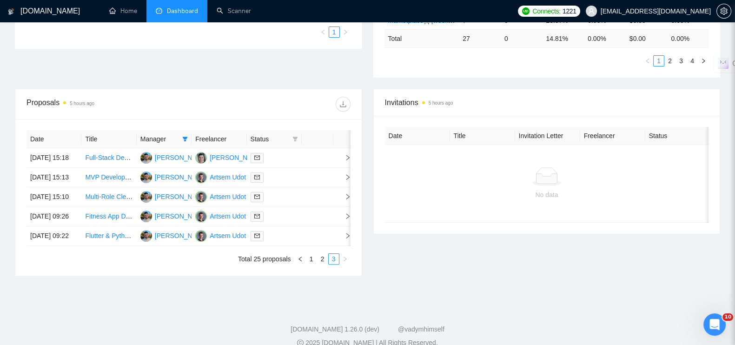
scroll to position [291, 0]
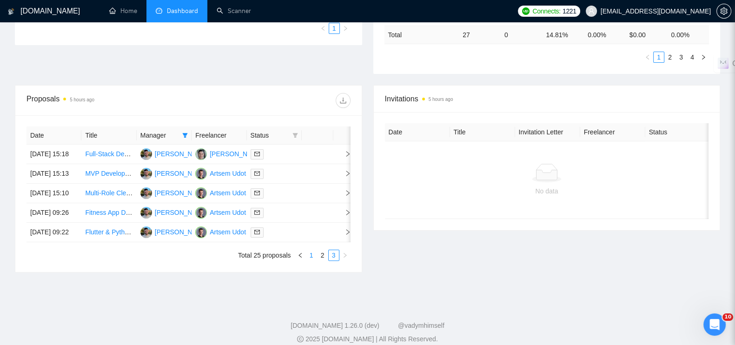
click at [311, 260] on link "1" at bounding box center [311, 255] width 10 height 10
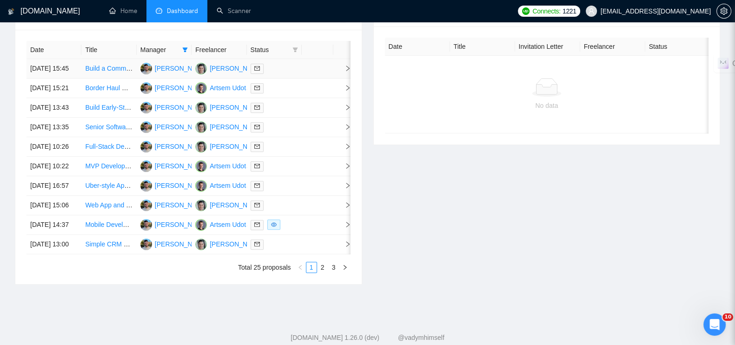
scroll to position [406, 0]
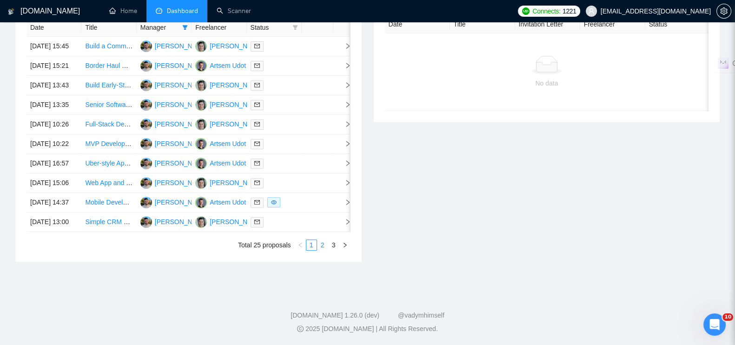
click at [324, 250] on link "2" at bounding box center [323, 245] width 10 height 10
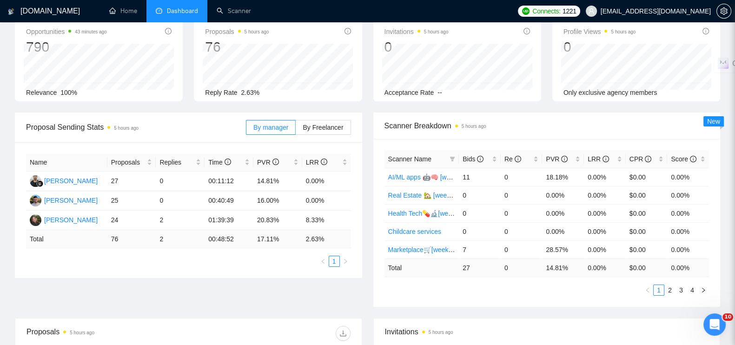
scroll to position [0, 0]
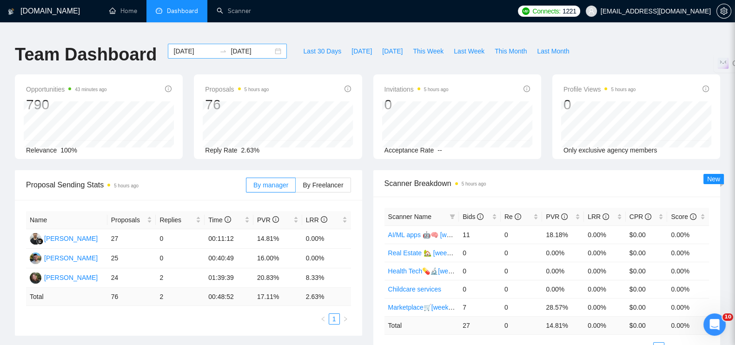
click at [192, 46] on input "2025-07-28" at bounding box center [194, 51] width 42 height 10
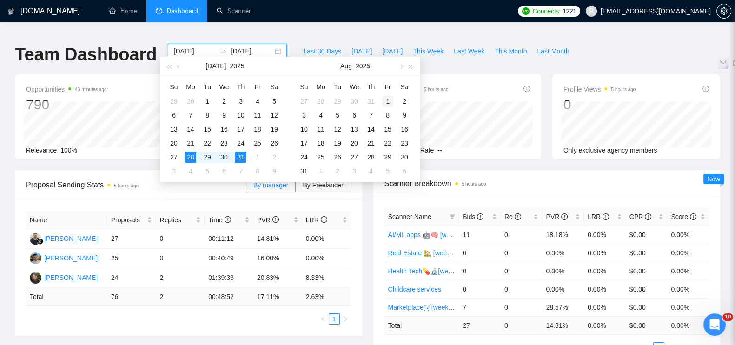
type input "2025-08-01"
click at [389, 101] on div "1" at bounding box center [387, 101] width 11 height 11
type input "2025-08-03"
click at [306, 115] on div "3" at bounding box center [303, 115] width 11 height 11
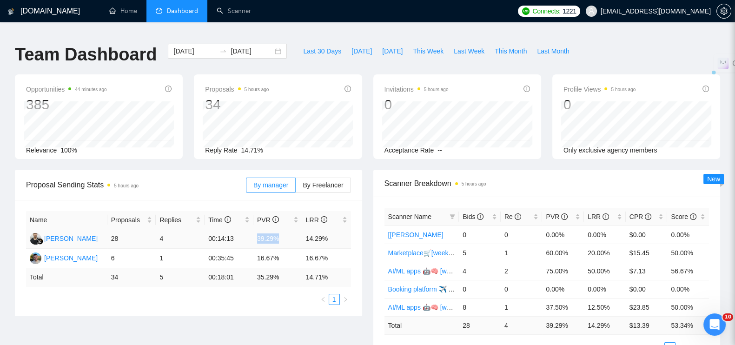
drag, startPoint x: 257, startPoint y: 232, endPoint x: 270, endPoint y: 230, distance: 12.7
click at [285, 236] on td "39.29%" at bounding box center [277, 239] width 49 height 20
copy td "39.29%"
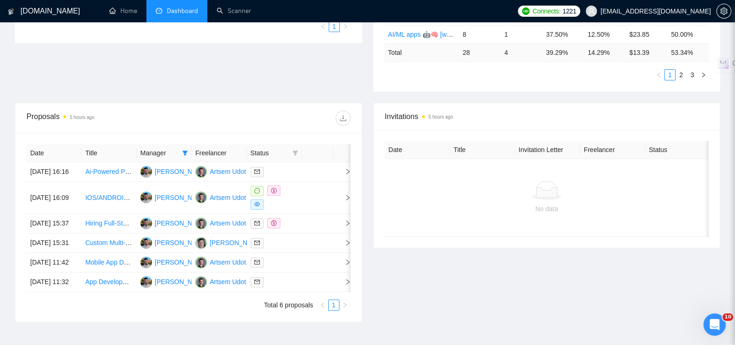
scroll to position [349, 0]
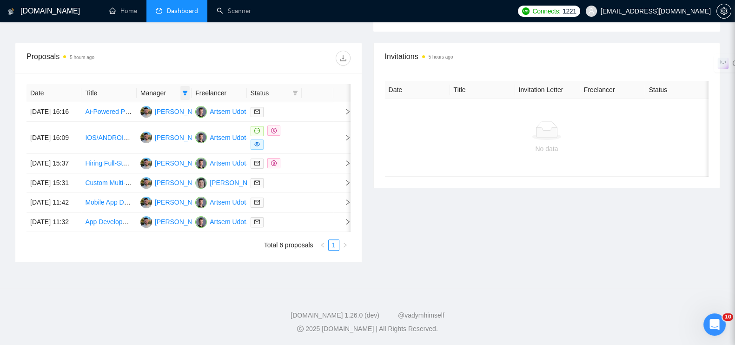
click at [186, 90] on icon "filter" at bounding box center [185, 93] width 6 height 6
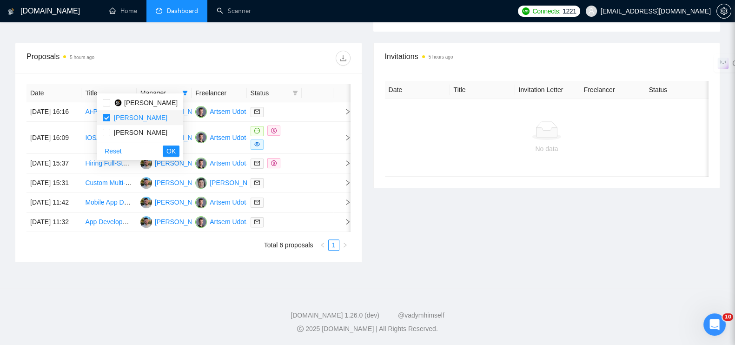
click at [108, 114] on input "checkbox" at bounding box center [106, 117] width 7 height 7
checkbox input "false"
click at [110, 98] on span "[PERSON_NAME]" at bounding box center [143, 103] width 67 height 10
checkbox input "true"
click at [176, 146] on span "OK" at bounding box center [170, 151] width 9 height 10
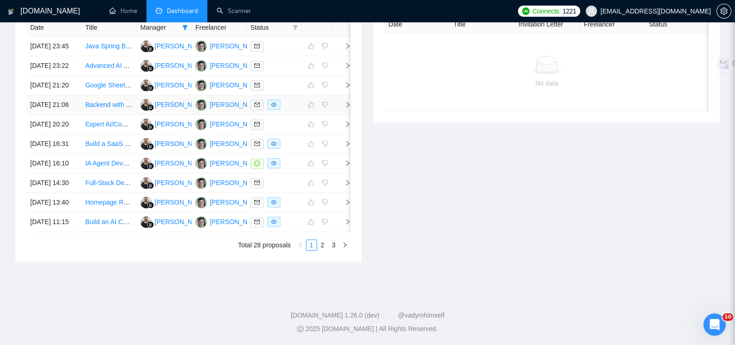
scroll to position [464, 0]
click at [324, 250] on link "2" at bounding box center [323, 245] width 10 height 10
click at [331, 250] on link "3" at bounding box center [334, 245] width 10 height 10
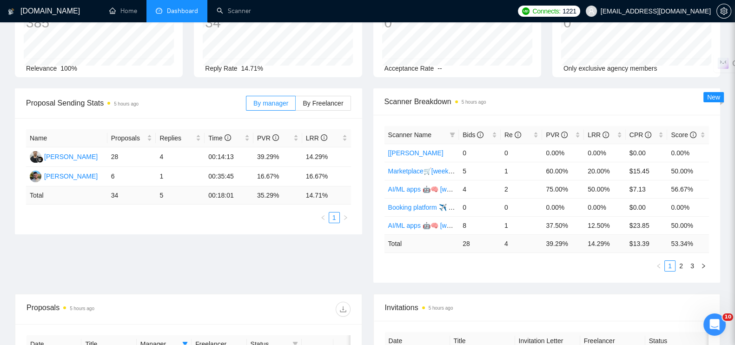
scroll to position [256, 0]
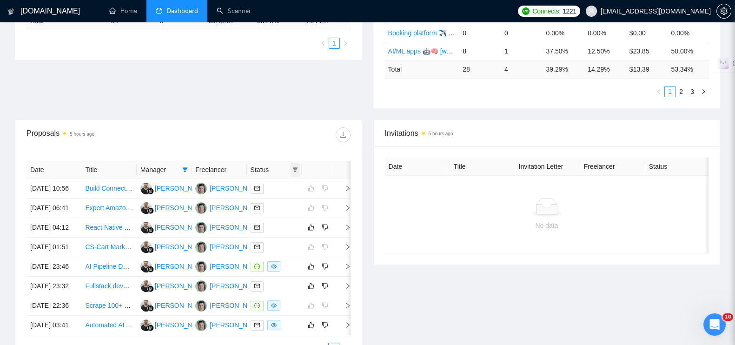
click at [291, 163] on span at bounding box center [295, 170] width 9 height 14
click at [272, 184] on span "Chat" at bounding box center [271, 180] width 45 height 10
checkbox input "true"
click at [282, 208] on button "OK" at bounding box center [286, 213] width 17 height 11
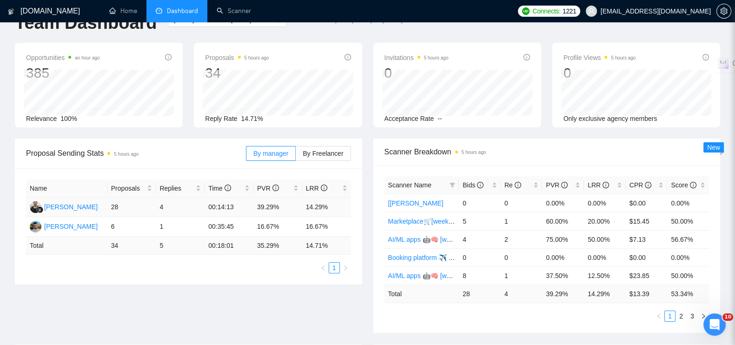
scroll to position [58, 0]
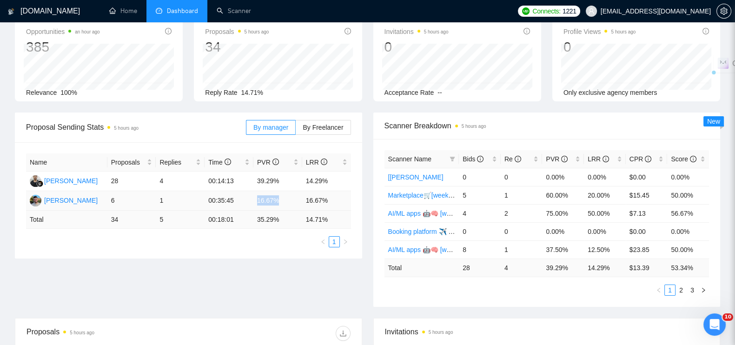
drag, startPoint x: 256, startPoint y: 194, endPoint x: 282, endPoint y: 194, distance: 26.5
click at [282, 194] on td "16.67%" at bounding box center [277, 201] width 49 height 20
copy td "16.67%"
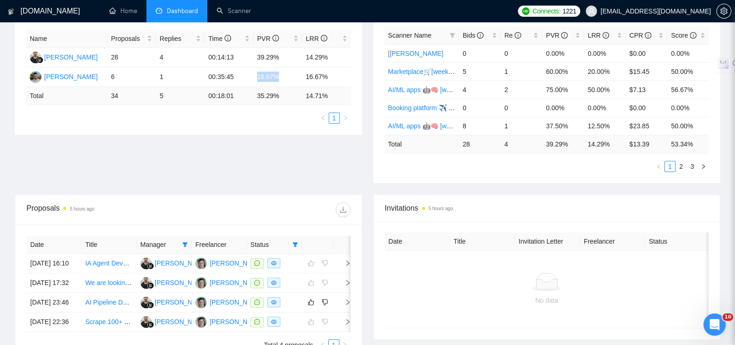
scroll to position [232, 0]
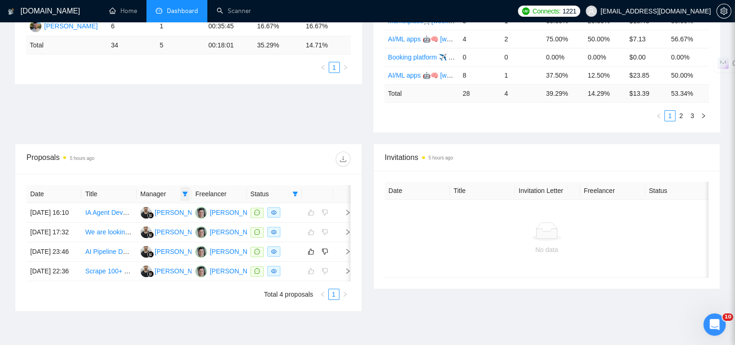
click at [185, 192] on icon "filter" at bounding box center [185, 194] width 5 height 5
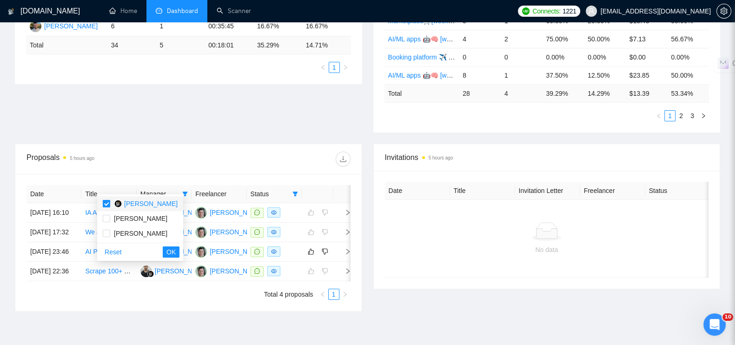
click at [109, 205] on input "checkbox" at bounding box center [106, 203] width 7 height 7
checkbox input "false"
click at [105, 215] on input "checkbox" at bounding box center [106, 218] width 7 height 7
checkbox input "true"
click at [176, 250] on span "OK" at bounding box center [170, 252] width 9 height 10
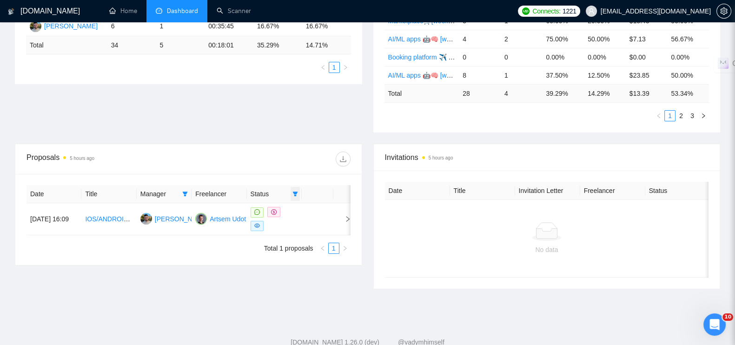
click at [295, 192] on icon "filter" at bounding box center [295, 194] width 5 height 5
click at [251, 205] on input "checkbox" at bounding box center [252, 203] width 7 height 7
checkbox input "false"
click at [285, 235] on span "OK" at bounding box center [286, 237] width 9 height 10
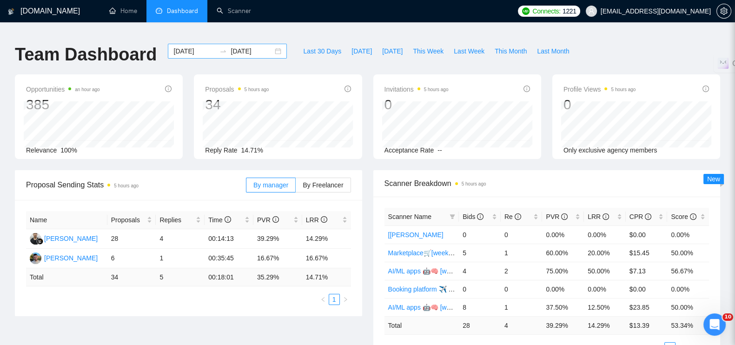
click at [271, 45] on div "2025-08-01 2025-08-03" at bounding box center [227, 51] width 119 height 15
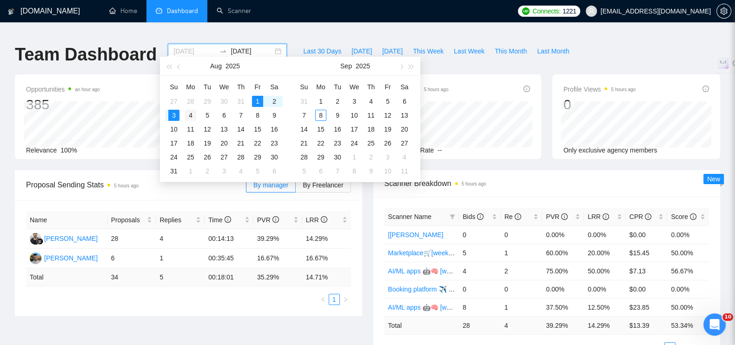
type input "[DATE]"
click at [193, 113] on div "4" at bounding box center [190, 115] width 11 height 11
type input "2025-08-10"
click at [176, 124] on div "10" at bounding box center [173, 129] width 11 height 11
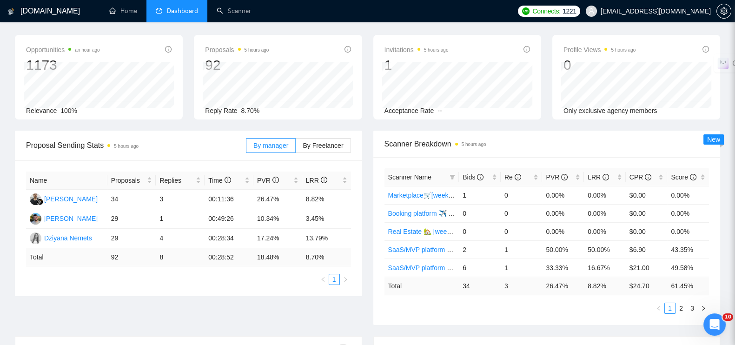
scroll to position [58, 0]
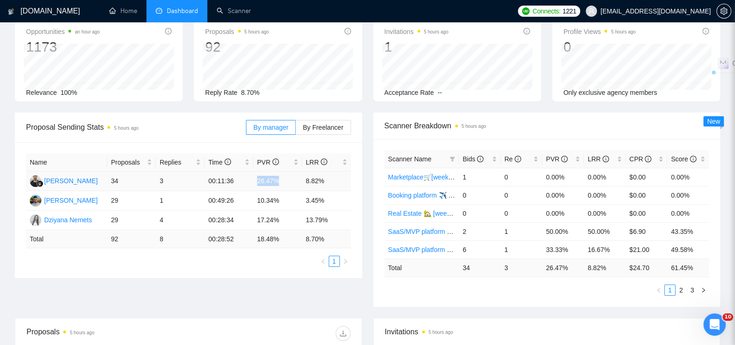
drag, startPoint x: 253, startPoint y: 176, endPoint x: 286, endPoint y: 173, distance: 33.1
click at [286, 173] on td "26.47%" at bounding box center [277, 182] width 49 height 20
copy td "26.47%"
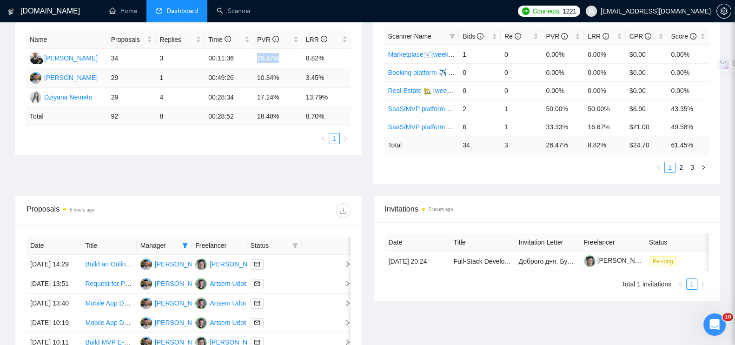
scroll to position [232, 0]
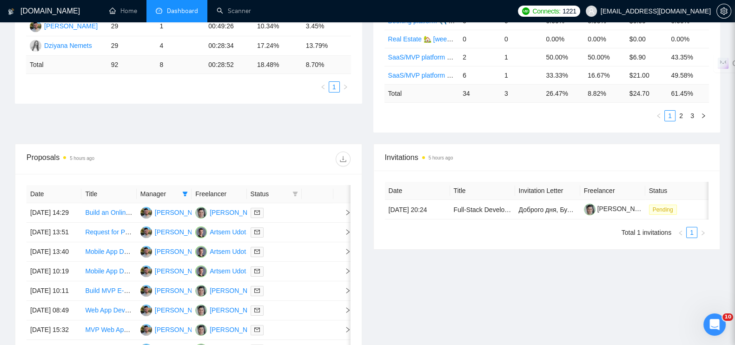
click at [176, 189] on span "Manager" at bounding box center [159, 194] width 38 height 10
click at [180, 187] on span at bounding box center [184, 194] width 9 height 14
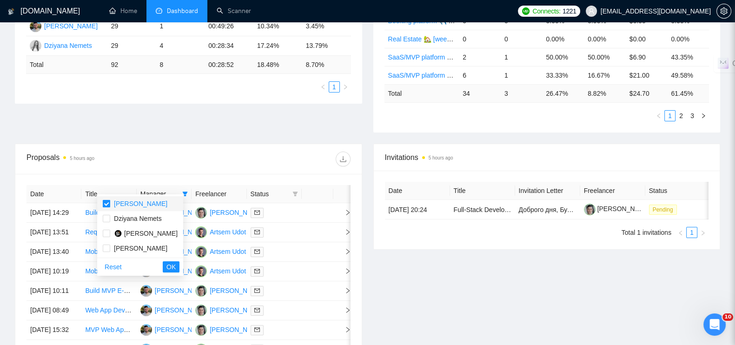
click at [107, 205] on input "checkbox" at bounding box center [106, 203] width 7 height 7
checkbox input "false"
click at [103, 230] on input "checkbox" at bounding box center [106, 233] width 7 height 7
checkbox input "true"
click at [170, 266] on button "OK" at bounding box center [171, 266] width 17 height 11
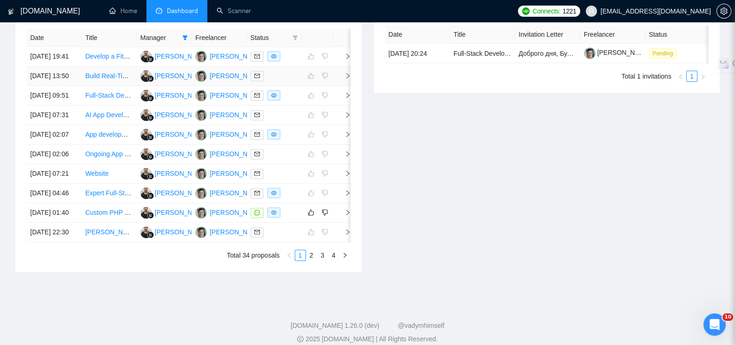
scroll to position [406, 0]
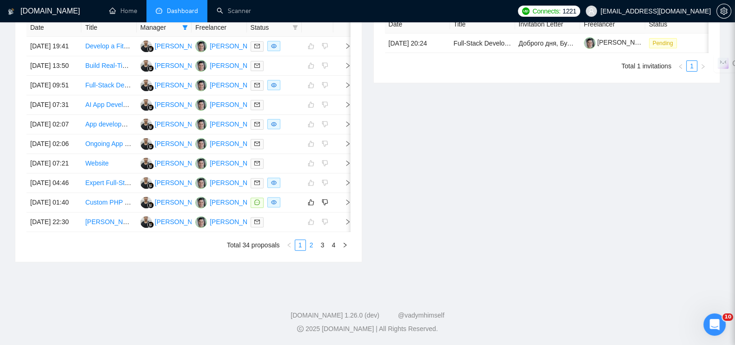
click at [311, 250] on link "2" at bounding box center [311, 245] width 10 height 10
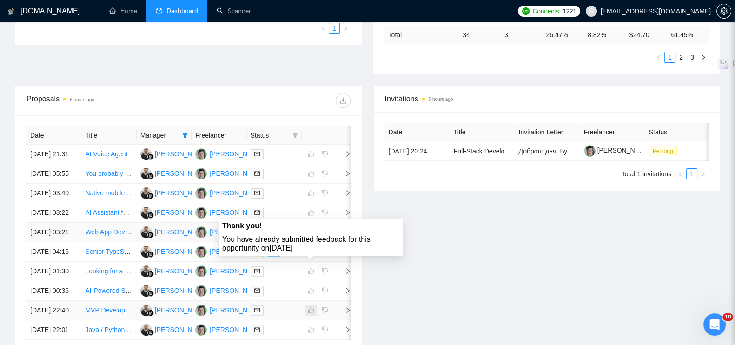
scroll to position [464, 0]
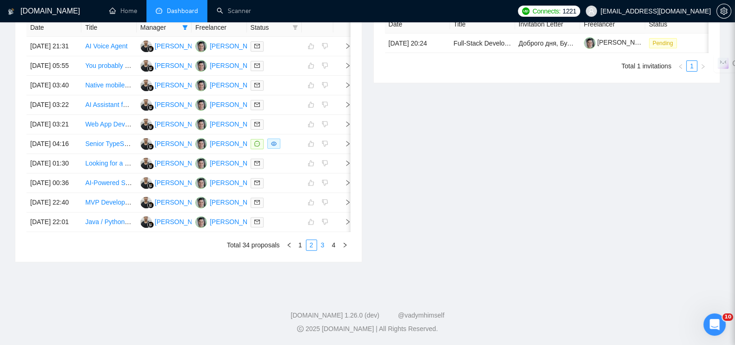
click at [322, 250] on link "3" at bounding box center [323, 245] width 10 height 10
click at [334, 250] on link "4" at bounding box center [334, 245] width 10 height 10
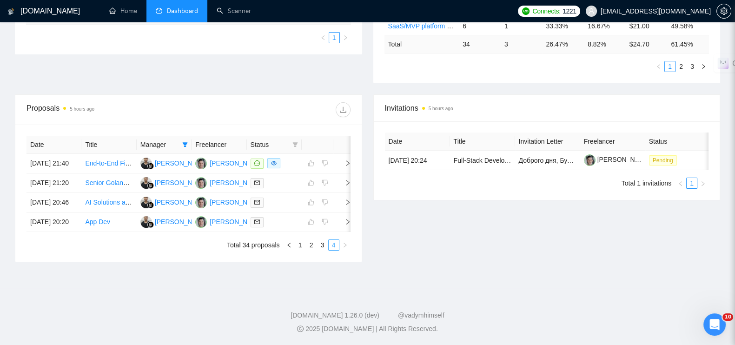
scroll to position [318, 0]
click at [297, 142] on icon "filter" at bounding box center [295, 145] width 6 height 6
click at [264, 151] on span "Chat" at bounding box center [265, 154] width 18 height 7
checkbox input "true"
click at [289, 183] on span "OK" at bounding box center [286, 188] width 9 height 10
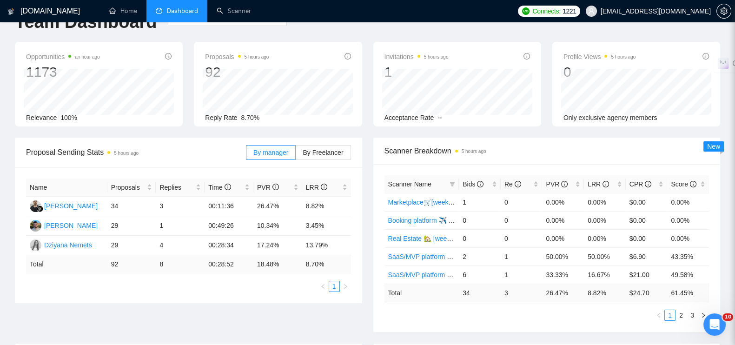
scroll to position [58, 0]
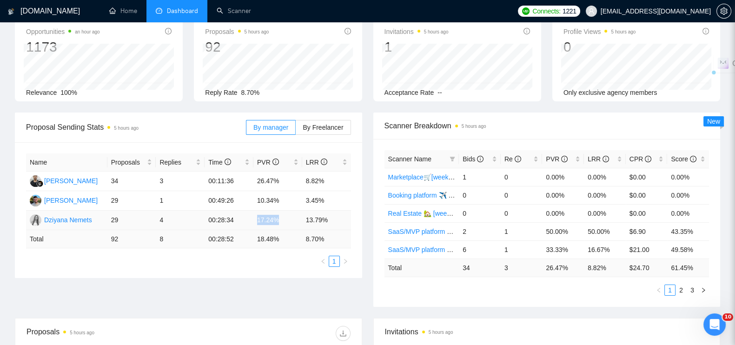
drag, startPoint x: 255, startPoint y: 212, endPoint x: 271, endPoint y: 213, distance: 15.4
click at [284, 215] on td "17.24%" at bounding box center [277, 221] width 49 height 20
copy td "17.24%"
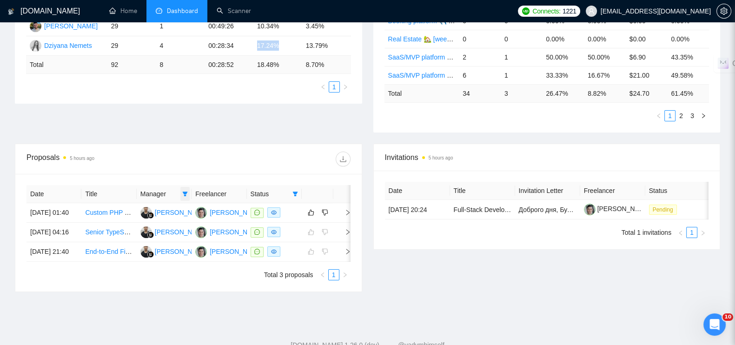
click at [188, 187] on span at bounding box center [184, 194] width 9 height 14
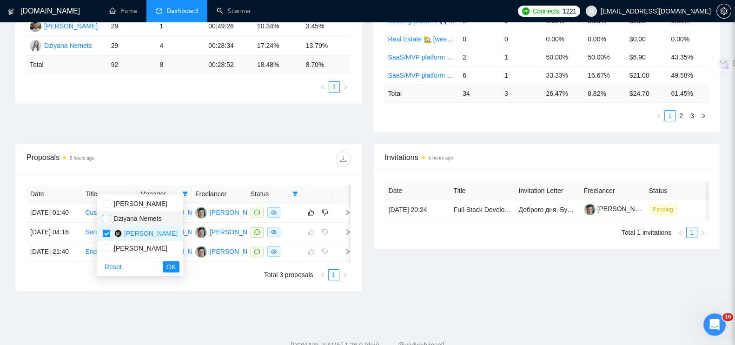
click at [107, 216] on input "checkbox" at bounding box center [106, 218] width 7 height 7
checkbox input "true"
click at [109, 234] on input "checkbox" at bounding box center [106, 233] width 7 height 7
checkbox input "false"
click at [176, 263] on span "OK" at bounding box center [170, 267] width 9 height 10
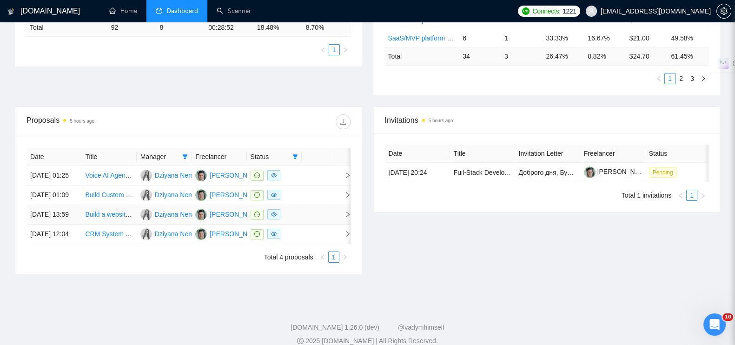
scroll to position [318, 0]
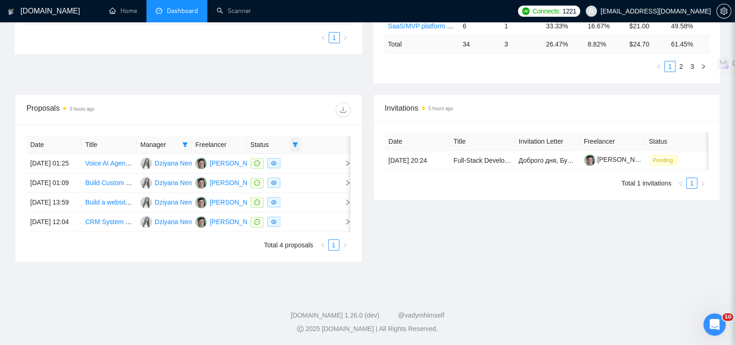
click at [292, 142] on icon "filter" at bounding box center [295, 145] width 6 height 6
click at [249, 151] on input "checkbox" at bounding box center [252, 154] width 7 height 7
checkbox input "false"
click at [291, 183] on span "OK" at bounding box center [286, 188] width 9 height 10
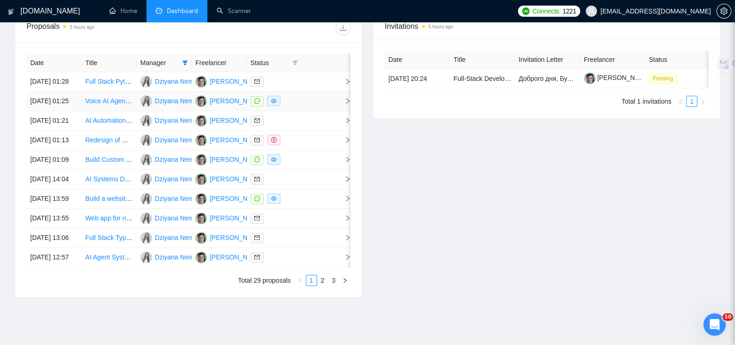
scroll to position [434, 0]
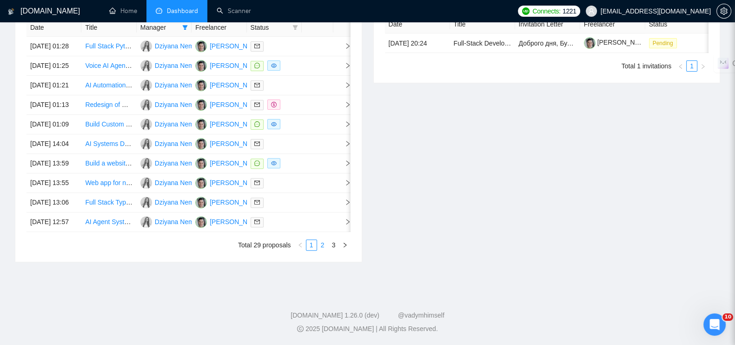
click at [321, 250] on link "2" at bounding box center [323, 245] width 10 height 10
click at [332, 250] on link "3" at bounding box center [334, 245] width 10 height 10
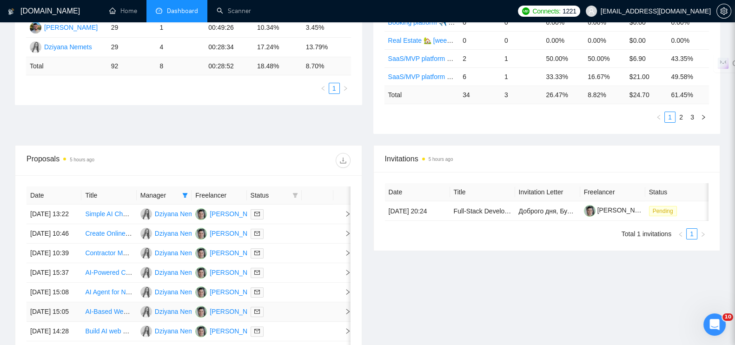
scroll to position [143, 0]
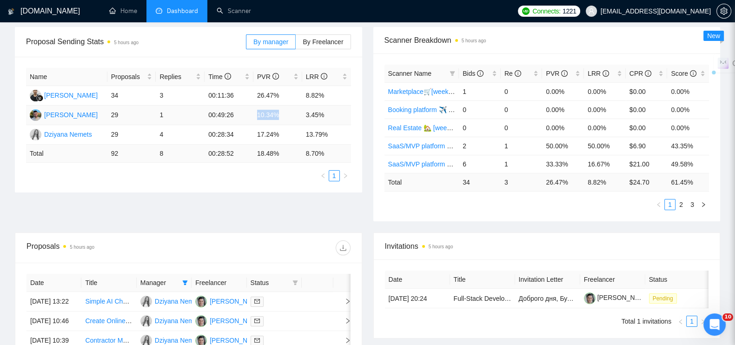
drag, startPoint x: 252, startPoint y: 106, endPoint x: 270, endPoint y: 107, distance: 17.2
click at [277, 106] on tr "Andrei Kandratovich 29 1 00:49:26 10.34% 3.45%" at bounding box center [188, 116] width 325 height 20
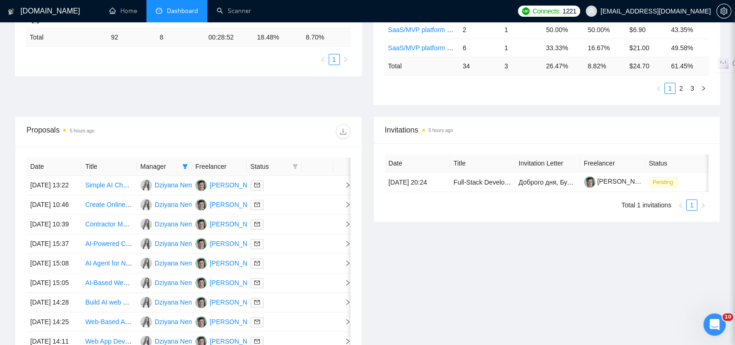
click at [179, 161] on div "Manager" at bounding box center [163, 166] width 47 height 10
click at [188, 159] on span at bounding box center [184, 166] width 9 height 14
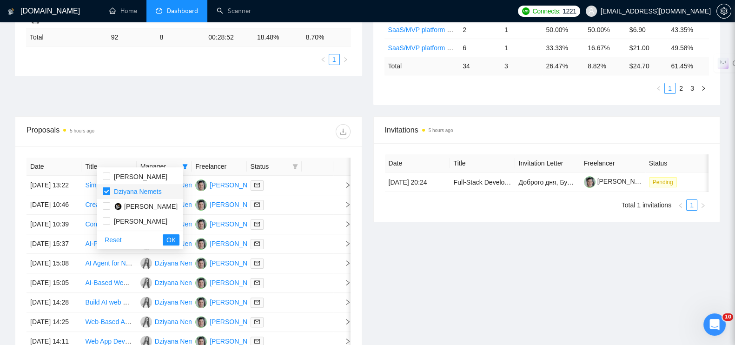
click at [107, 192] on input "checkbox" at bounding box center [106, 190] width 7 height 7
checkbox input "false"
click at [108, 179] on input "checkbox" at bounding box center [106, 175] width 7 height 7
checkbox input "true"
click at [183, 236] on div "Reset OK" at bounding box center [140, 240] width 86 height 18
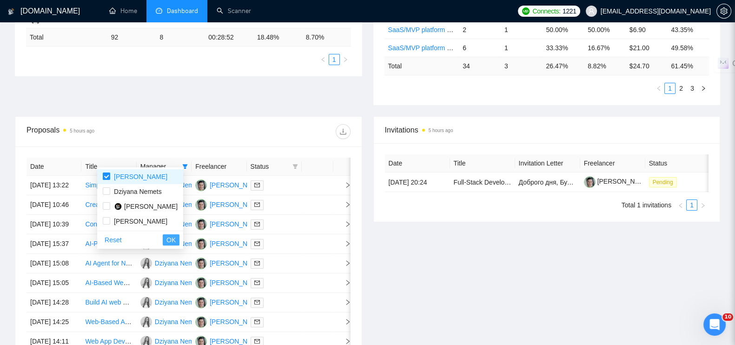
click at [179, 236] on button "OK" at bounding box center [171, 239] width 17 height 11
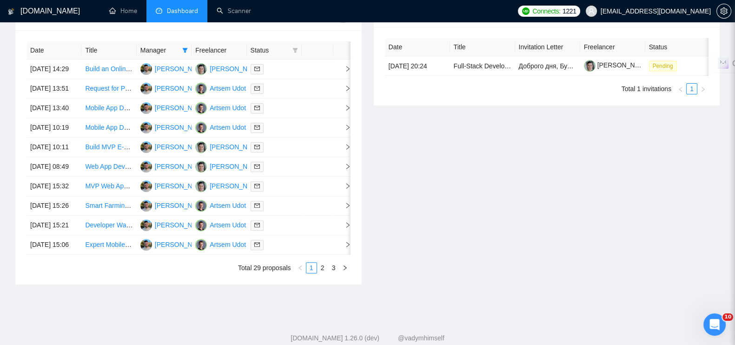
scroll to position [487, 0]
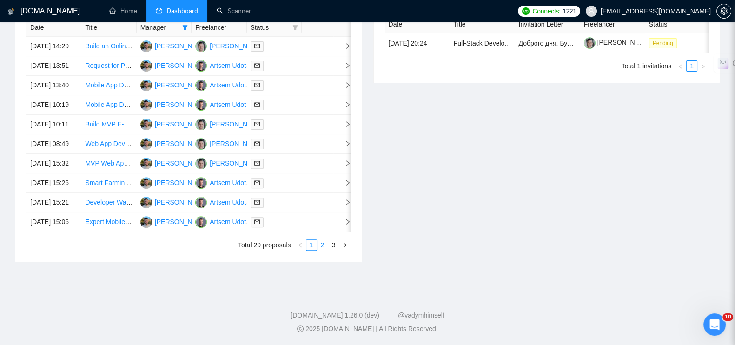
click at [321, 246] on link "2" at bounding box center [323, 245] width 10 height 10
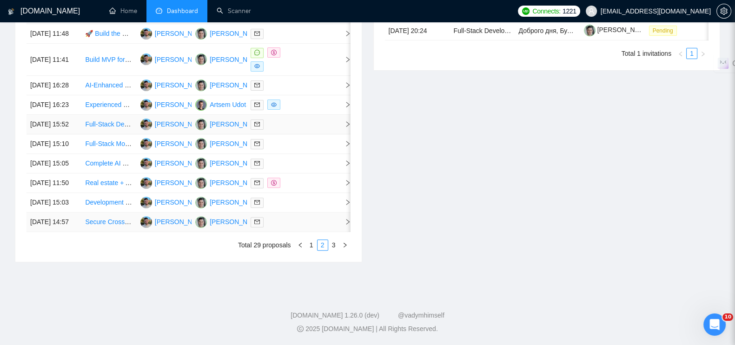
scroll to position [429, 0]
click at [331, 250] on link "3" at bounding box center [334, 245] width 10 height 10
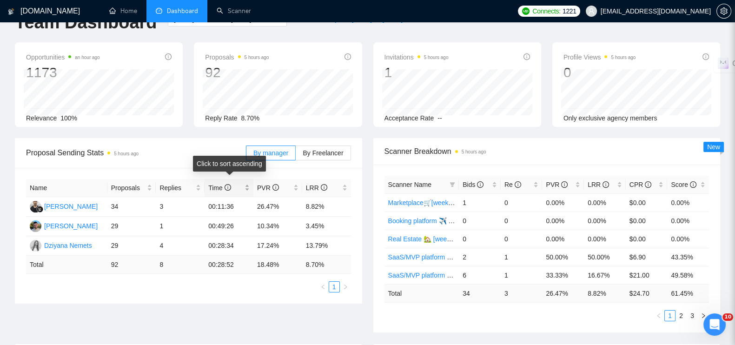
scroll to position [0, 0]
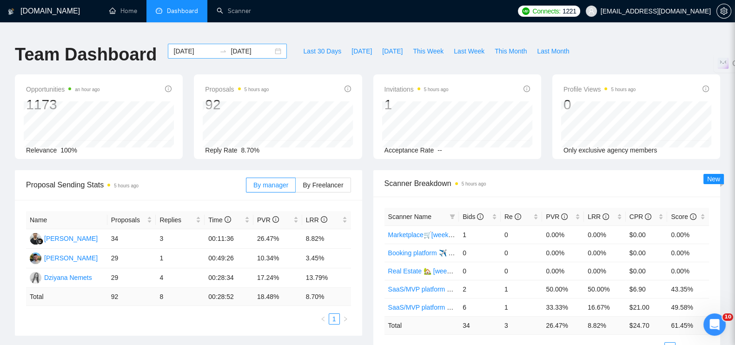
click at [220, 44] on div "2025-08-04 2025-08-10" at bounding box center [227, 51] width 119 height 15
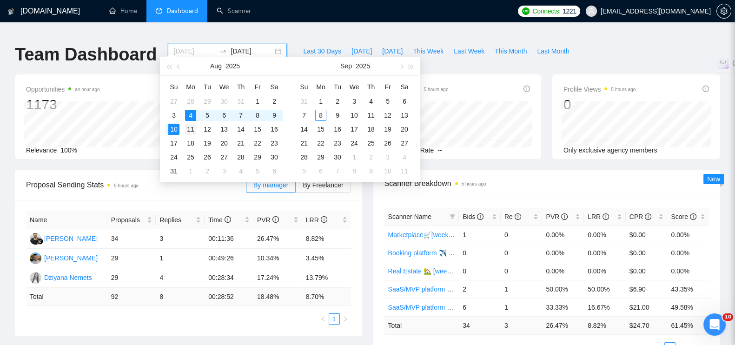
type input "[DATE]"
click at [192, 130] on div "11" at bounding box center [190, 129] width 11 height 11
type input "[DATE]"
click at [174, 141] on div "17" at bounding box center [173, 143] width 11 height 11
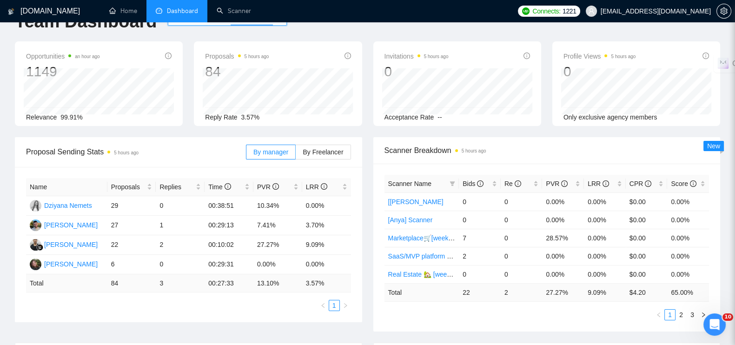
scroll to position [58, 0]
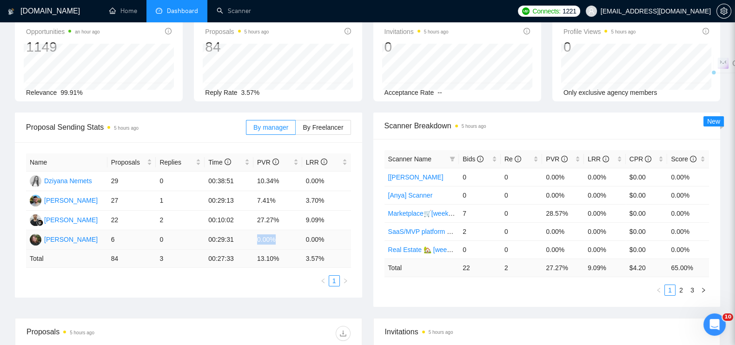
drag, startPoint x: 257, startPoint y: 233, endPoint x: 299, endPoint y: 233, distance: 42.3
click at [299, 233] on td "0.00%" at bounding box center [277, 240] width 49 height 20
copy td "0.00%"
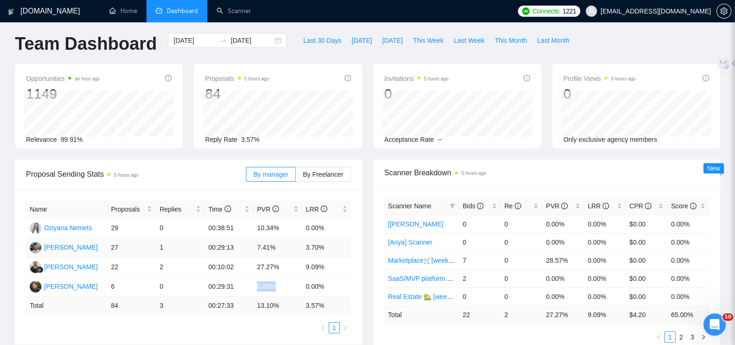
scroll to position [0, 0]
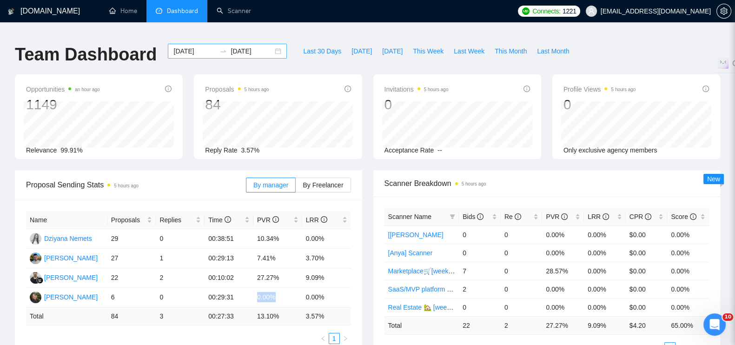
click at [273, 44] on div "2025-08-11 2025-08-17" at bounding box center [227, 51] width 119 height 15
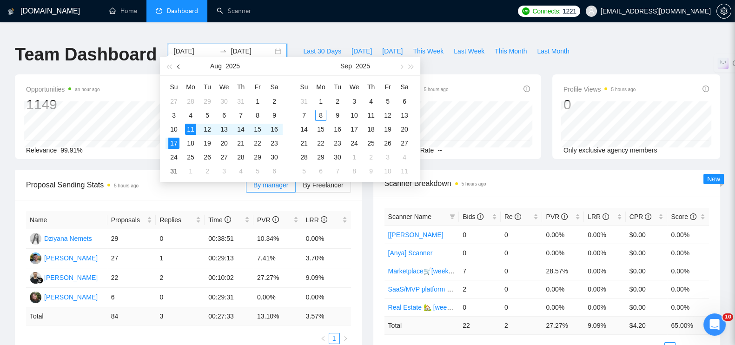
click at [175, 66] on button "button" at bounding box center [179, 66] width 10 height 19
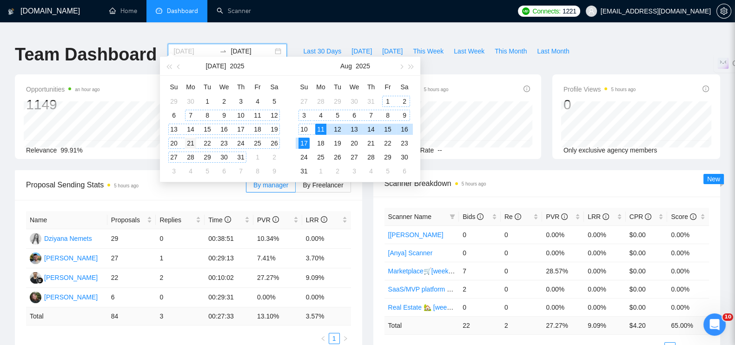
type input "2025-07-21"
click at [188, 142] on div "21" at bounding box center [190, 143] width 11 height 11
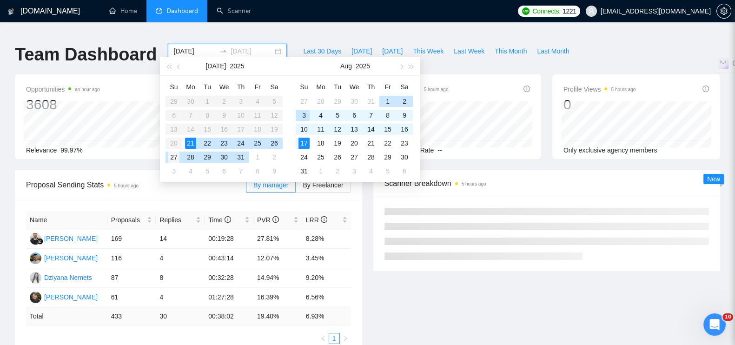
type input "2025-07-27"
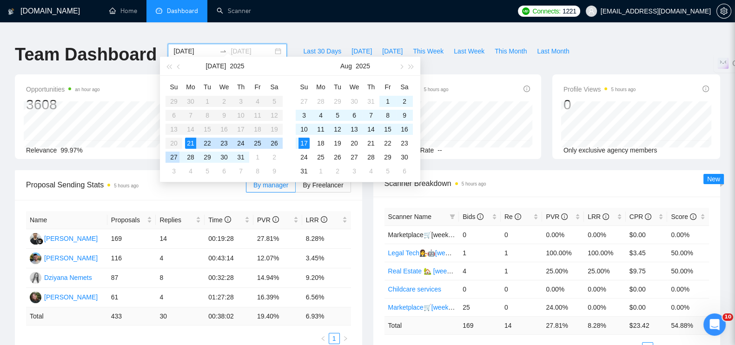
click at [175, 157] on div "27" at bounding box center [173, 157] width 11 height 11
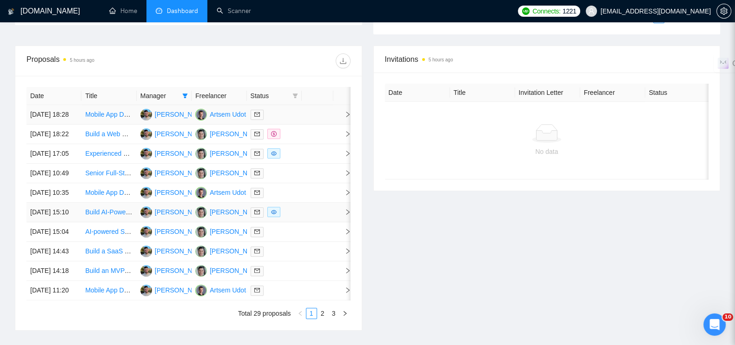
scroll to position [291, 0]
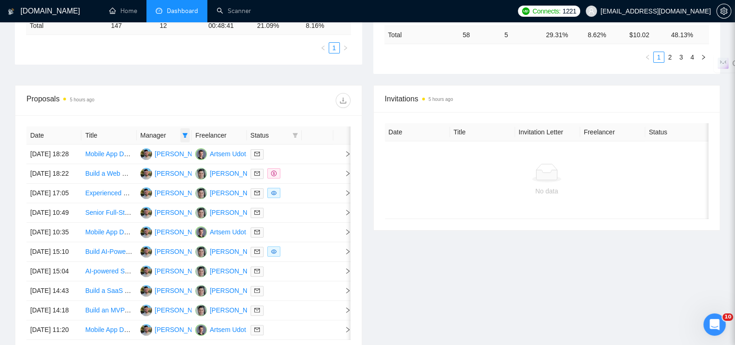
click at [185, 133] on icon "filter" at bounding box center [185, 135] width 5 height 5
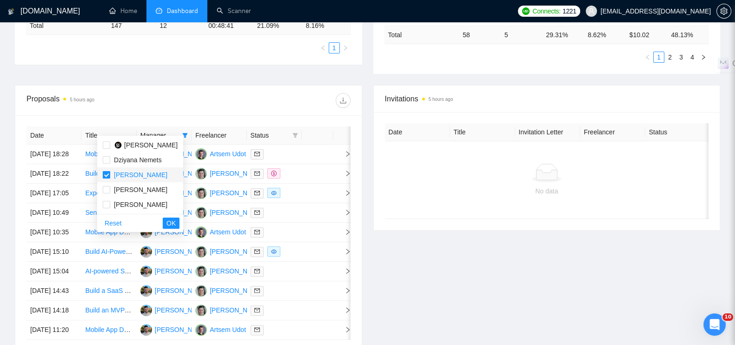
click at [108, 174] on input "checkbox" at bounding box center [106, 174] width 7 height 7
checkbox input "false"
click at [105, 193] on input "checkbox" at bounding box center [106, 189] width 7 height 7
checkbox input "true"
click at [179, 220] on button "OK" at bounding box center [171, 223] width 17 height 11
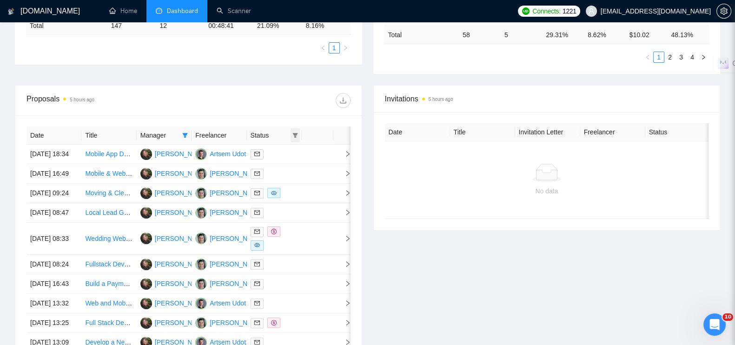
click at [296, 133] on icon "filter" at bounding box center [295, 135] width 5 height 5
click at [281, 86] on div "Proposals 5 hours ago" at bounding box center [188, 101] width 324 height 30
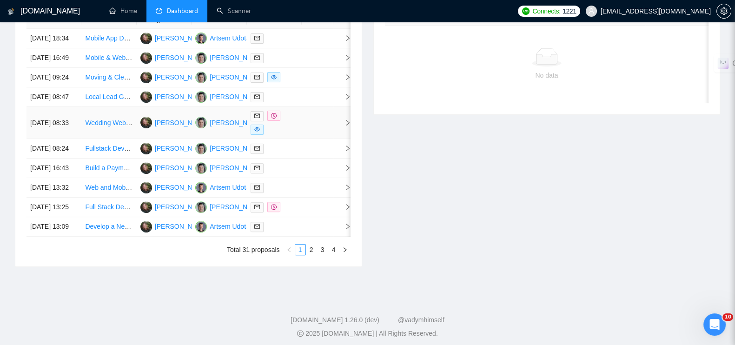
scroll to position [464, 0]
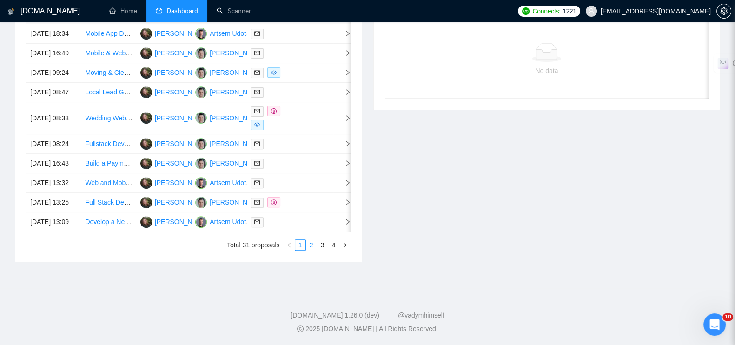
click at [310, 250] on link "2" at bounding box center [311, 245] width 10 height 10
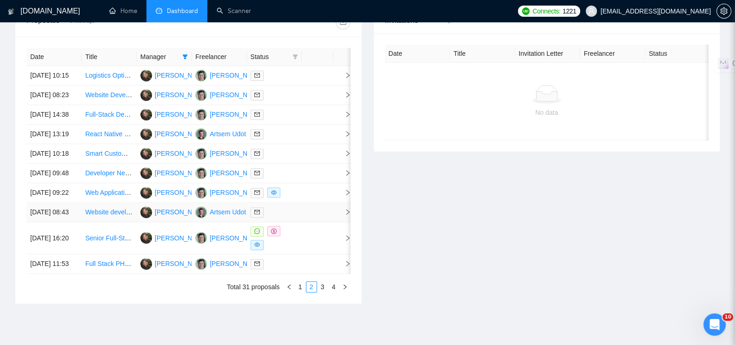
scroll to position [490, 0]
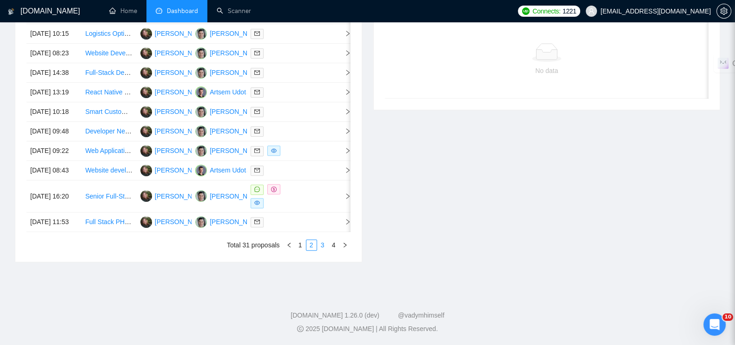
click at [324, 244] on link "3" at bounding box center [323, 245] width 10 height 10
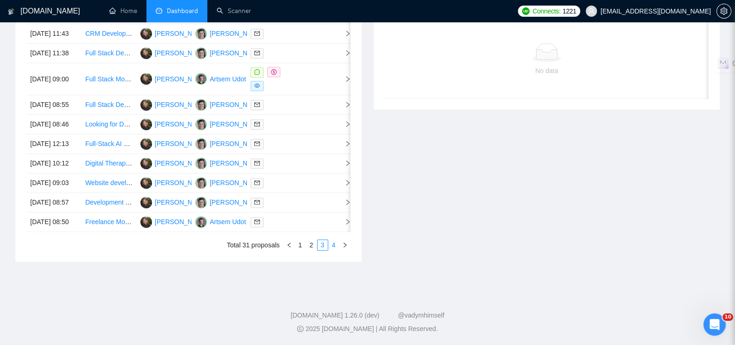
click at [331, 243] on link "4" at bounding box center [334, 245] width 10 height 10
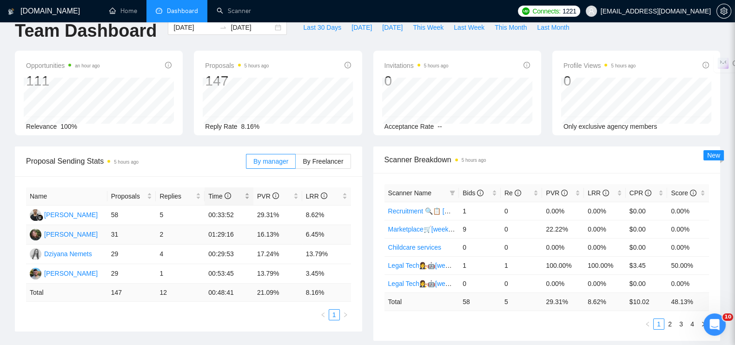
scroll to position [0, 0]
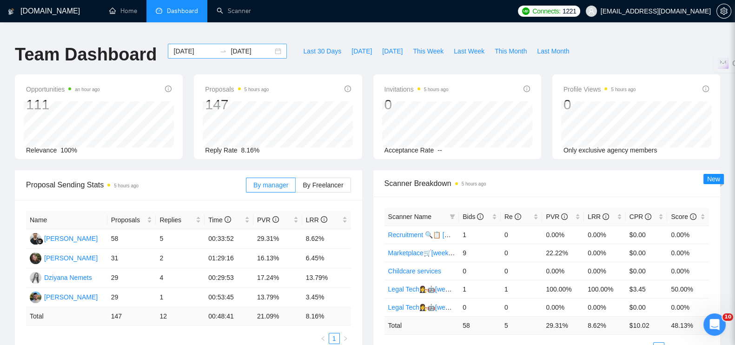
click at [272, 44] on div "2025-07-21 2025-07-27" at bounding box center [227, 51] width 119 height 15
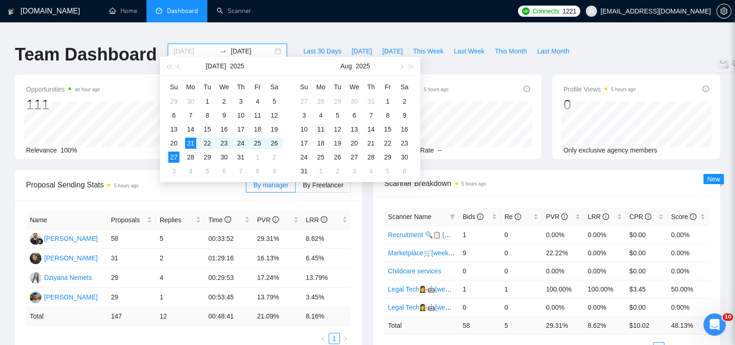
type input "[DATE]"
click at [319, 127] on div "11" at bounding box center [320, 129] width 11 height 11
type input "[DATE]"
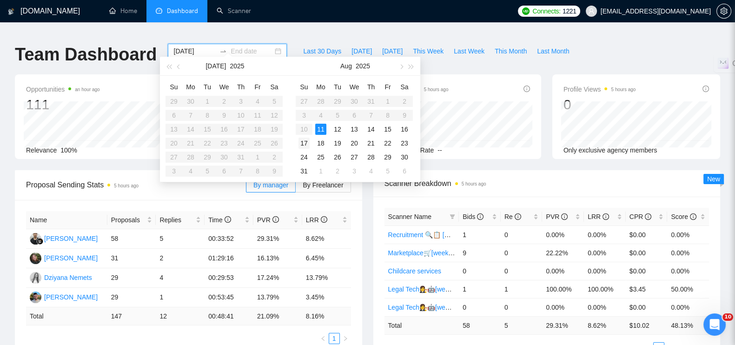
type input "[DATE]"
click at [303, 143] on div "17" at bounding box center [303, 143] width 11 height 11
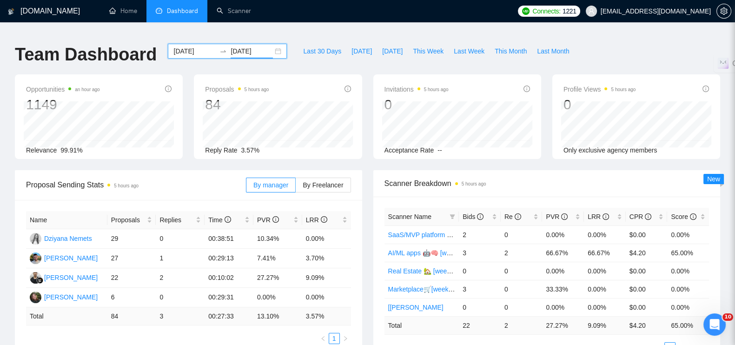
scroll to position [58, 0]
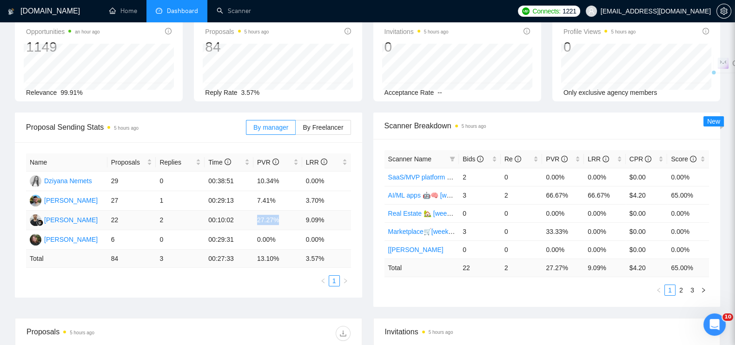
drag, startPoint x: 255, startPoint y: 215, endPoint x: 284, endPoint y: 213, distance: 28.4
click at [294, 215] on td "27.27%" at bounding box center [277, 221] width 49 height 20
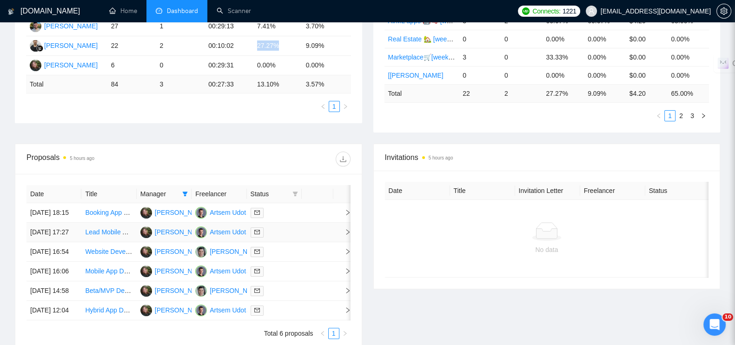
scroll to position [291, 0]
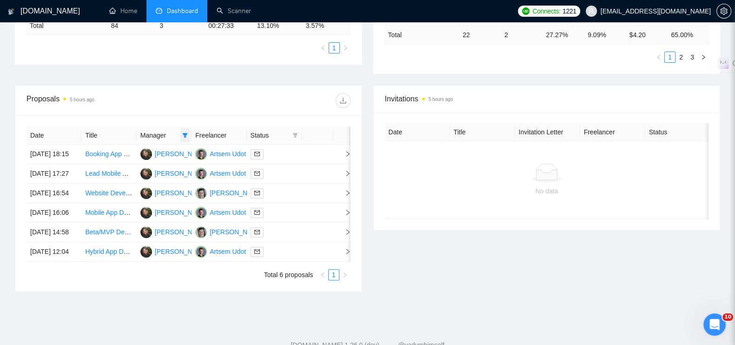
click at [185, 131] on span at bounding box center [184, 135] width 9 height 14
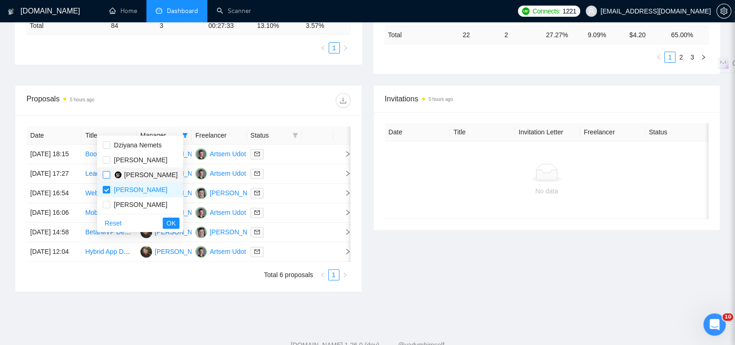
click at [108, 175] on input "checkbox" at bounding box center [106, 174] width 7 height 7
checkbox input "true"
click at [104, 190] on input "checkbox" at bounding box center [106, 189] width 7 height 7
checkbox input "false"
click at [176, 224] on span "OK" at bounding box center [170, 223] width 9 height 10
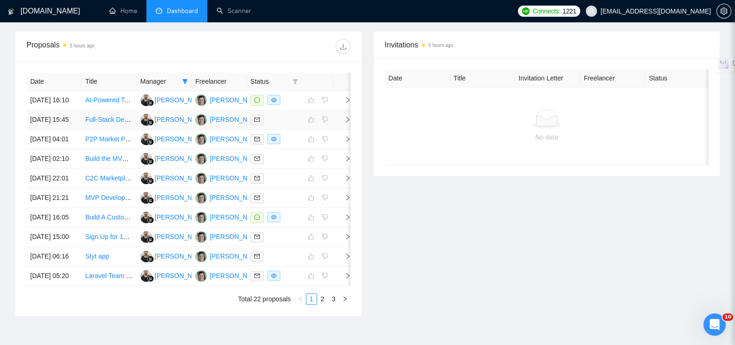
scroll to position [406, 0]
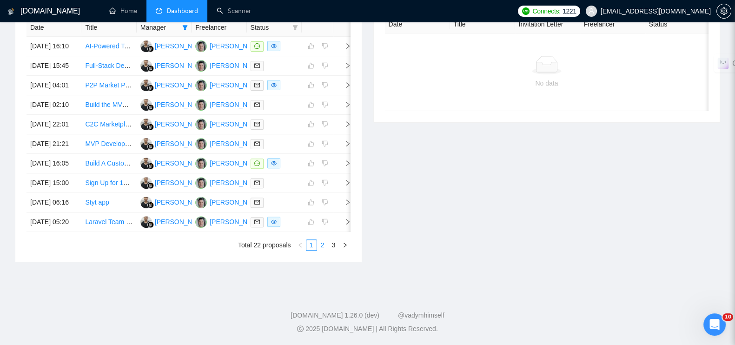
click at [323, 250] on link "2" at bounding box center [323, 245] width 10 height 10
click at [332, 250] on link "3" at bounding box center [334, 245] width 10 height 10
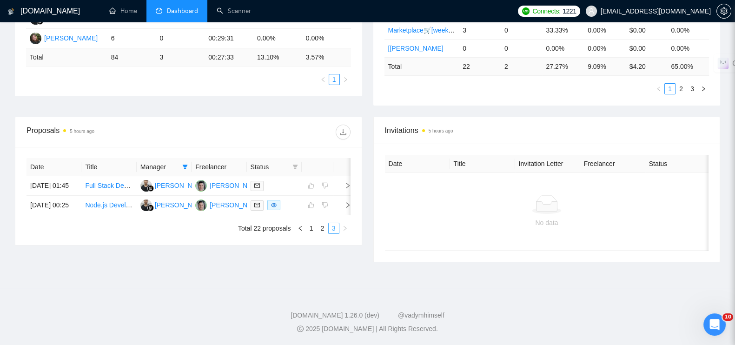
scroll to position [261, 0]
click at [285, 162] on span "Status" at bounding box center [270, 167] width 38 height 10
click at [294, 165] on icon "filter" at bounding box center [295, 167] width 5 height 5
click at [256, 174] on input "checkbox" at bounding box center [252, 176] width 7 height 7
checkbox input "true"
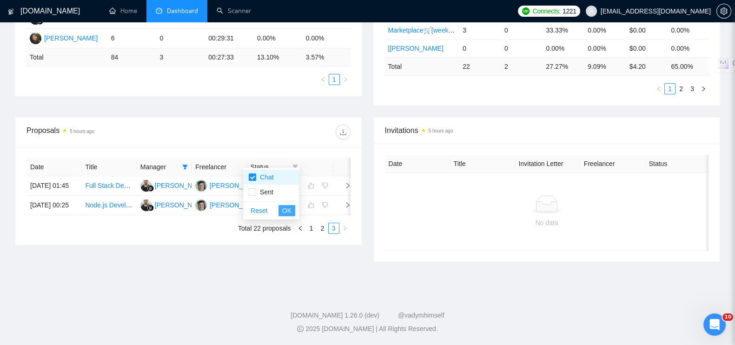
click at [286, 205] on span "OK" at bounding box center [286, 210] width 9 height 10
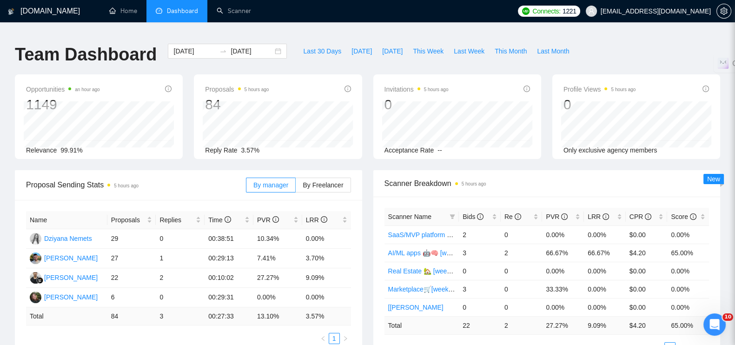
scroll to position [58, 0]
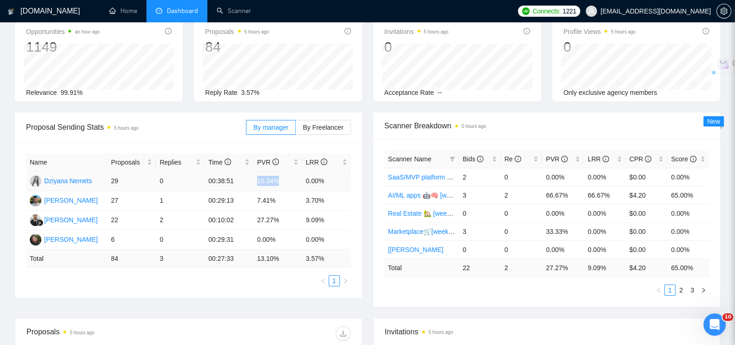
drag, startPoint x: 285, startPoint y: 170, endPoint x: 257, endPoint y: 172, distance: 28.9
click at [257, 172] on td "10.34%" at bounding box center [277, 182] width 49 height 20
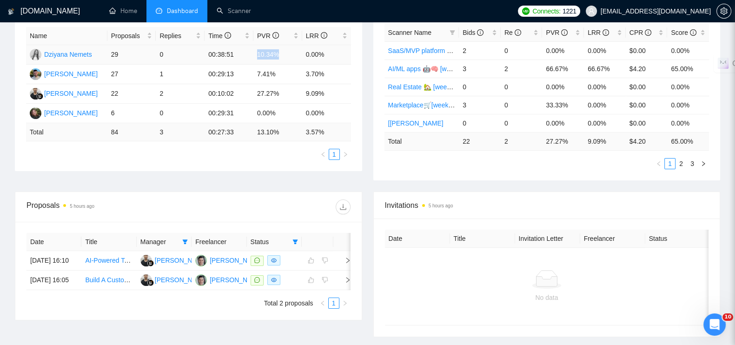
scroll to position [232, 0]
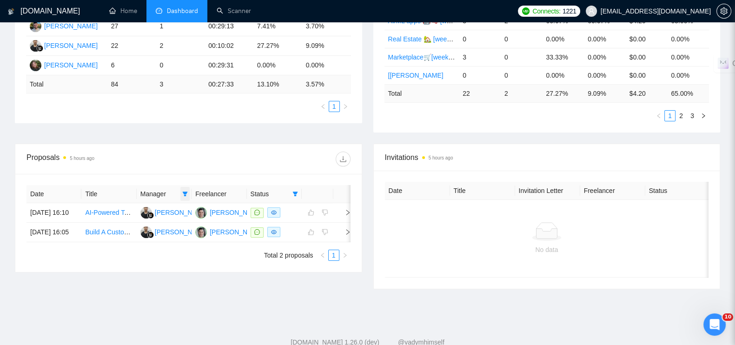
click at [184, 192] on icon "filter" at bounding box center [185, 194] width 5 height 5
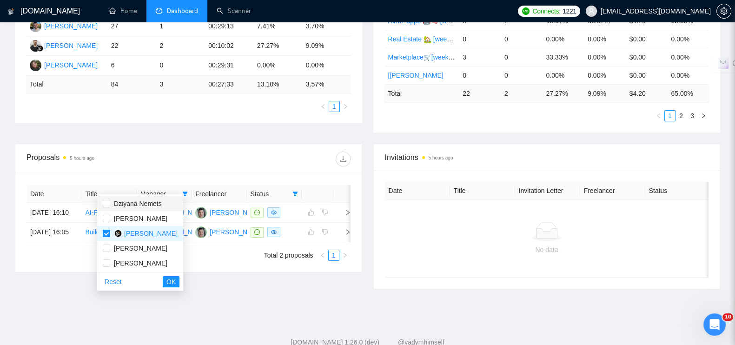
click at [112, 203] on span "Dziyana Nemets" at bounding box center [136, 203] width 52 height 10
checkbox input "true"
click at [107, 229] on label at bounding box center [106, 233] width 7 height 10
click at [107, 230] on input "checkbox" at bounding box center [106, 233] width 7 height 7
click at [106, 230] on input "checkbox" at bounding box center [106, 233] width 7 height 7
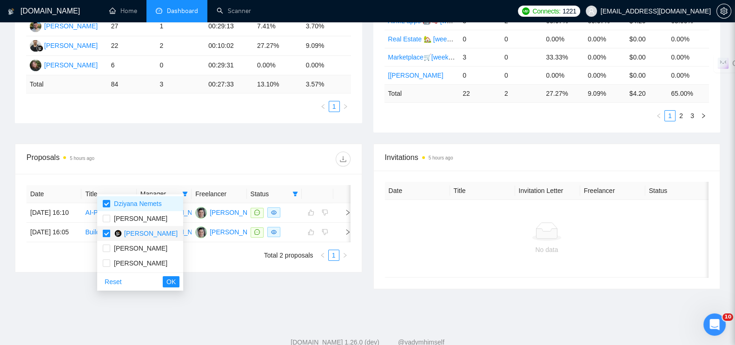
checkbox input "false"
click at [176, 280] on span "OK" at bounding box center [170, 282] width 9 height 10
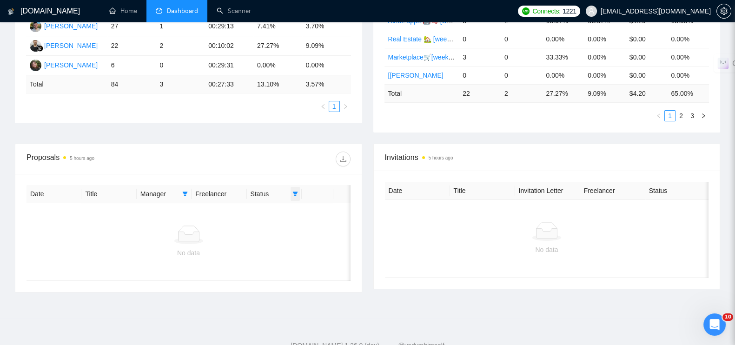
click at [296, 191] on icon "filter" at bounding box center [295, 194] width 6 height 6
click at [256, 204] on input "checkbox" at bounding box center [252, 203] width 7 height 7
checkbox input "false"
click at [281, 233] on button "OK" at bounding box center [286, 237] width 17 height 11
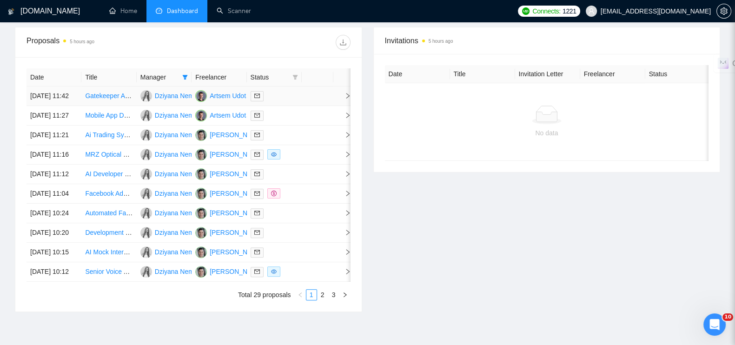
scroll to position [487, 0]
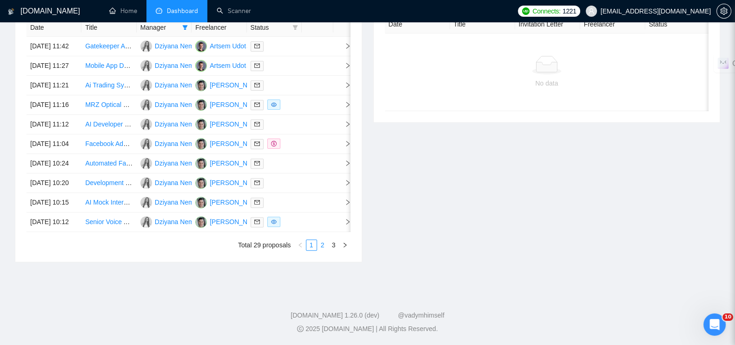
click at [325, 244] on link "2" at bounding box center [323, 245] width 10 height 10
click at [334, 243] on link "3" at bounding box center [334, 245] width 10 height 10
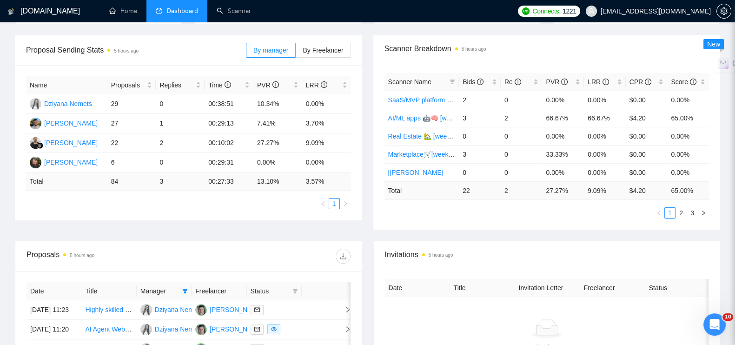
scroll to position [110, 0]
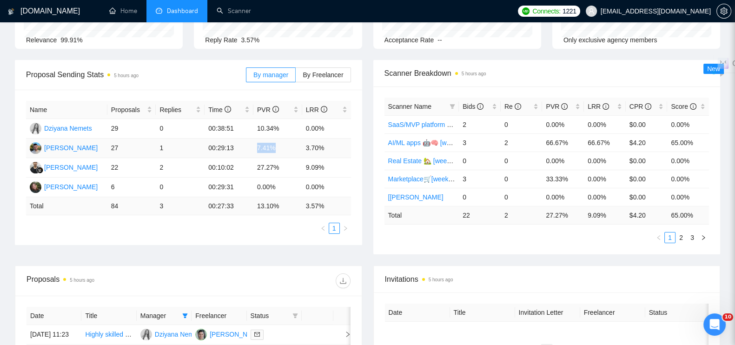
drag, startPoint x: 271, startPoint y: 141, endPoint x: 265, endPoint y: 141, distance: 6.1
click at [275, 143] on td "7.41%" at bounding box center [277, 149] width 49 height 20
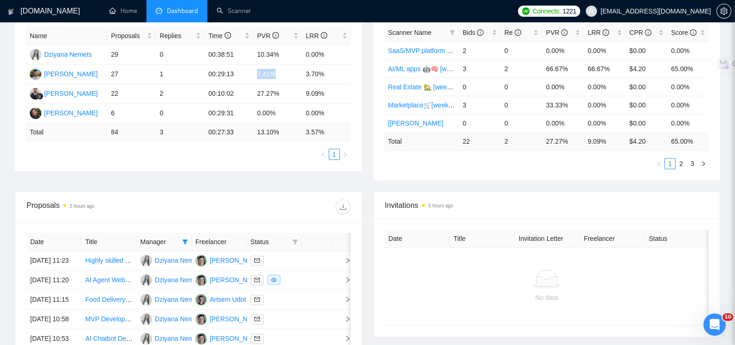
scroll to position [226, 0]
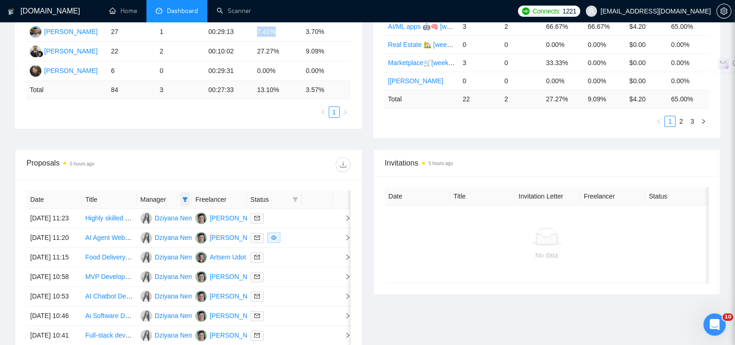
click at [183, 197] on icon "filter" at bounding box center [185, 199] width 5 height 5
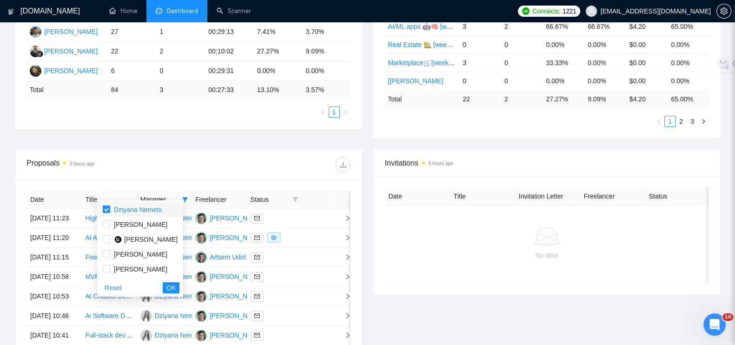
click at [110, 209] on input "checkbox" at bounding box center [106, 208] width 7 height 7
checkbox input "false"
click at [107, 221] on input "checkbox" at bounding box center [106, 223] width 7 height 7
checkbox input "true"
click at [176, 289] on span "OK" at bounding box center [170, 288] width 9 height 10
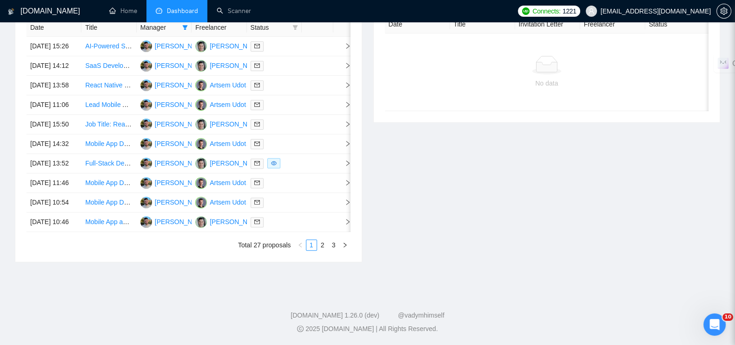
scroll to position [487, 0]
click at [324, 243] on link "2" at bounding box center [323, 245] width 10 height 10
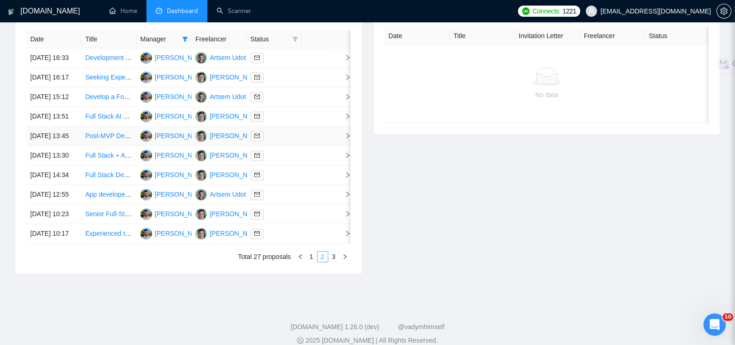
scroll to position [429, 0]
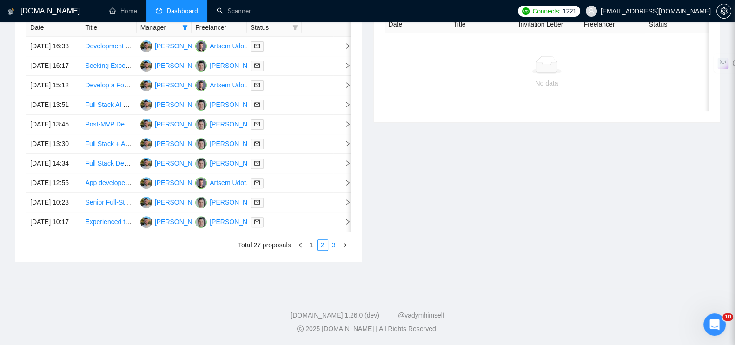
click at [333, 250] on link "3" at bounding box center [334, 245] width 10 height 10
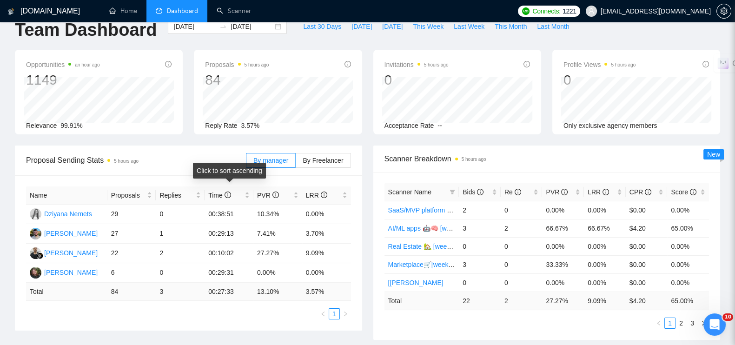
scroll to position [0, 0]
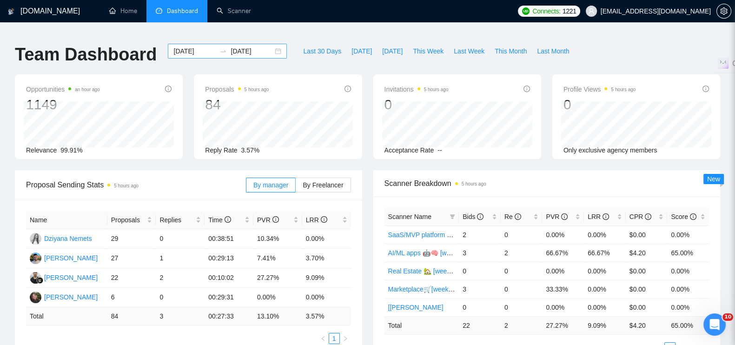
click at [268, 44] on div "2025-08-11 2025-08-17" at bounding box center [227, 51] width 119 height 15
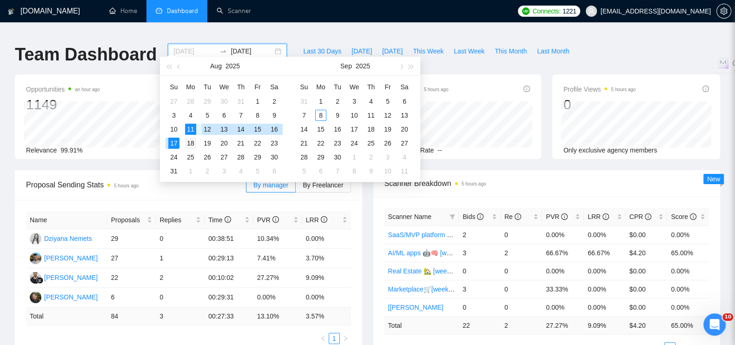
type input "[DATE]"
click at [193, 139] on div "18" at bounding box center [190, 143] width 11 height 11
type input "[DATE]"
click at [178, 153] on div "24" at bounding box center [173, 157] width 11 height 11
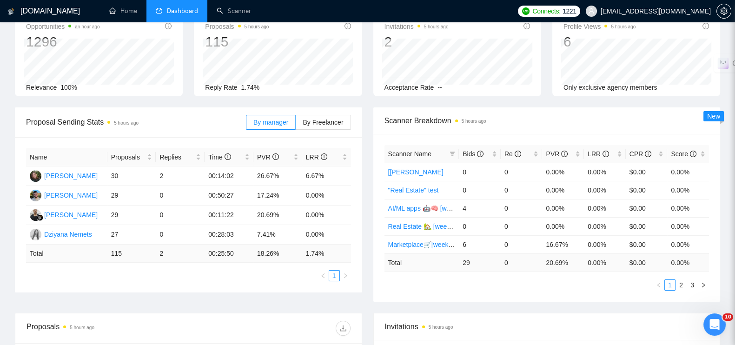
scroll to position [116, 0]
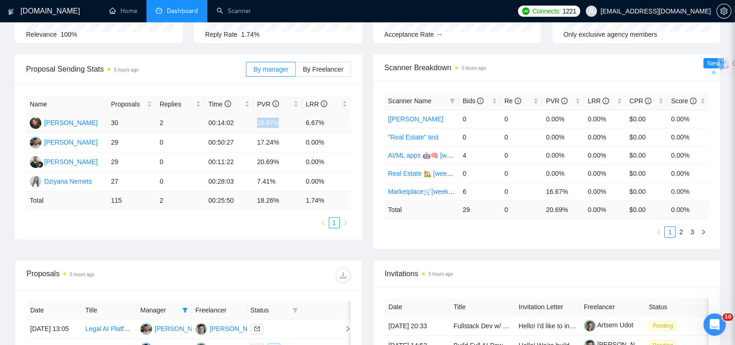
drag, startPoint x: 256, startPoint y: 115, endPoint x: 284, endPoint y: 115, distance: 27.4
click at [284, 115] on td "26.67%" at bounding box center [277, 123] width 49 height 20
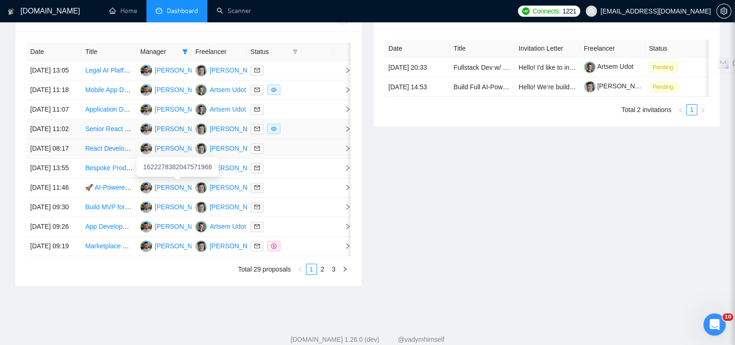
scroll to position [349, 0]
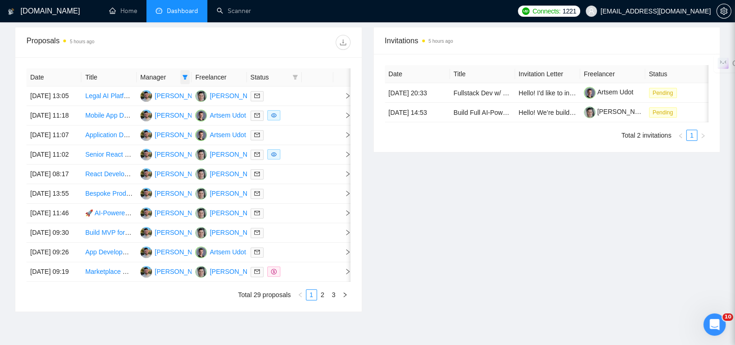
click at [186, 74] on icon "filter" at bounding box center [185, 77] width 6 height 6
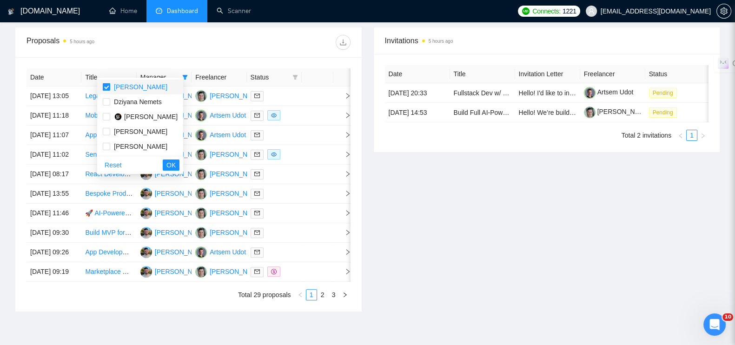
click at [108, 87] on input "checkbox" at bounding box center [106, 86] width 7 height 7
checkbox input "false"
click at [103, 149] on input "checkbox" at bounding box center [106, 146] width 7 height 7
checkbox input "true"
click at [175, 161] on span "OK" at bounding box center [170, 165] width 9 height 10
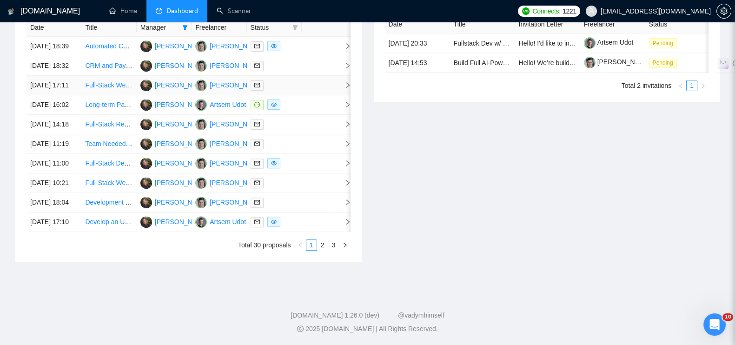
scroll to position [464, 0]
click at [323, 250] on link "2" at bounding box center [323, 245] width 10 height 10
click at [336, 250] on link "3" at bounding box center [334, 245] width 10 height 10
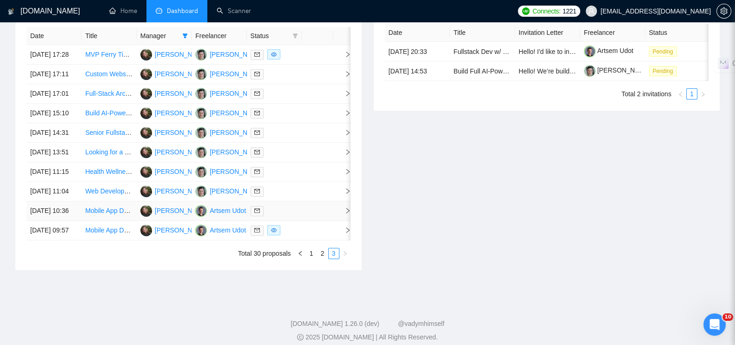
scroll to position [349, 0]
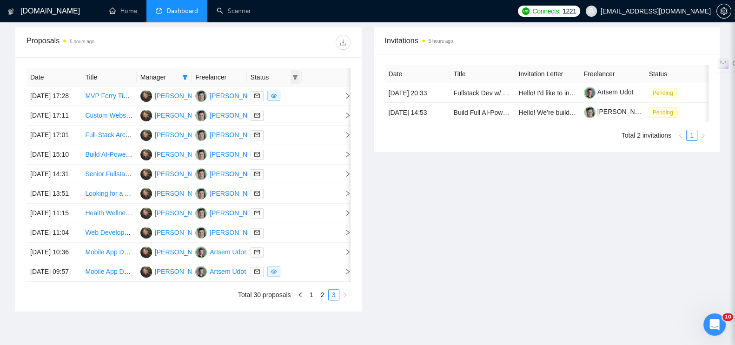
click at [293, 74] on icon "filter" at bounding box center [295, 77] width 6 height 6
click at [256, 84] on span "Chat" at bounding box center [265, 86] width 18 height 7
checkbox input "true"
click at [284, 117] on span "OK" at bounding box center [286, 120] width 9 height 10
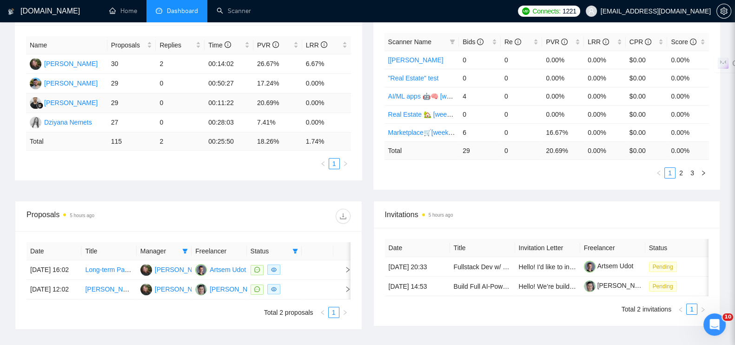
scroll to position [28, 0]
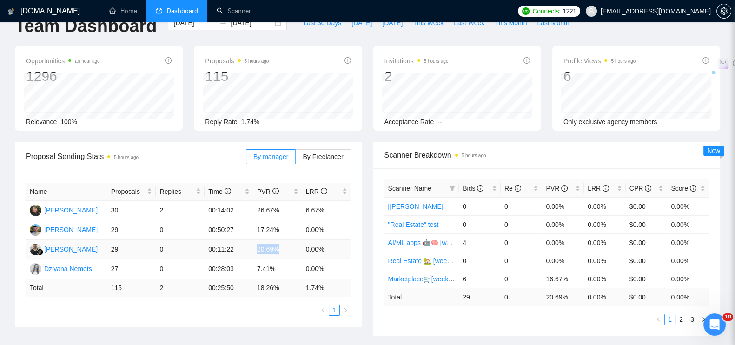
drag, startPoint x: 253, startPoint y: 243, endPoint x: 277, endPoint y: 243, distance: 23.2
click at [277, 243] on td "20.69%" at bounding box center [277, 250] width 49 height 20
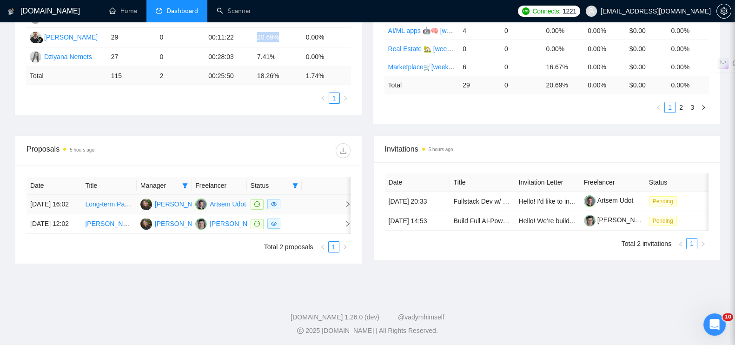
scroll to position [261, 0]
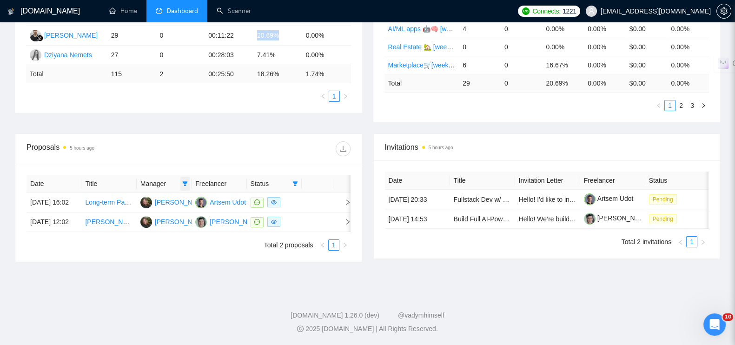
click at [187, 181] on icon "filter" at bounding box center [185, 184] width 6 height 6
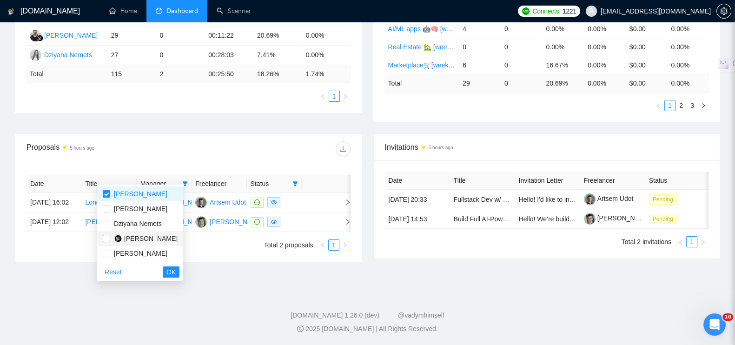
click at [106, 235] on input "checkbox" at bounding box center [106, 238] width 7 height 7
checkbox input "true"
click at [107, 190] on input "checkbox" at bounding box center [106, 193] width 7 height 7
checkbox input "false"
click at [176, 267] on span "OK" at bounding box center [170, 272] width 9 height 10
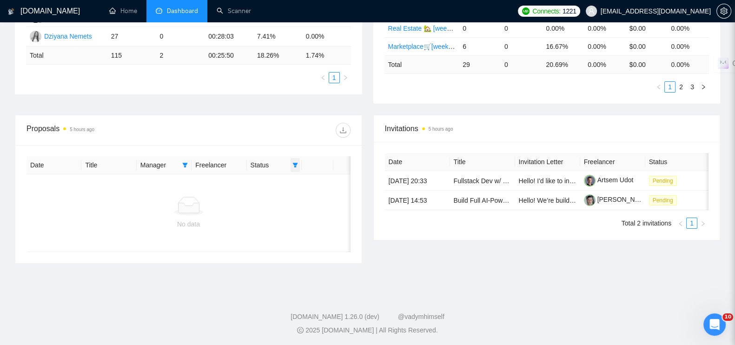
click at [296, 163] on icon "filter" at bounding box center [295, 165] width 5 height 5
click at [260, 173] on span "Chat" at bounding box center [265, 175] width 18 height 7
checkbox input "false"
click at [291, 208] on span "OK" at bounding box center [286, 209] width 9 height 10
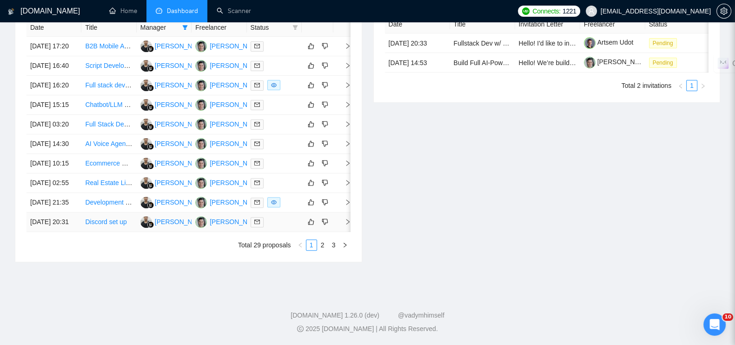
scroll to position [487, 0]
click at [321, 245] on link "2" at bounding box center [323, 245] width 10 height 10
click at [333, 244] on link "3" at bounding box center [334, 245] width 10 height 10
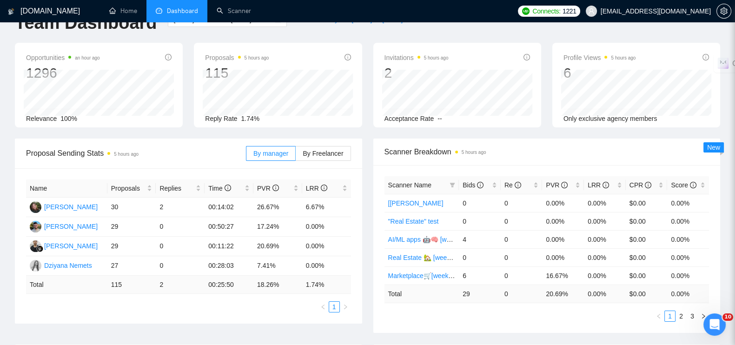
scroll to position [58, 0]
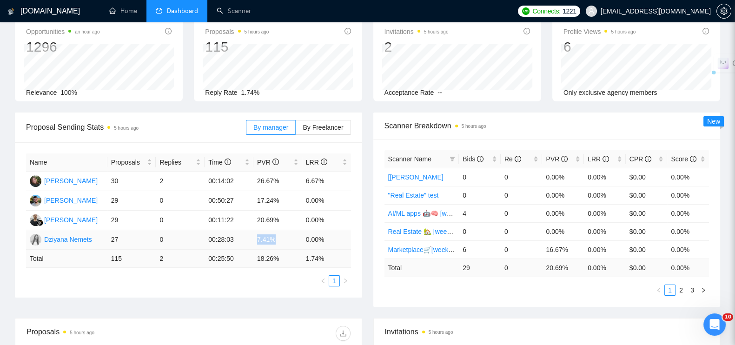
drag, startPoint x: 256, startPoint y: 232, endPoint x: 279, endPoint y: 232, distance: 23.2
click at [279, 232] on td "7.41%" at bounding box center [277, 240] width 49 height 20
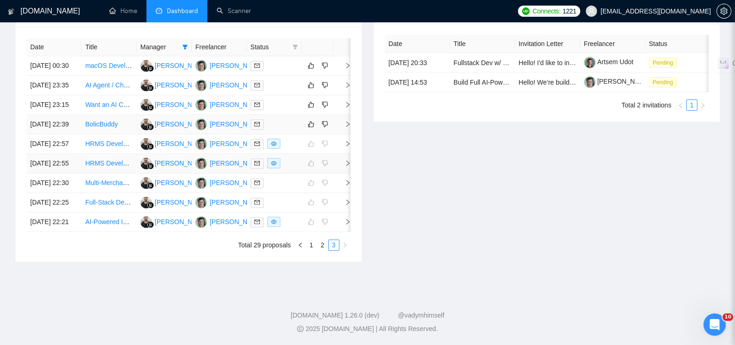
scroll to position [291, 0]
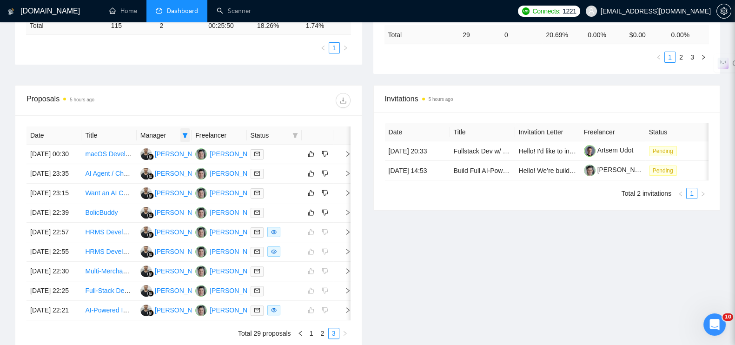
click at [182, 132] on icon "filter" at bounding box center [185, 135] width 6 height 6
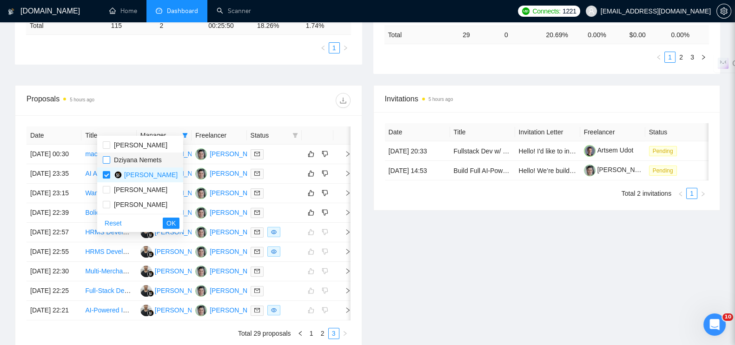
click at [107, 161] on input "checkbox" at bounding box center [106, 159] width 7 height 7
checkbox input "true"
click at [105, 176] on input "checkbox" at bounding box center [106, 174] width 7 height 7
checkbox input "false"
click at [179, 224] on button "OK" at bounding box center [171, 223] width 17 height 11
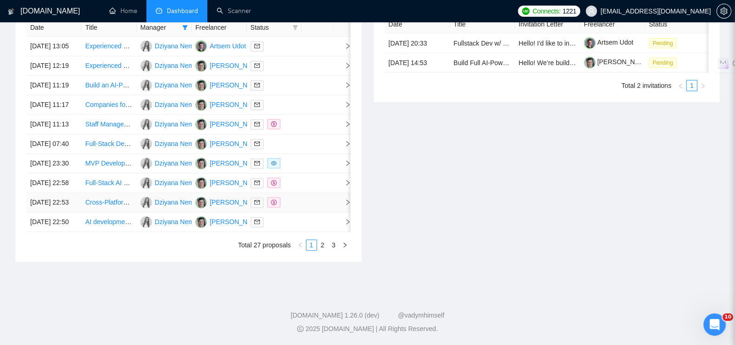
scroll to position [464, 0]
click at [323, 250] on link "2" at bounding box center [323, 245] width 10 height 10
click at [335, 250] on link "3" at bounding box center [334, 245] width 10 height 10
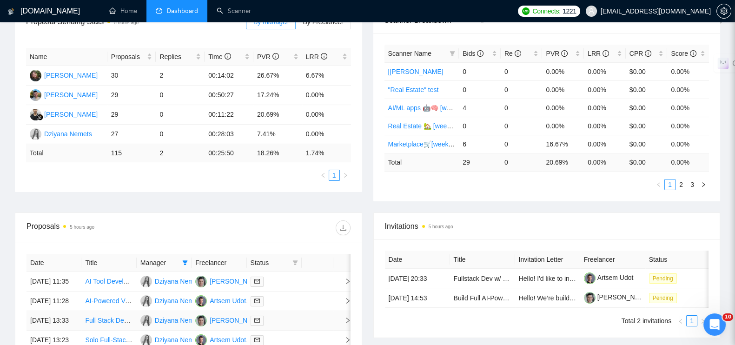
scroll to position [112, 0]
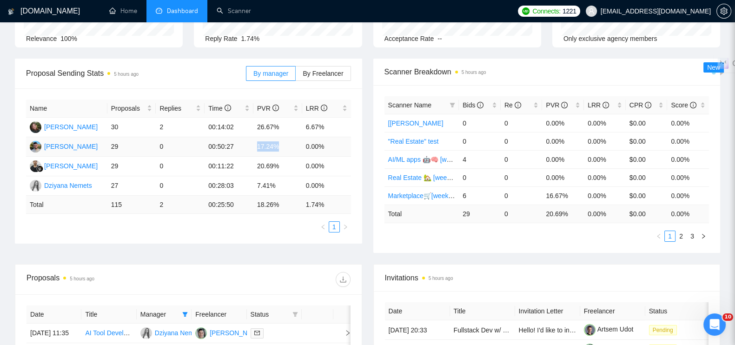
drag, startPoint x: 257, startPoint y: 137, endPoint x: 274, endPoint y: 141, distance: 18.2
click at [281, 142] on td "17.24%" at bounding box center [277, 147] width 49 height 20
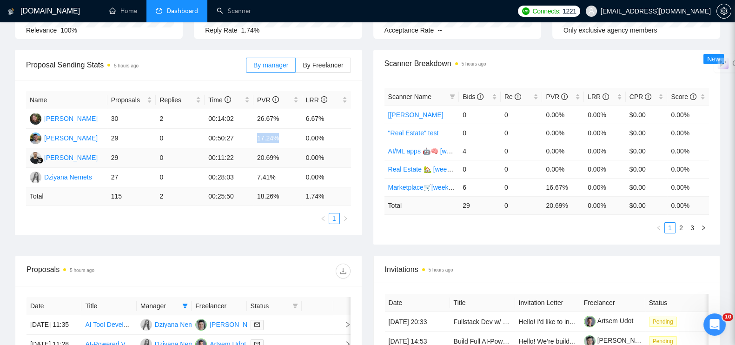
scroll to position [291, 0]
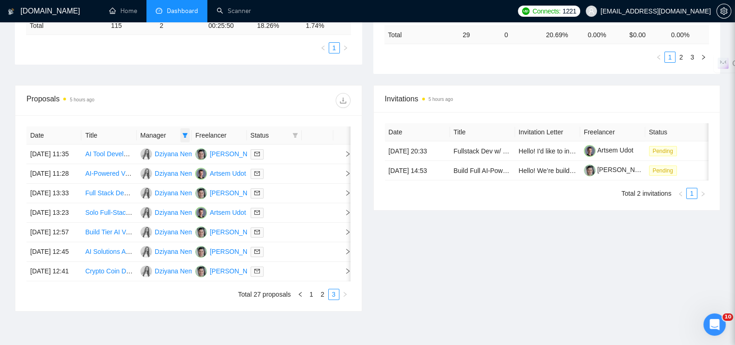
click at [182, 132] on icon "filter" at bounding box center [185, 135] width 6 height 6
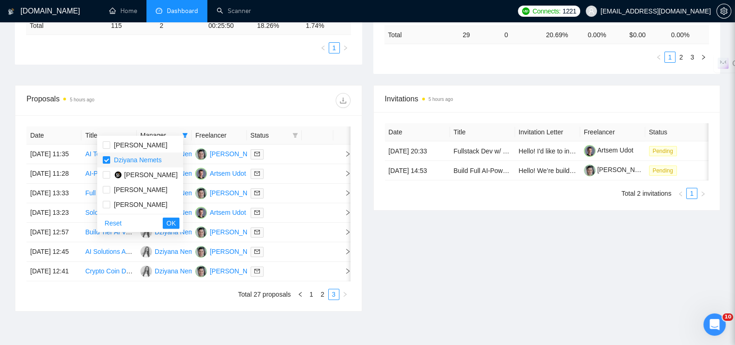
click at [110, 160] on span "Dziyana Nemets" at bounding box center [136, 160] width 52 height 10
checkbox input "false"
click at [107, 143] on input "checkbox" at bounding box center [106, 144] width 7 height 7
checkbox input "true"
click at [176, 222] on span "OK" at bounding box center [170, 223] width 9 height 10
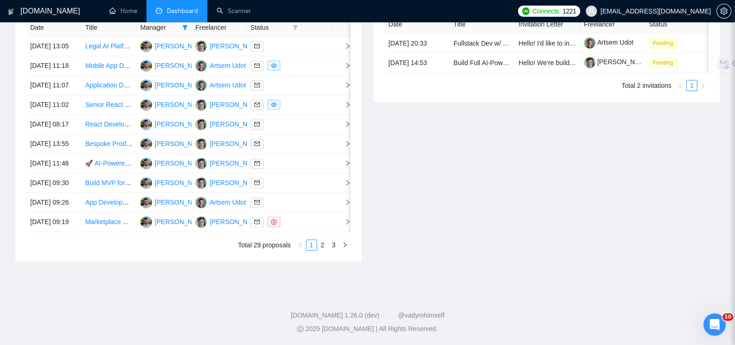
scroll to position [487, 0]
click at [322, 240] on link "2" at bounding box center [323, 245] width 10 height 10
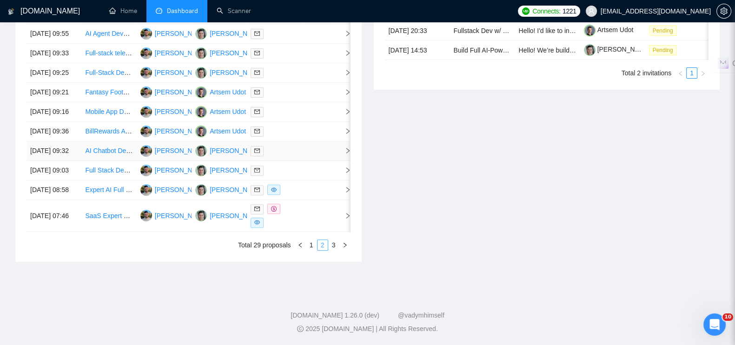
scroll to position [487, 0]
click at [337, 249] on link "3" at bounding box center [334, 245] width 10 height 10
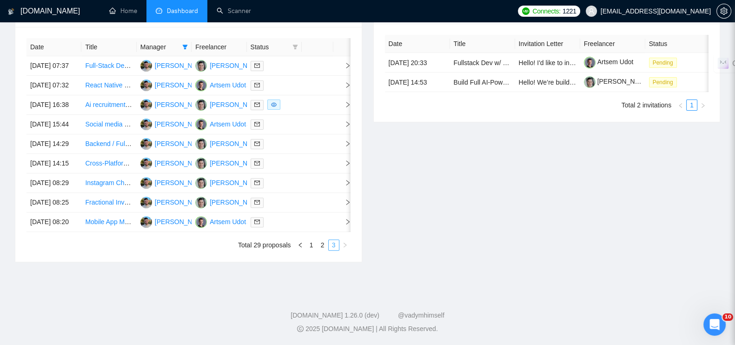
scroll to position [343, 0]
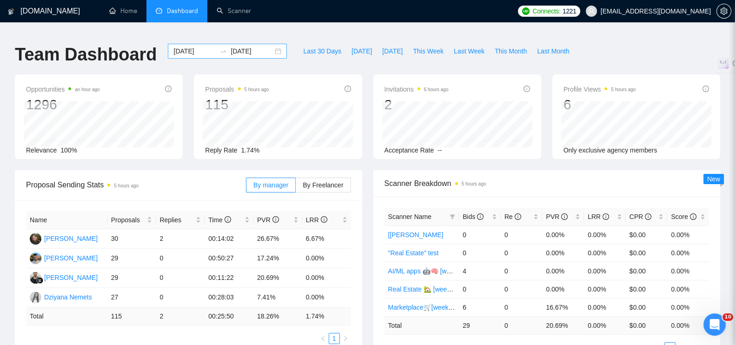
click at [219, 47] on icon "swap-right" at bounding box center [222, 50] width 7 height 7
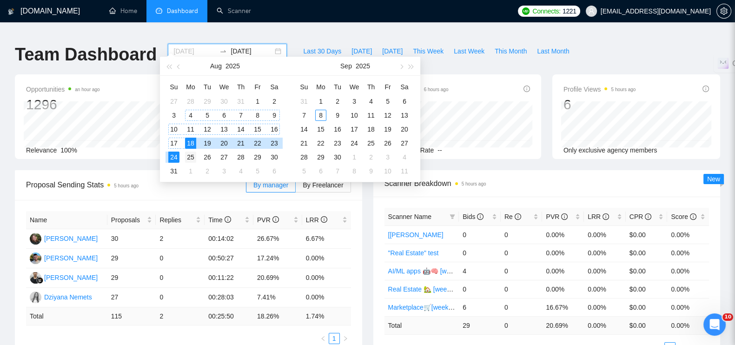
type input "[DATE]"
click at [189, 159] on div "25" at bounding box center [190, 157] width 11 height 11
type input "[DATE]"
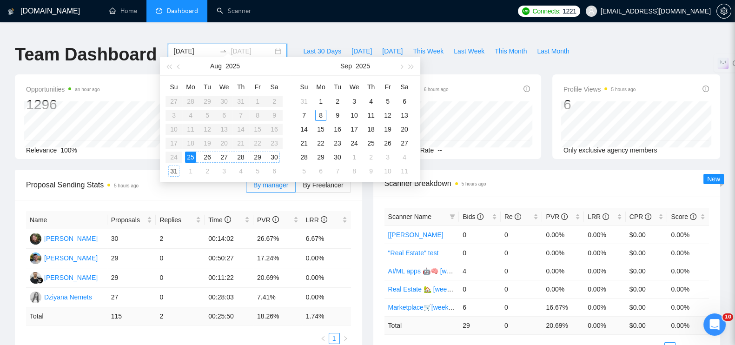
click at [172, 173] on div "31" at bounding box center [173, 170] width 11 height 11
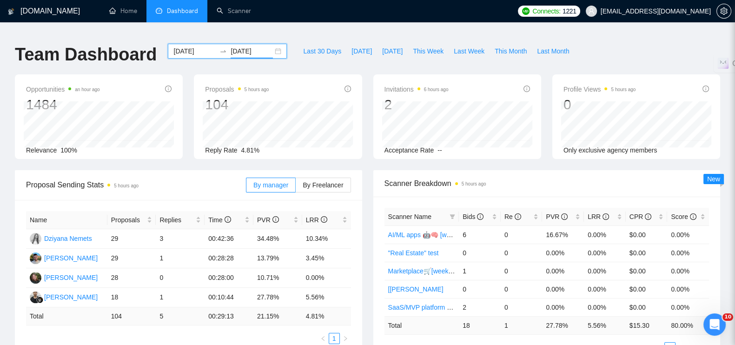
scroll to position [58, 0]
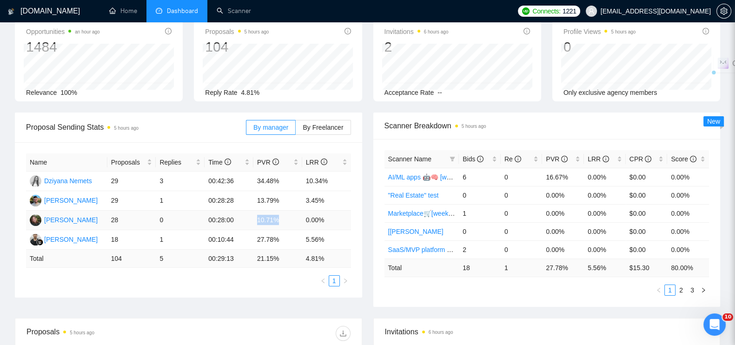
drag, startPoint x: 255, startPoint y: 213, endPoint x: 282, endPoint y: 213, distance: 27.0
click at [282, 213] on td "10.71%" at bounding box center [277, 221] width 49 height 20
copy td "10.71%"
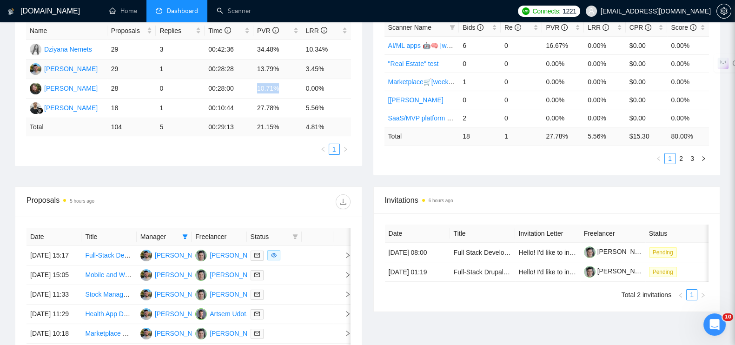
scroll to position [232, 0]
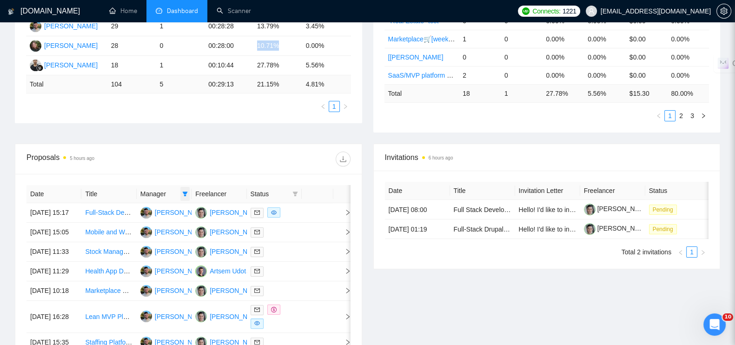
click at [184, 192] on icon "filter" at bounding box center [185, 194] width 5 height 5
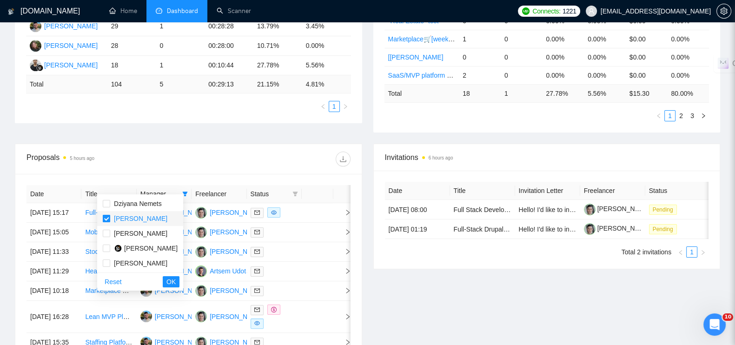
click at [109, 217] on input "checkbox" at bounding box center [106, 218] width 7 height 7
checkbox input "false"
click at [106, 261] on input "checkbox" at bounding box center [106, 262] width 7 height 7
checkbox input "true"
click at [179, 280] on button "OK" at bounding box center [171, 281] width 17 height 11
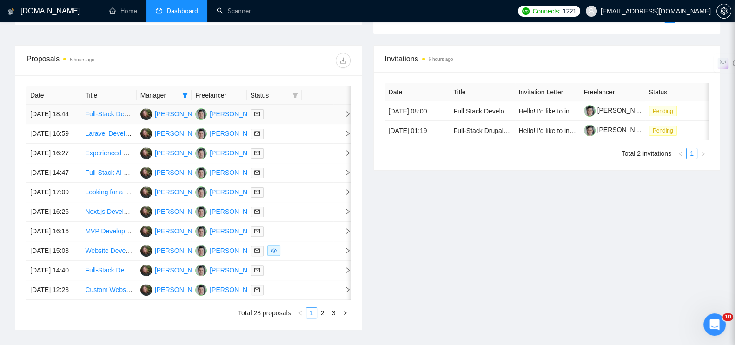
scroll to position [406, 0]
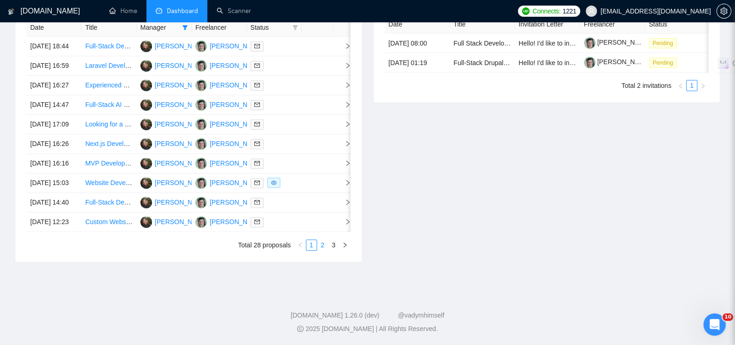
click at [323, 250] on link "2" at bounding box center [323, 245] width 10 height 10
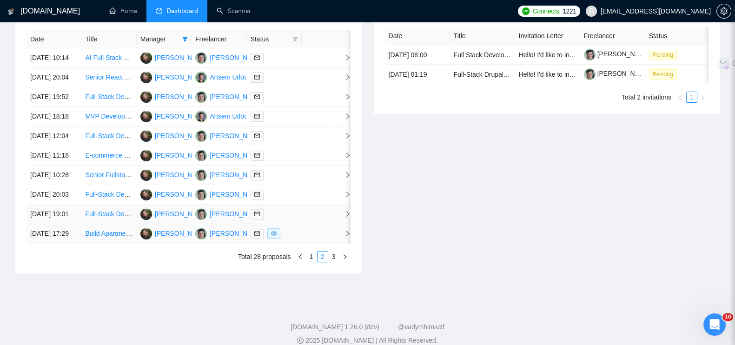
scroll to position [406, 0]
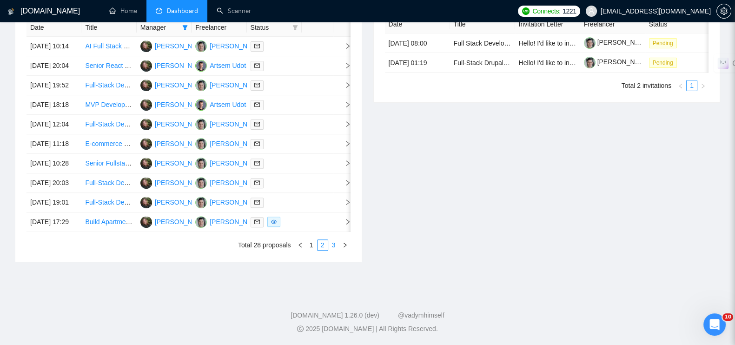
click at [333, 250] on link "3" at bounding box center [334, 245] width 10 height 10
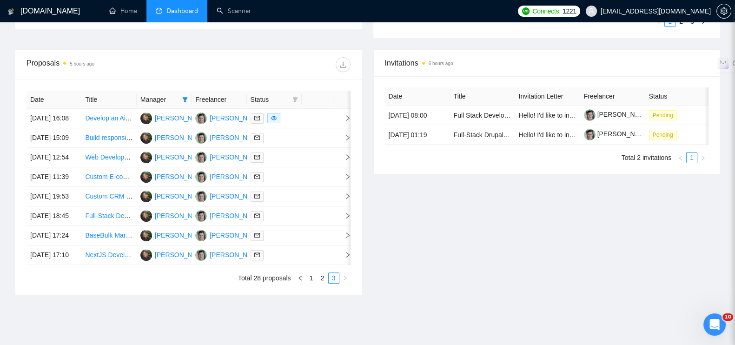
scroll to position [232, 0]
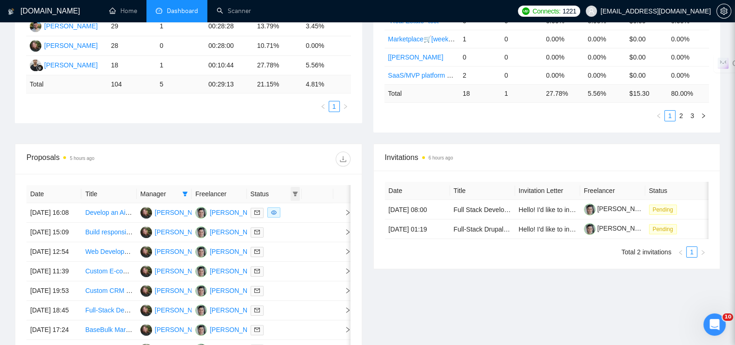
click at [294, 192] on icon "filter" at bounding box center [295, 194] width 5 height 5
click at [258, 201] on span "Chat" at bounding box center [265, 203] width 18 height 7
checkbox input "true"
click at [284, 237] on span "OK" at bounding box center [286, 237] width 9 height 10
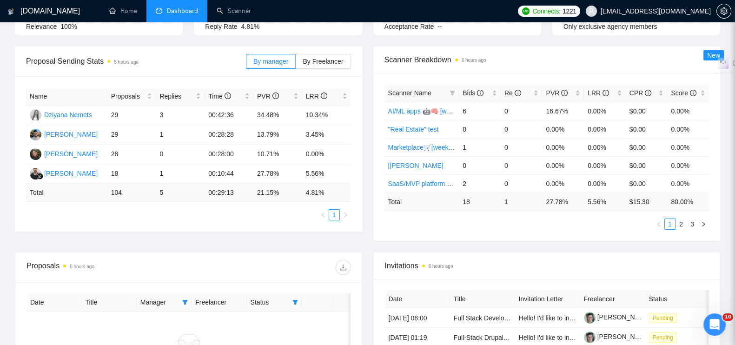
scroll to position [58, 0]
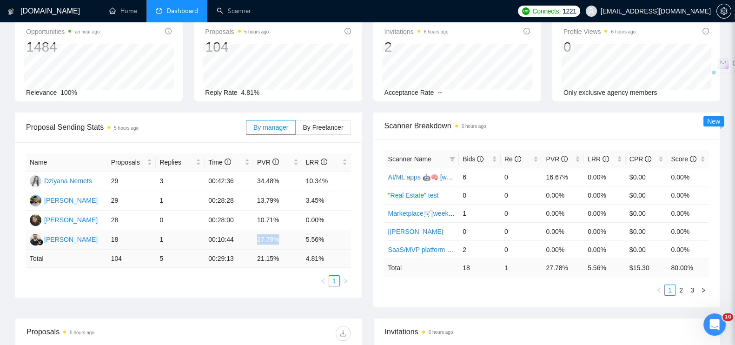
drag, startPoint x: 252, startPoint y: 232, endPoint x: 282, endPoint y: 232, distance: 29.8
click at [282, 232] on tr "[PERSON_NAME] 18 1 00:10:44 27.78% 5.56%" at bounding box center [188, 240] width 325 height 20
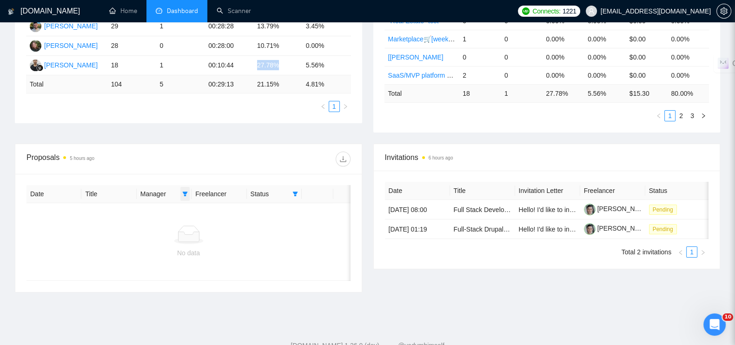
click at [185, 191] on icon "filter" at bounding box center [185, 194] width 6 height 6
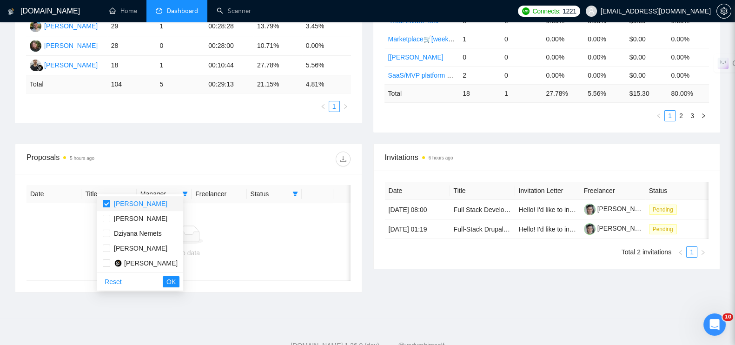
click at [109, 203] on input "checkbox" at bounding box center [106, 203] width 7 height 7
checkbox input "false"
click at [108, 261] on input "checkbox" at bounding box center [106, 262] width 7 height 7
checkbox input "true"
click at [176, 281] on span "OK" at bounding box center [170, 282] width 9 height 10
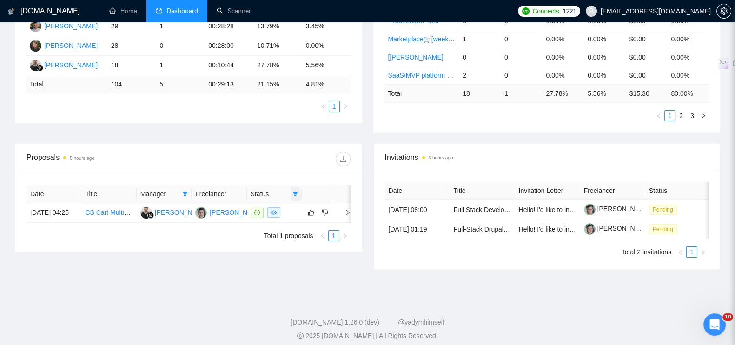
click at [291, 190] on span at bounding box center [295, 194] width 9 height 14
click at [259, 203] on span "Chat" at bounding box center [265, 203] width 18 height 7
checkbox input "false"
click at [291, 238] on span "OK" at bounding box center [286, 237] width 9 height 10
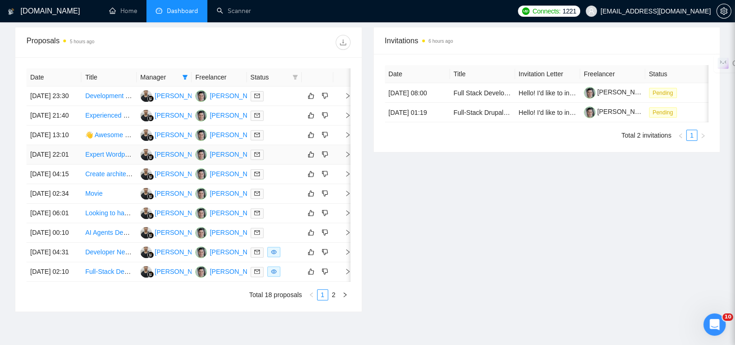
scroll to position [464, 0]
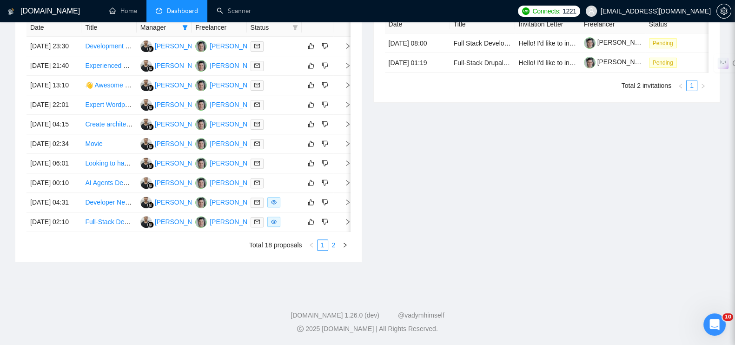
click at [337, 250] on link "2" at bounding box center [334, 245] width 10 height 10
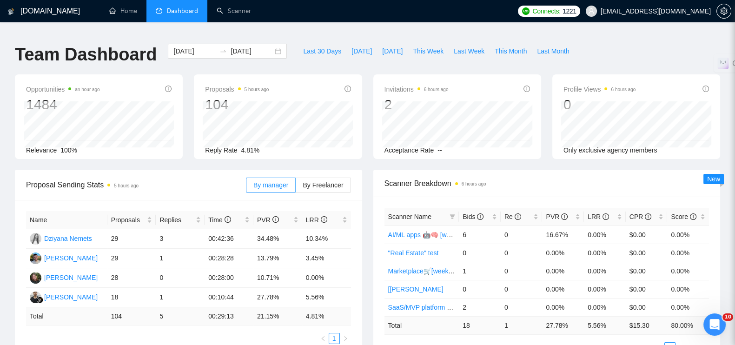
scroll to position [58, 0]
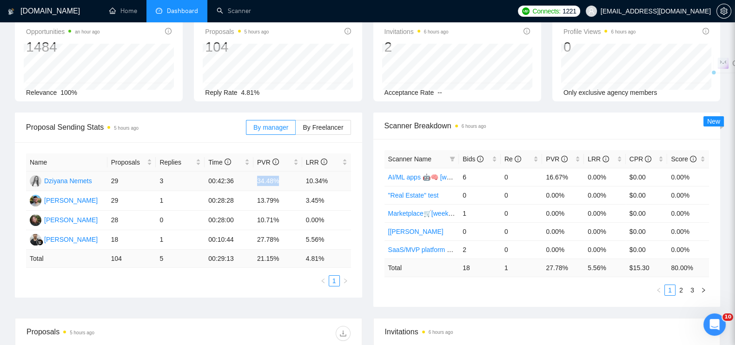
drag, startPoint x: 256, startPoint y: 173, endPoint x: 270, endPoint y: 172, distance: 13.6
click at [284, 173] on td "34.48%" at bounding box center [277, 182] width 49 height 20
copy td "34.48%"
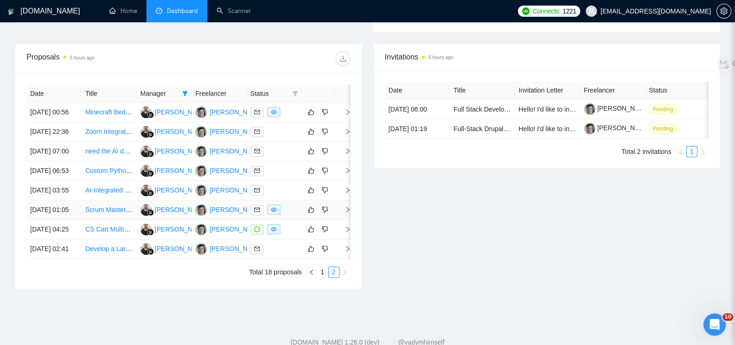
scroll to position [291, 0]
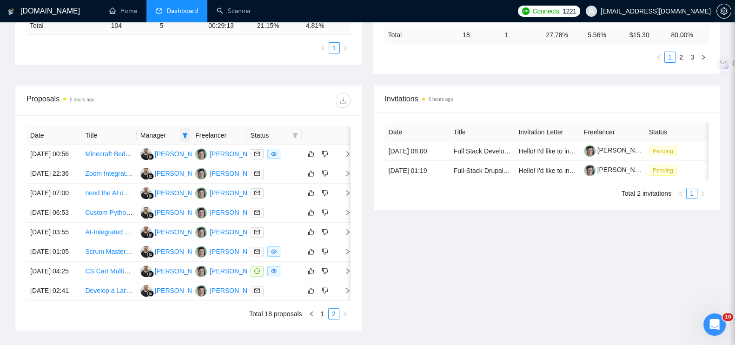
click at [186, 132] on icon "filter" at bounding box center [185, 135] width 6 height 6
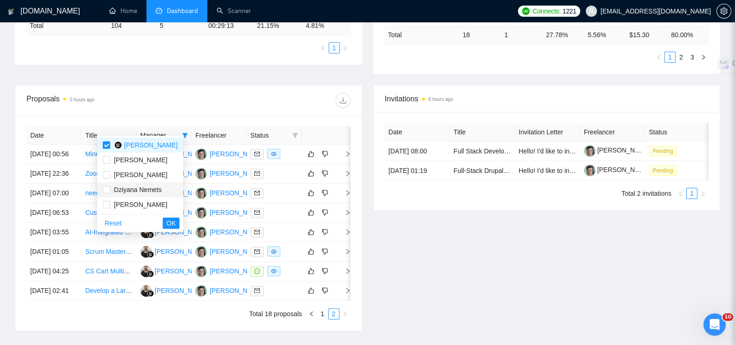
click at [111, 190] on span "Dziyana Nemets" at bounding box center [136, 190] width 52 height 10
checkbox input "true"
click at [109, 145] on input "checkbox" at bounding box center [106, 144] width 7 height 7
checkbox input "false"
click at [176, 219] on span "OK" at bounding box center [170, 223] width 9 height 10
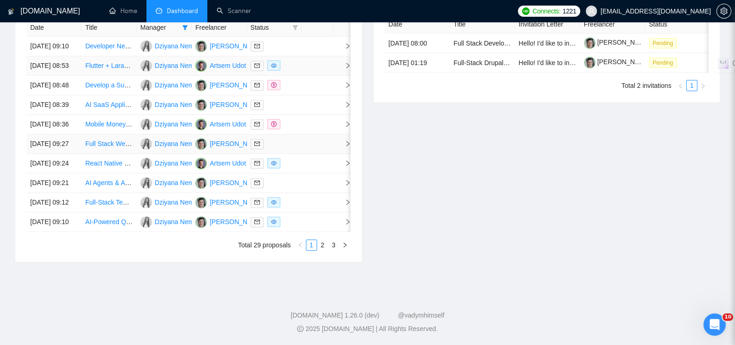
scroll to position [464, 0]
click at [321, 250] on link "2" at bounding box center [323, 245] width 10 height 10
click at [334, 250] on link "3" at bounding box center [334, 245] width 10 height 10
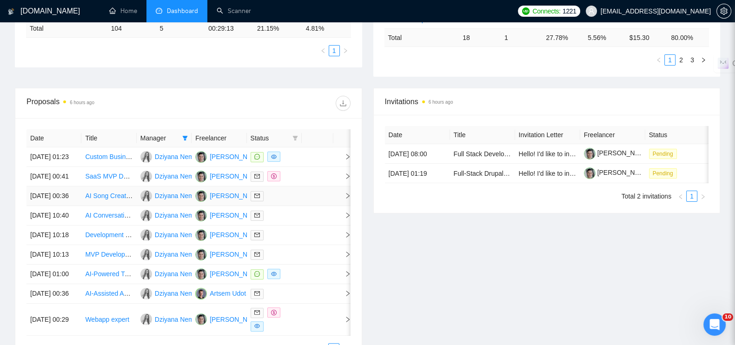
scroll to position [113, 0]
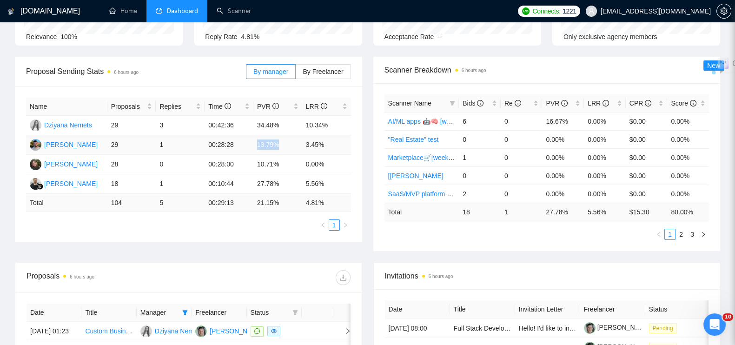
drag, startPoint x: 256, startPoint y: 139, endPoint x: 278, endPoint y: 137, distance: 21.9
click at [278, 137] on td "13.79%" at bounding box center [277, 145] width 49 height 20
copy td "13.79%"
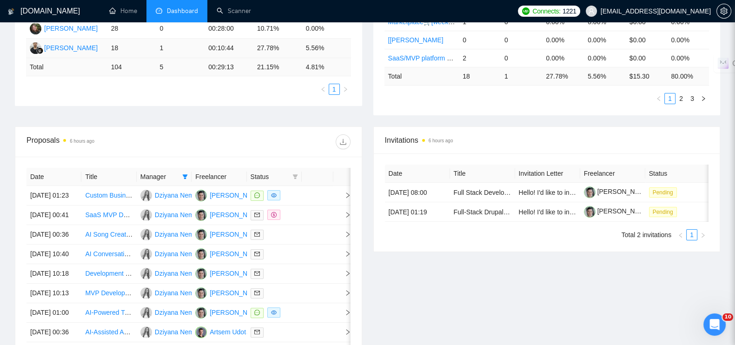
scroll to position [288, 0]
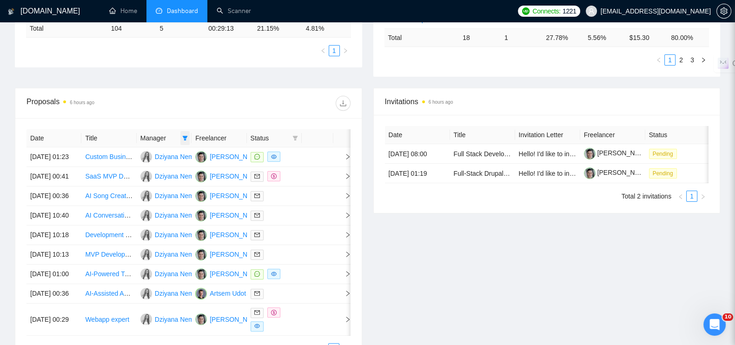
click at [186, 137] on span at bounding box center [184, 138] width 9 height 14
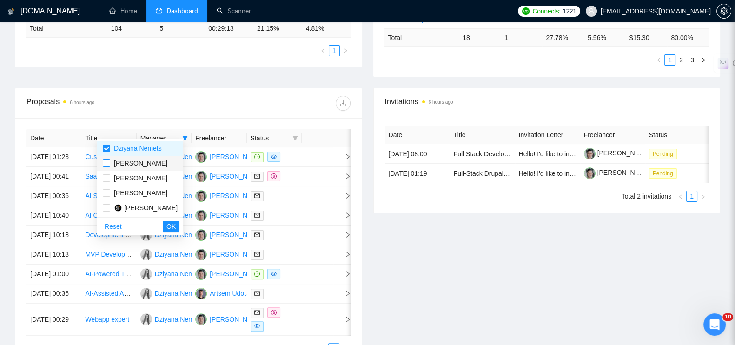
click at [109, 163] on input "checkbox" at bounding box center [106, 162] width 7 height 7
checkbox input "true"
click at [107, 150] on input "checkbox" at bounding box center [106, 148] width 7 height 7
checkbox input "false"
click at [176, 224] on span "OK" at bounding box center [170, 226] width 9 height 10
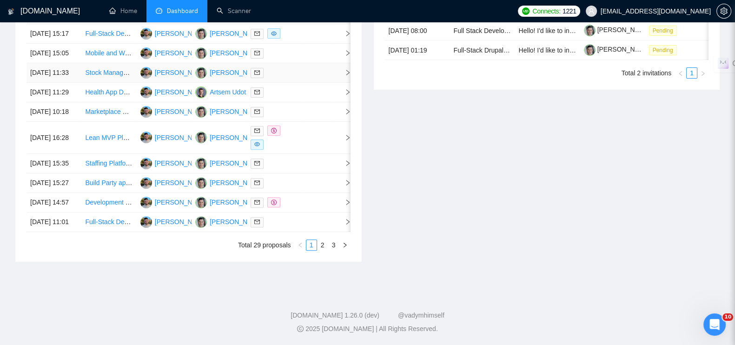
scroll to position [490, 0]
click at [324, 247] on link "2" at bounding box center [323, 245] width 10 height 10
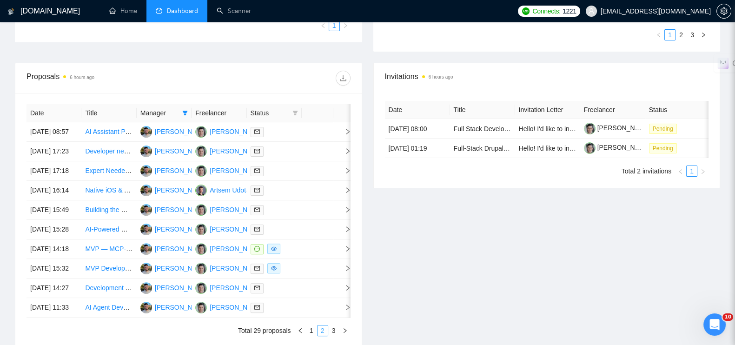
scroll to position [429, 0]
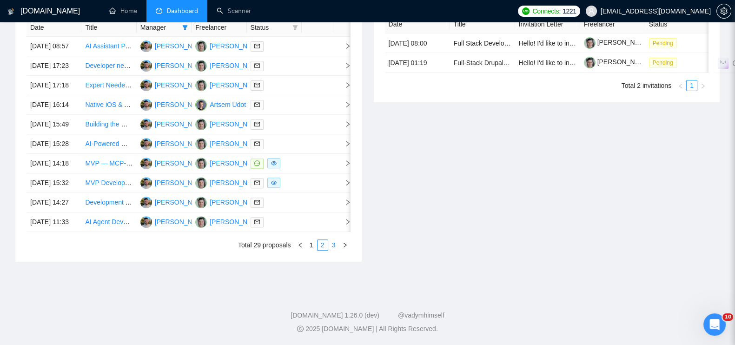
click at [336, 250] on link "3" at bounding box center [334, 245] width 10 height 10
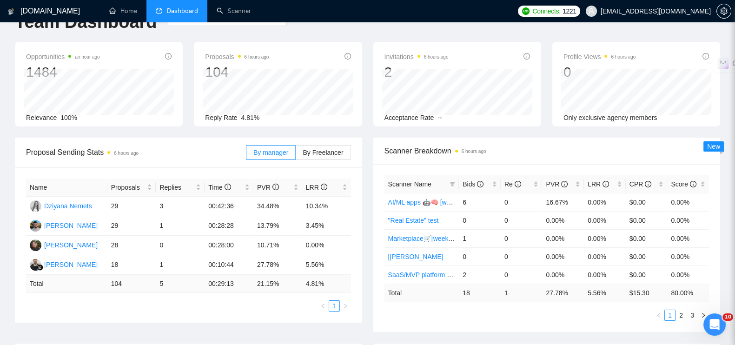
scroll to position [0, 0]
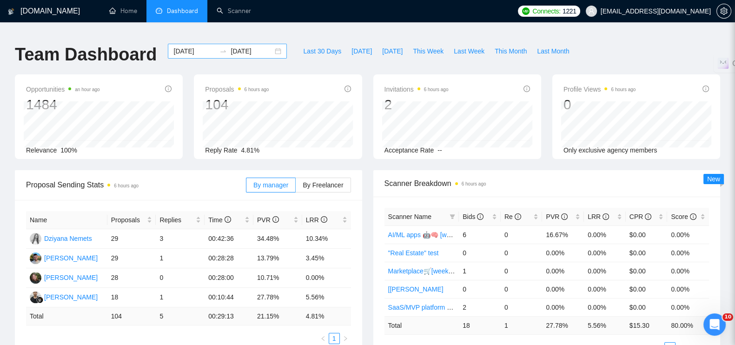
click at [268, 44] on div "[DATE] [DATE]" at bounding box center [227, 51] width 119 height 15
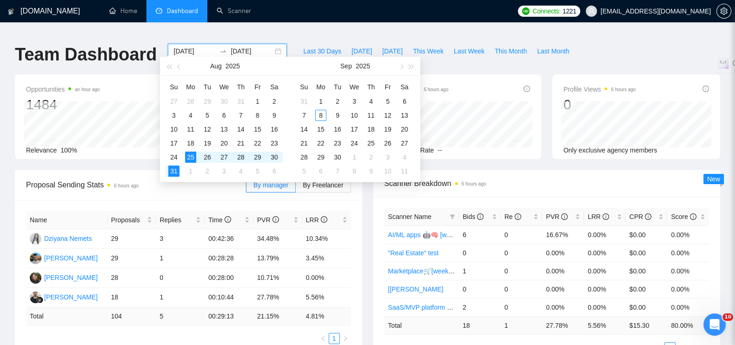
click at [270, 45] on div "[DATE] [DATE]" at bounding box center [227, 51] width 119 height 15
type input "[DATE]"
click at [322, 101] on div "1" at bounding box center [320, 101] width 11 height 11
type input "[DATE]"
click at [304, 112] on div "7" at bounding box center [303, 115] width 11 height 11
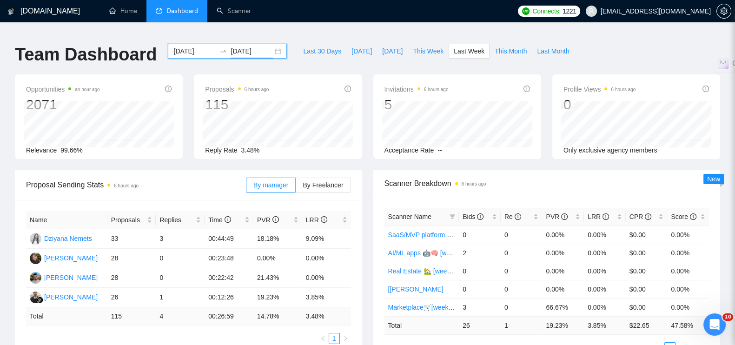
scroll to position [58, 0]
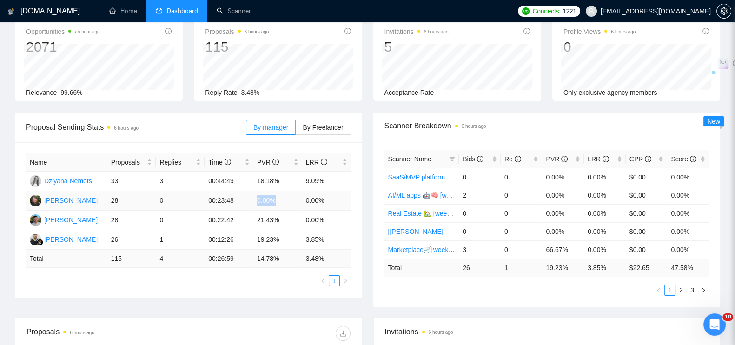
drag, startPoint x: 253, startPoint y: 193, endPoint x: 275, endPoint y: 195, distance: 21.9
click at [275, 195] on td "0.00%" at bounding box center [277, 201] width 49 height 20
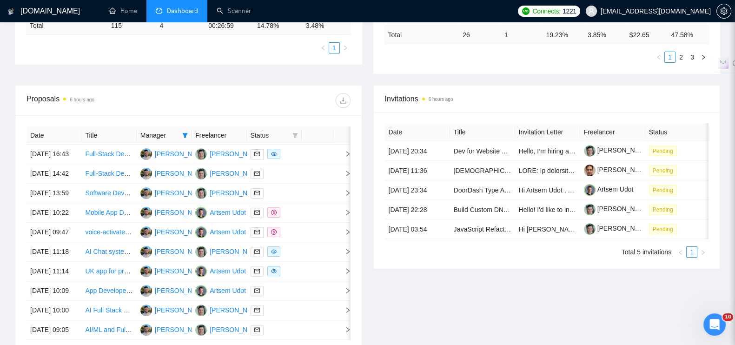
click at [190, 126] on th "Manager" at bounding box center [164, 135] width 55 height 18
click at [183, 132] on icon "filter" at bounding box center [185, 135] width 6 height 6
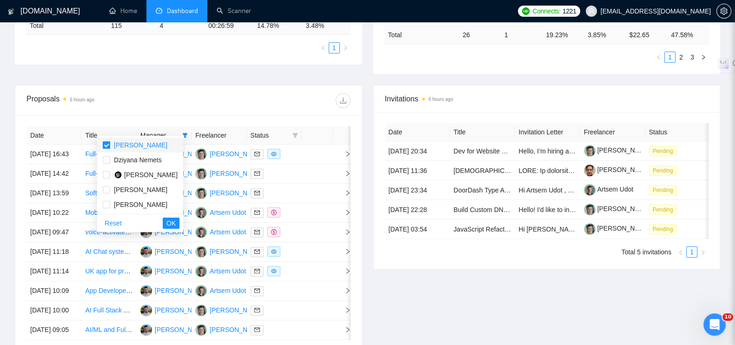
click at [105, 146] on input "checkbox" at bounding box center [106, 144] width 7 height 7
checkbox input "false"
click at [106, 192] on input "checkbox" at bounding box center [106, 189] width 7 height 7
checkbox input "true"
click at [172, 221] on button "OK" at bounding box center [171, 223] width 17 height 11
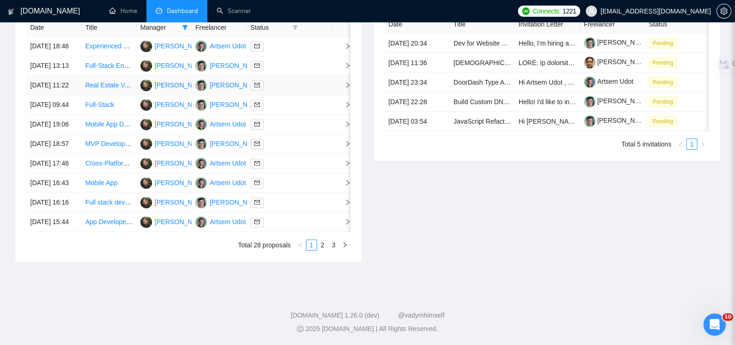
scroll to position [487, 0]
click at [325, 244] on link "2" at bounding box center [323, 245] width 10 height 10
click at [331, 247] on link "3" at bounding box center [334, 245] width 10 height 10
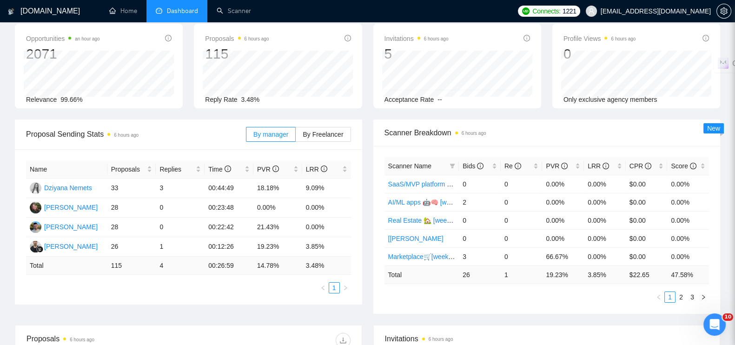
scroll to position [116, 0]
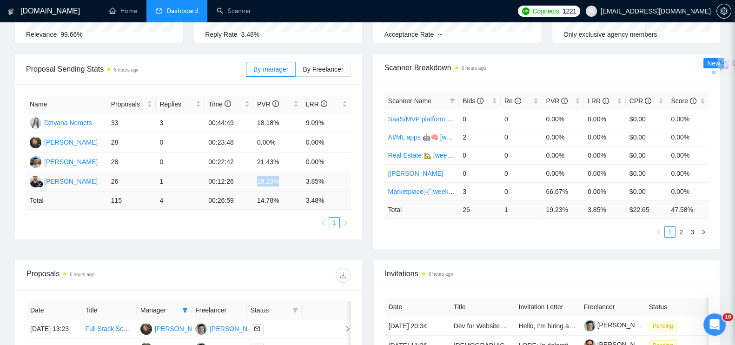
drag, startPoint x: 281, startPoint y: 176, endPoint x: 257, endPoint y: 172, distance: 24.5
click at [257, 172] on td "19.23%" at bounding box center [277, 182] width 49 height 20
copy td "19.23%"
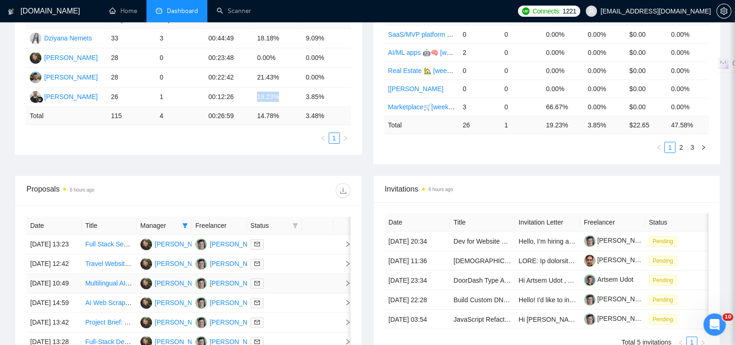
scroll to position [291, 0]
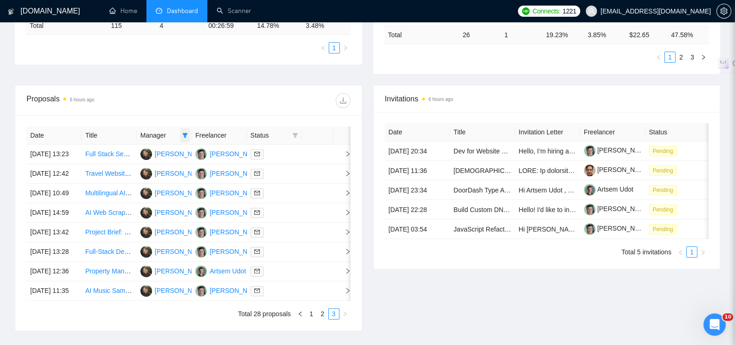
click at [184, 132] on icon "filter" at bounding box center [185, 135] width 6 height 6
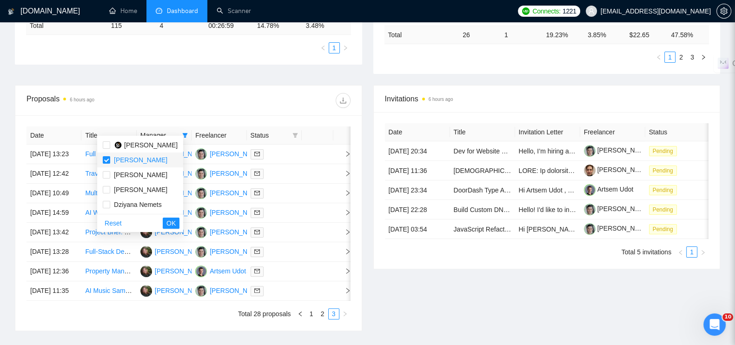
click at [111, 159] on span "[PERSON_NAME]" at bounding box center [138, 160] width 57 height 10
checkbox input "false"
click at [114, 140] on div "[PERSON_NAME]" at bounding box center [146, 145] width 64 height 10
checkbox input "true"
click at [179, 222] on button "OK" at bounding box center [171, 223] width 17 height 11
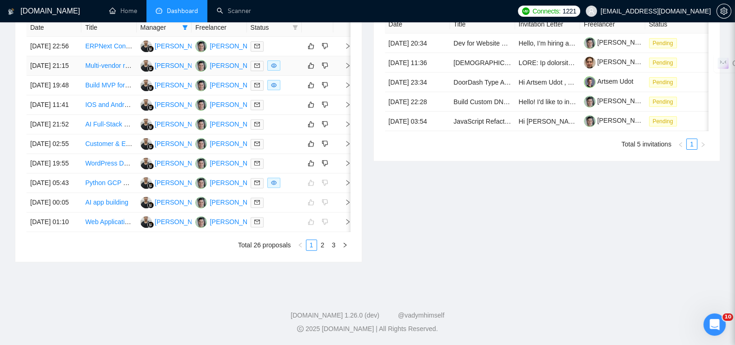
scroll to position [464, 0]
click at [322, 250] on link "2" at bounding box center [323, 245] width 10 height 10
click at [336, 250] on link "3" at bounding box center [334, 245] width 10 height 10
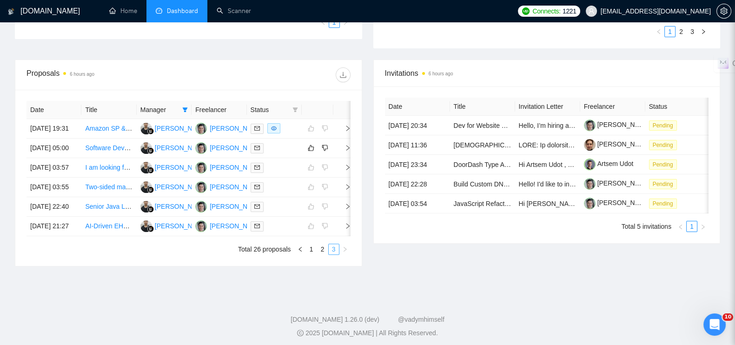
scroll to position [374, 0]
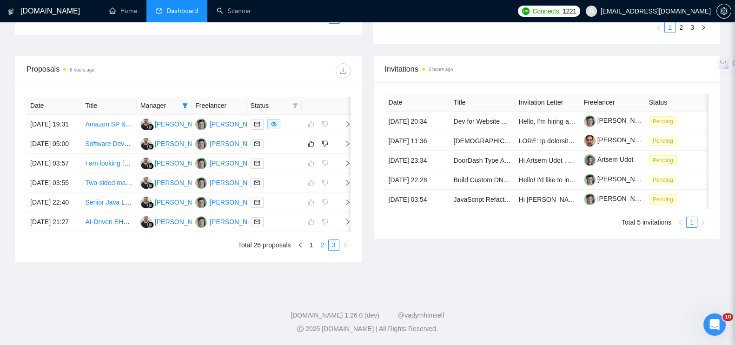
click at [322, 244] on link "2" at bounding box center [323, 245] width 10 height 10
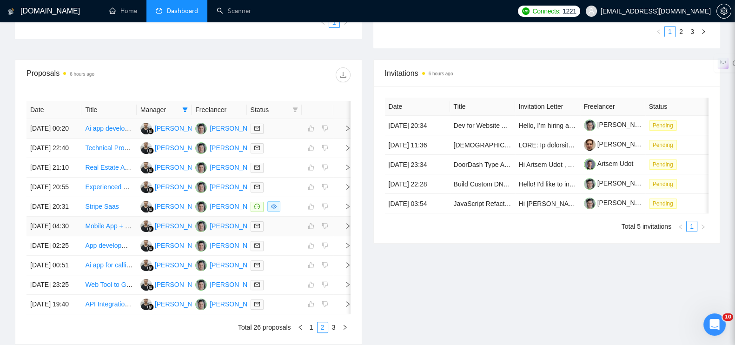
scroll to position [142, 0]
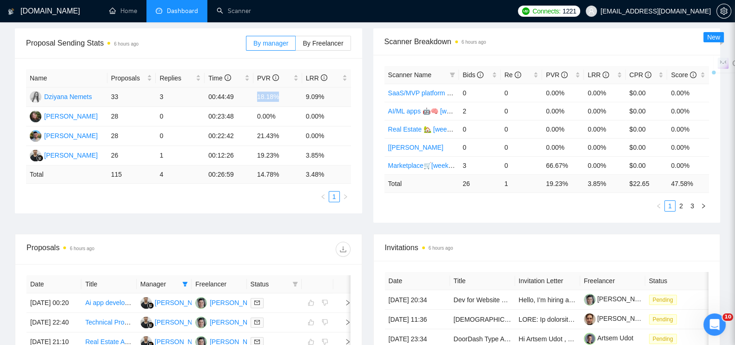
drag, startPoint x: 257, startPoint y: 89, endPoint x: 266, endPoint y: 82, distance: 11.6
click at [295, 89] on td "18.18%" at bounding box center [277, 97] width 49 height 20
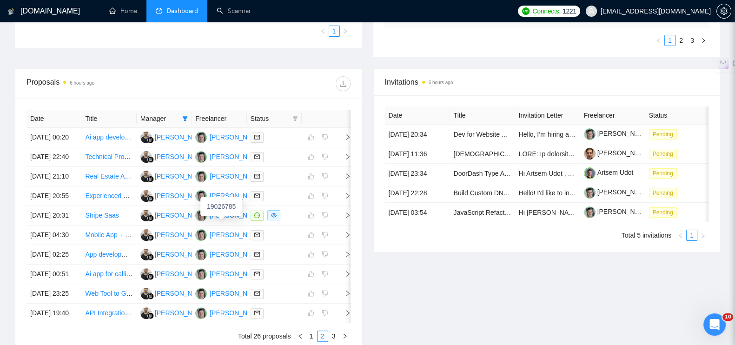
scroll to position [258, 0]
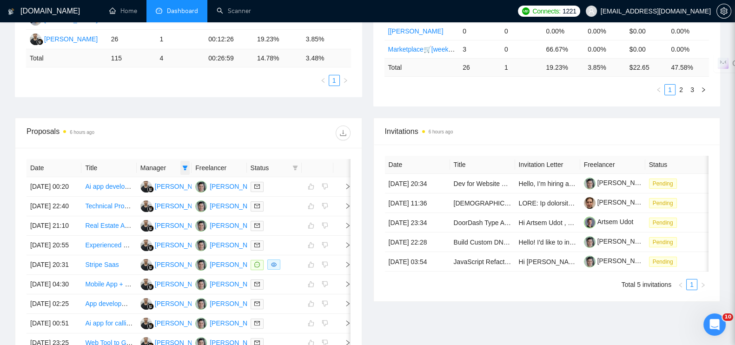
click at [183, 165] on icon "filter" at bounding box center [185, 168] width 6 height 6
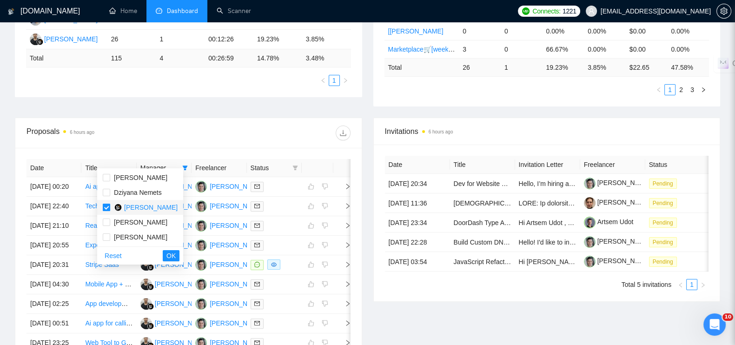
click at [106, 204] on input "checkbox" at bounding box center [106, 207] width 7 height 7
checkbox input "false"
click at [107, 194] on input "checkbox" at bounding box center [106, 192] width 7 height 7
checkbox input "true"
click at [176, 254] on span "OK" at bounding box center [170, 256] width 9 height 10
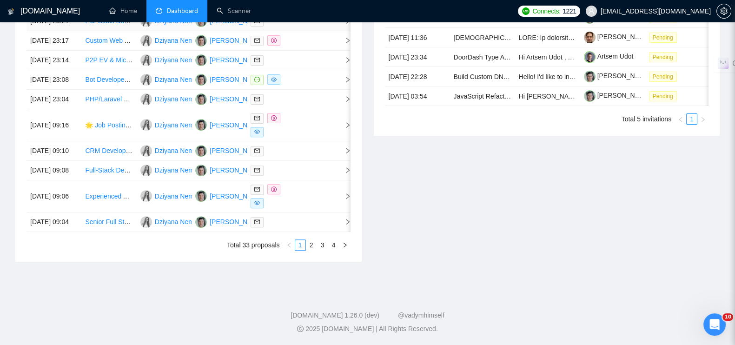
scroll to position [432, 0]
click at [311, 250] on link "2" at bounding box center [311, 245] width 10 height 10
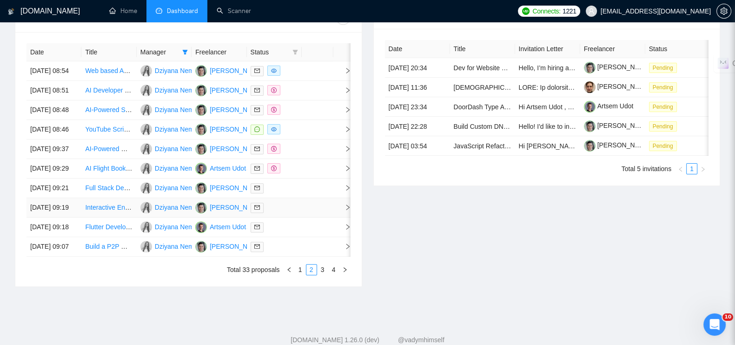
scroll to position [487, 0]
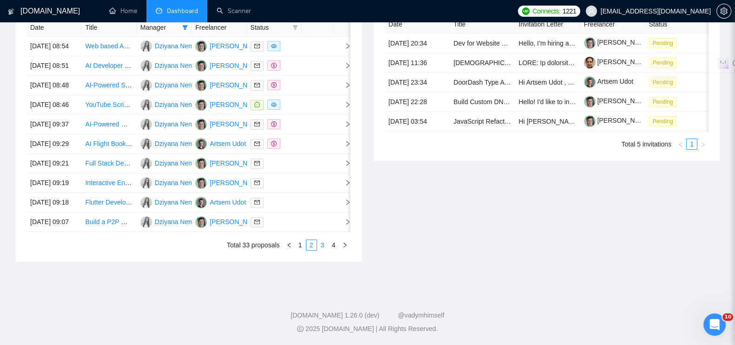
click at [319, 247] on link "3" at bounding box center [323, 245] width 10 height 10
click at [337, 246] on link "4" at bounding box center [334, 245] width 10 height 10
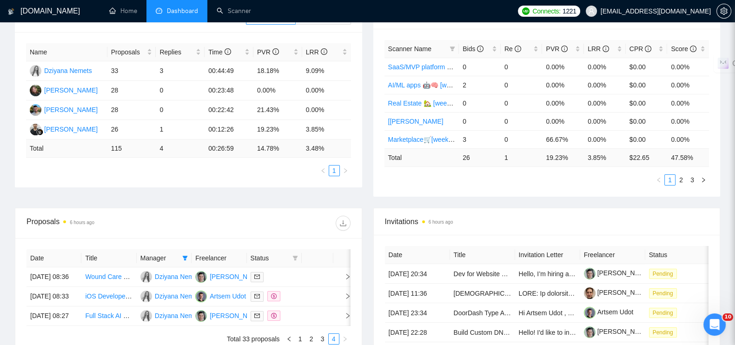
scroll to position [126, 0]
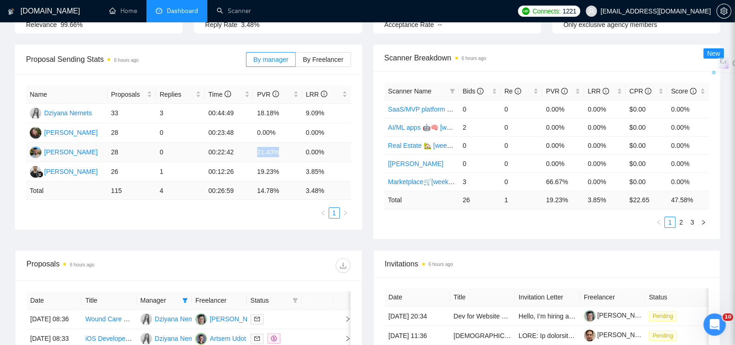
drag, startPoint x: 251, startPoint y: 147, endPoint x: 299, endPoint y: 146, distance: 47.9
click at [299, 146] on tr "[PERSON_NAME] 28 0 00:22:42 21.43% 0.00%" at bounding box center [188, 153] width 325 height 20
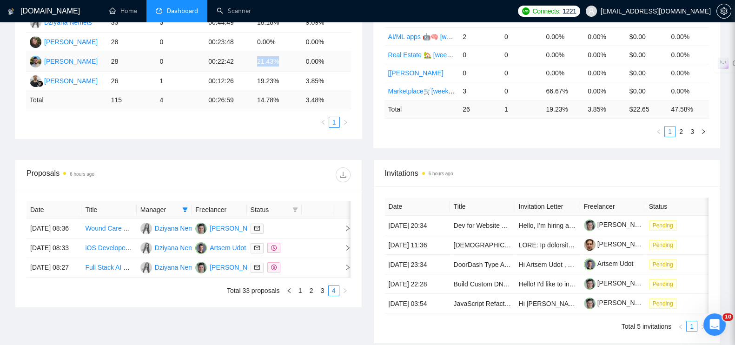
scroll to position [242, 0]
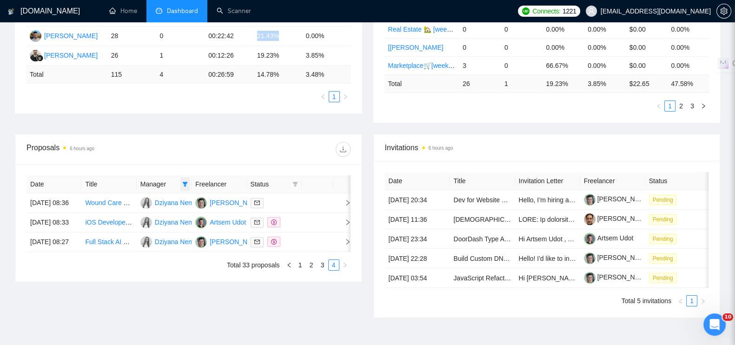
click at [182, 181] on icon "filter" at bounding box center [185, 184] width 6 height 6
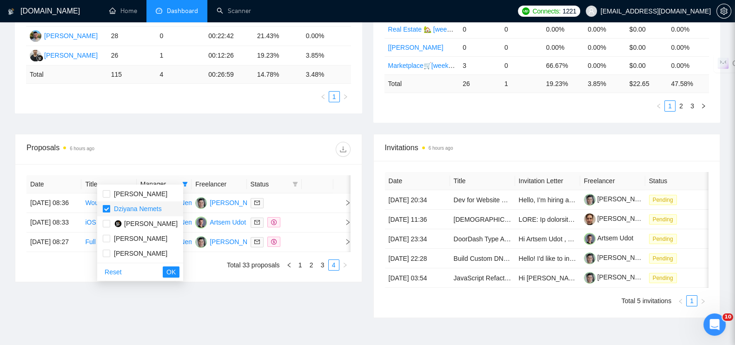
click at [109, 207] on input "checkbox" at bounding box center [106, 208] width 7 height 7
checkbox input "false"
click at [106, 194] on input "checkbox" at bounding box center [106, 193] width 7 height 7
checkbox input "true"
click at [172, 272] on button "OK" at bounding box center [171, 271] width 17 height 11
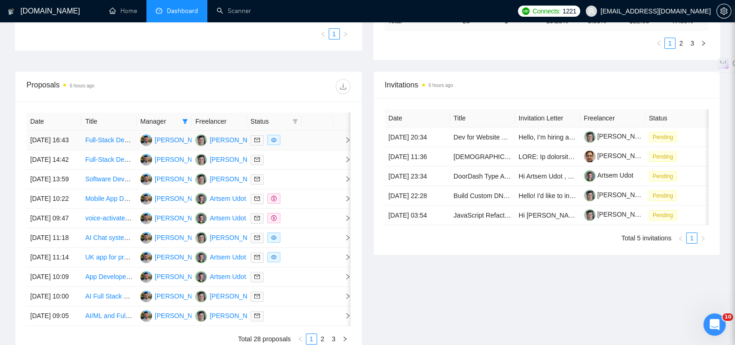
scroll to position [416, 0]
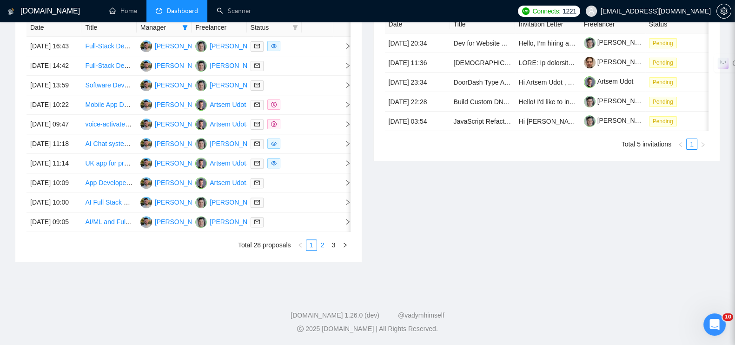
click at [321, 250] on link "2" at bounding box center [323, 245] width 10 height 10
click at [330, 250] on link "3" at bounding box center [334, 245] width 10 height 10
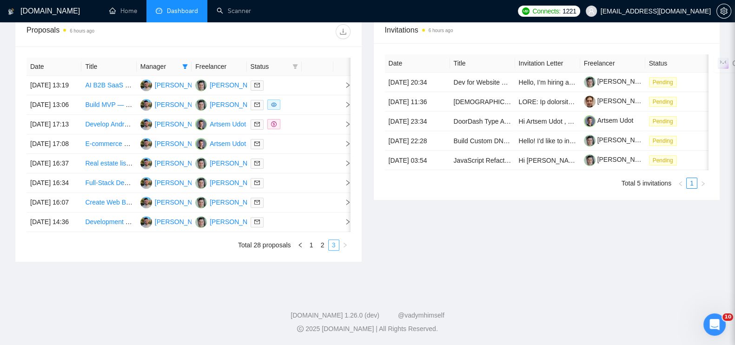
scroll to position [372, 0]
